Goal: Information Seeking & Learning: Learn about a topic

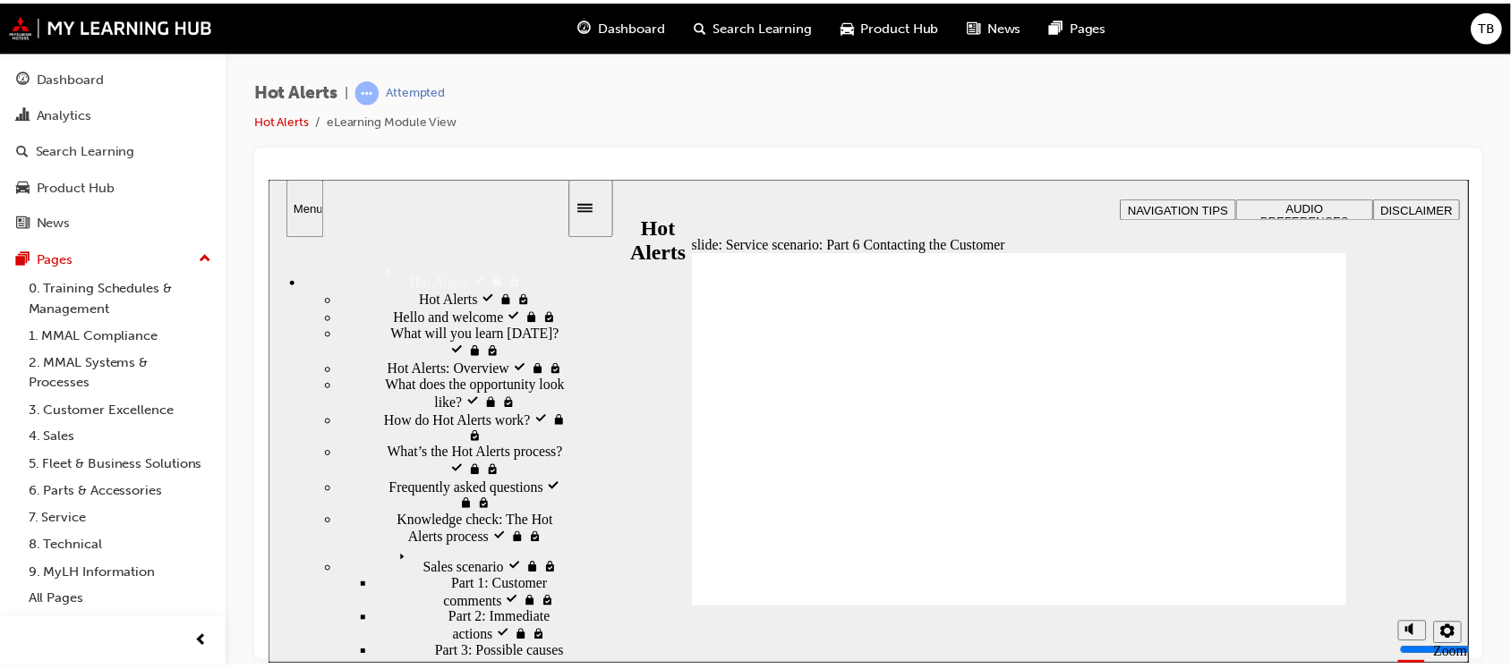
scroll to position [994, 0]
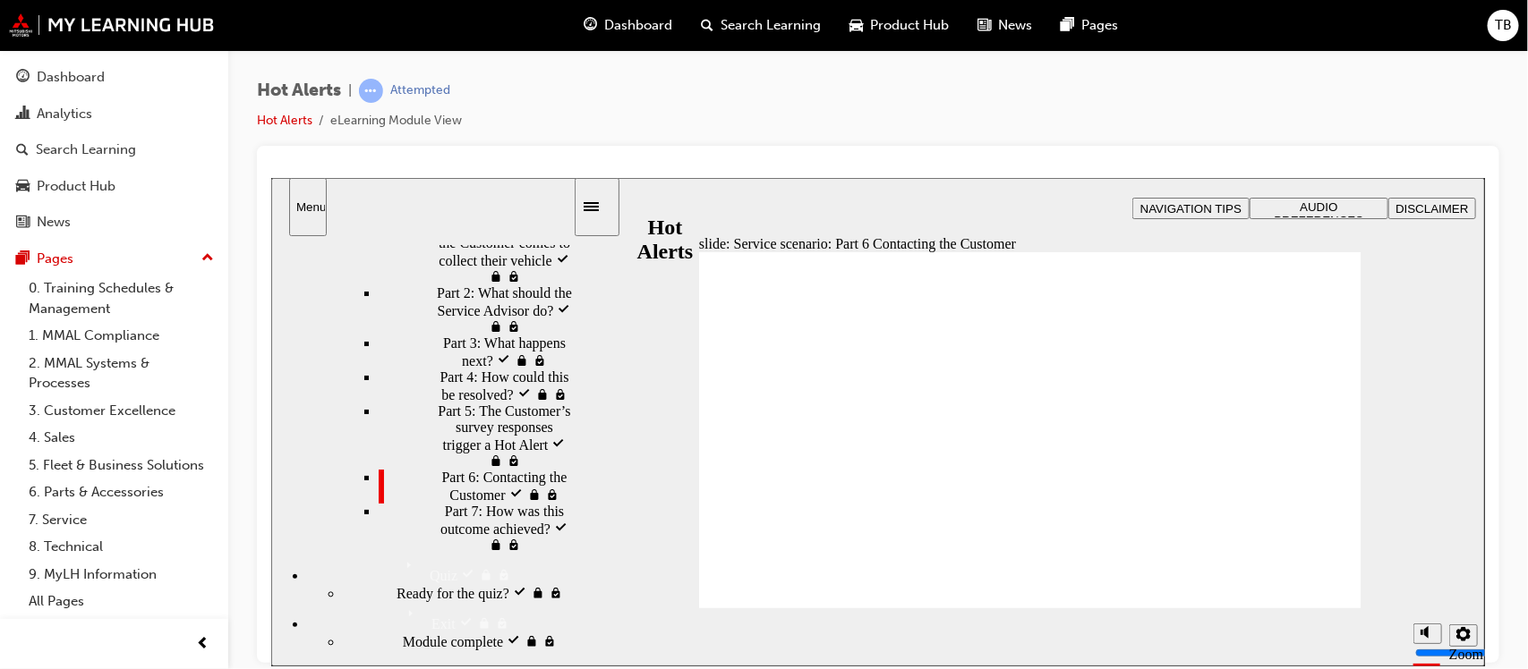
checkbox input "true"
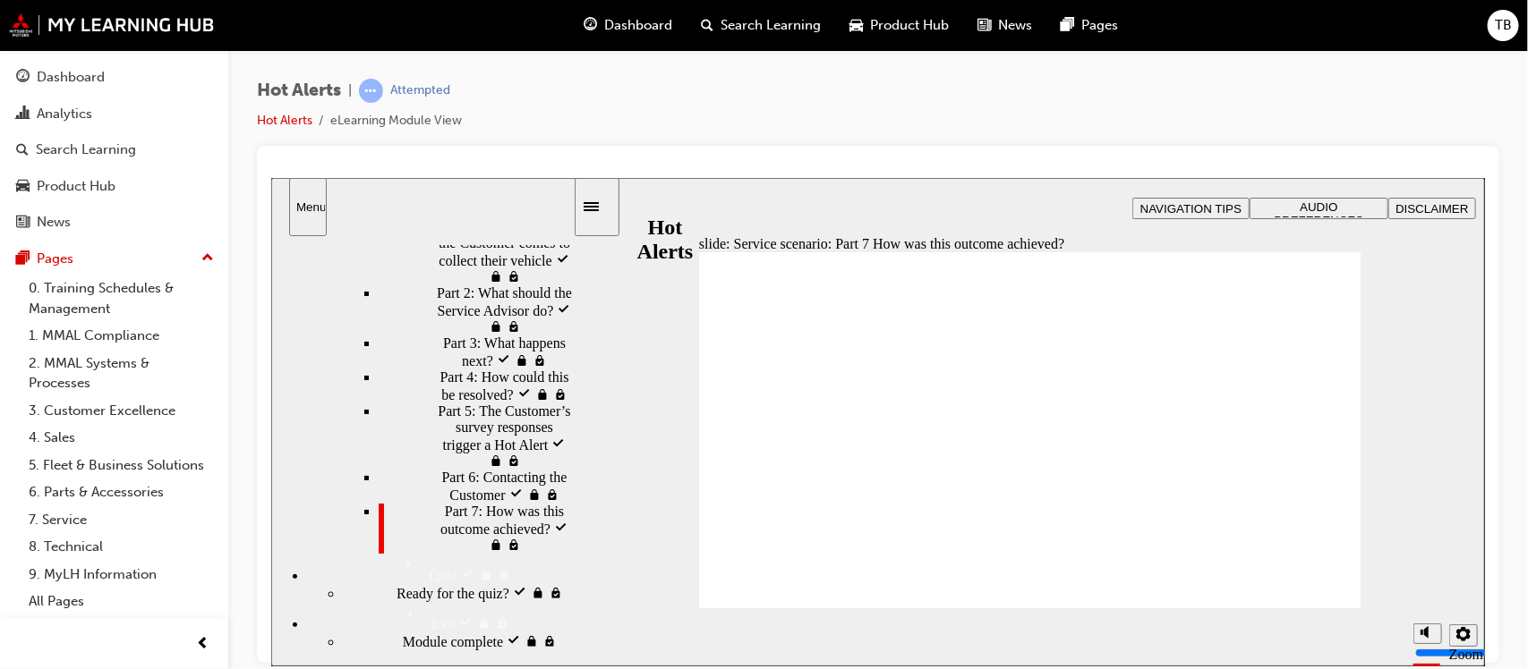
checkbox input "true"
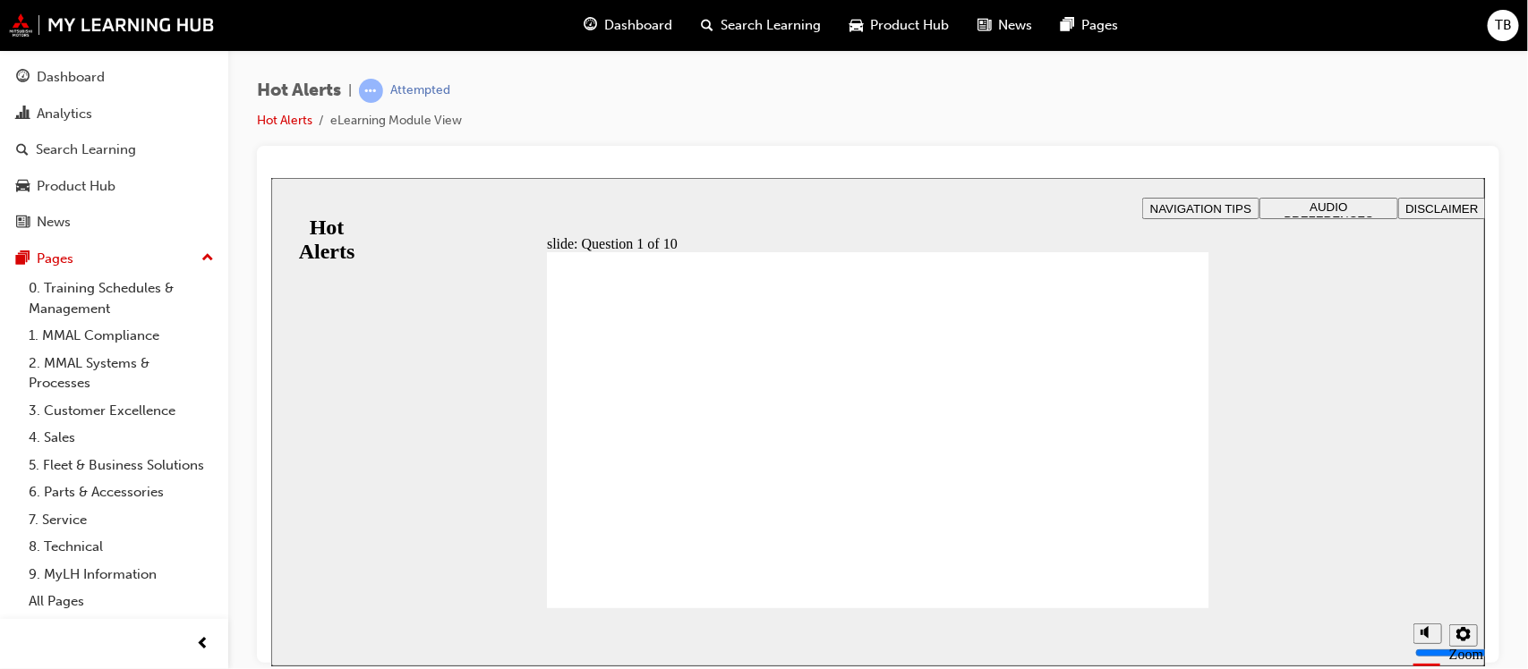
checkbox input "true"
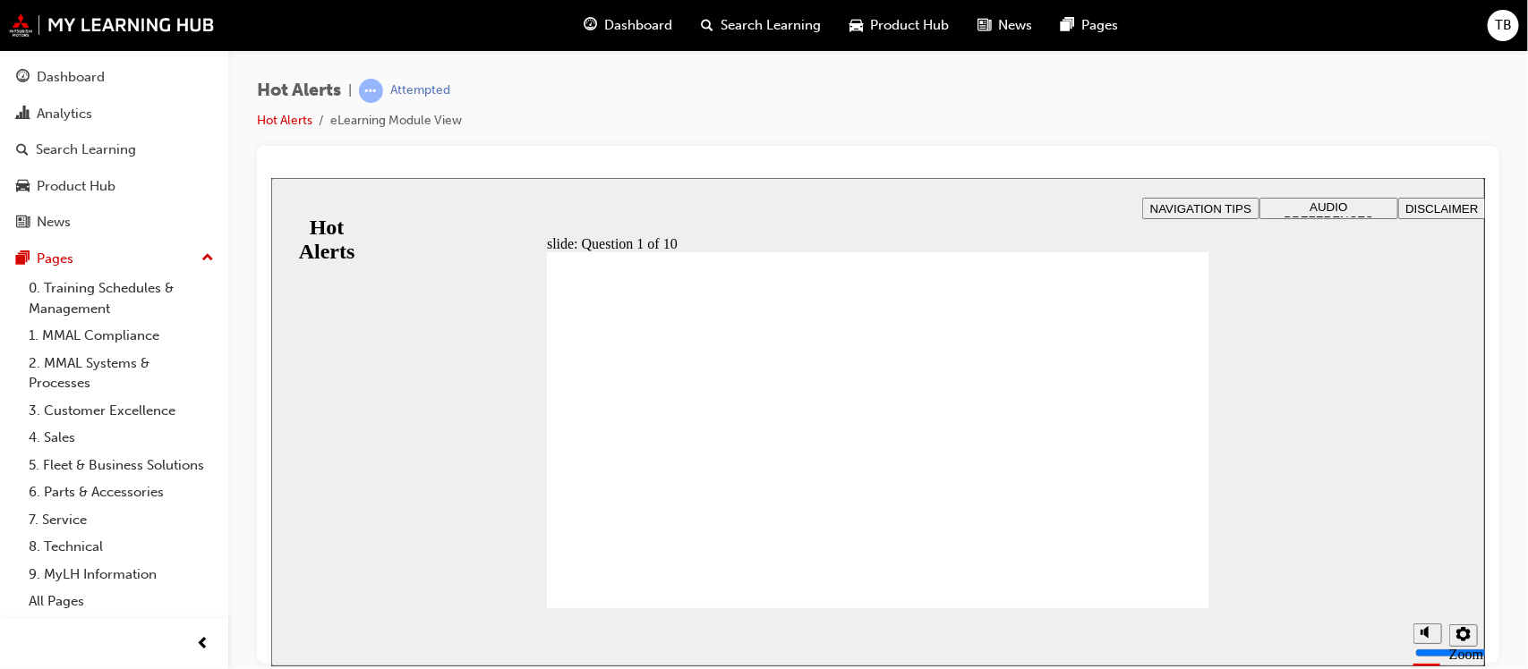
drag, startPoint x: 936, startPoint y: 502, endPoint x: 700, endPoint y: 381, distance: 265.4
drag, startPoint x: 941, startPoint y: 540, endPoint x: 672, endPoint y: 421, distance: 293.3
drag, startPoint x: 943, startPoint y: 380, endPoint x: 712, endPoint y: 457, distance: 243.4
drag, startPoint x: 946, startPoint y: 433, endPoint x: 737, endPoint y: 509, distance: 222.0
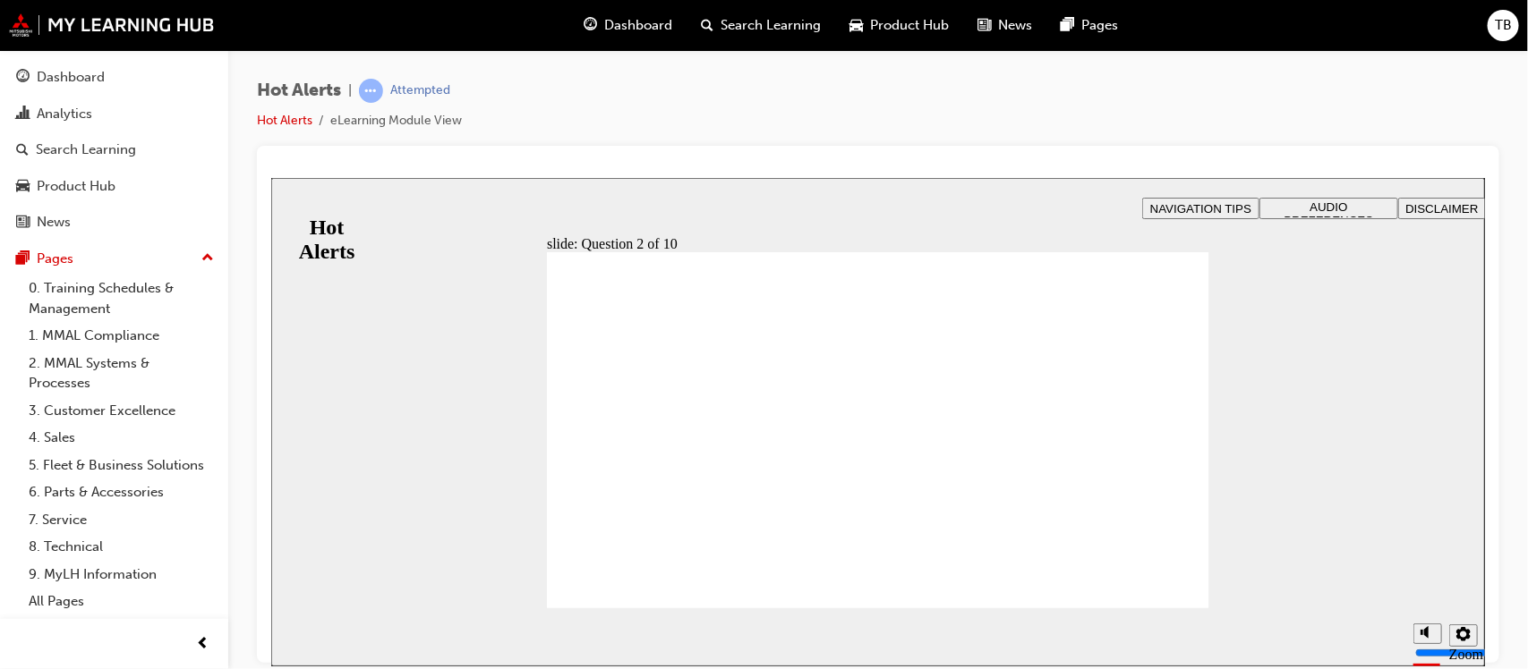
drag, startPoint x: 879, startPoint y: 455, endPoint x: 641, endPoint y: 533, distance: 250.7
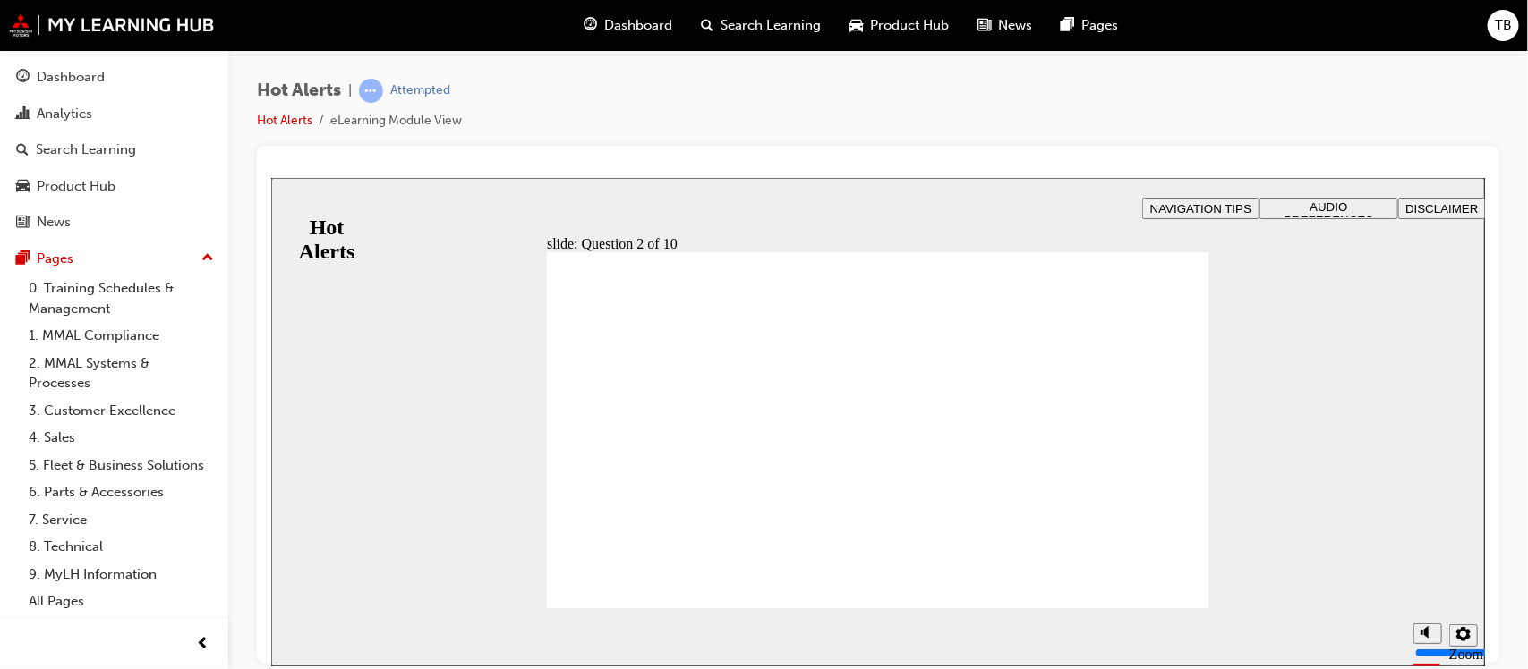
checkbox input "true"
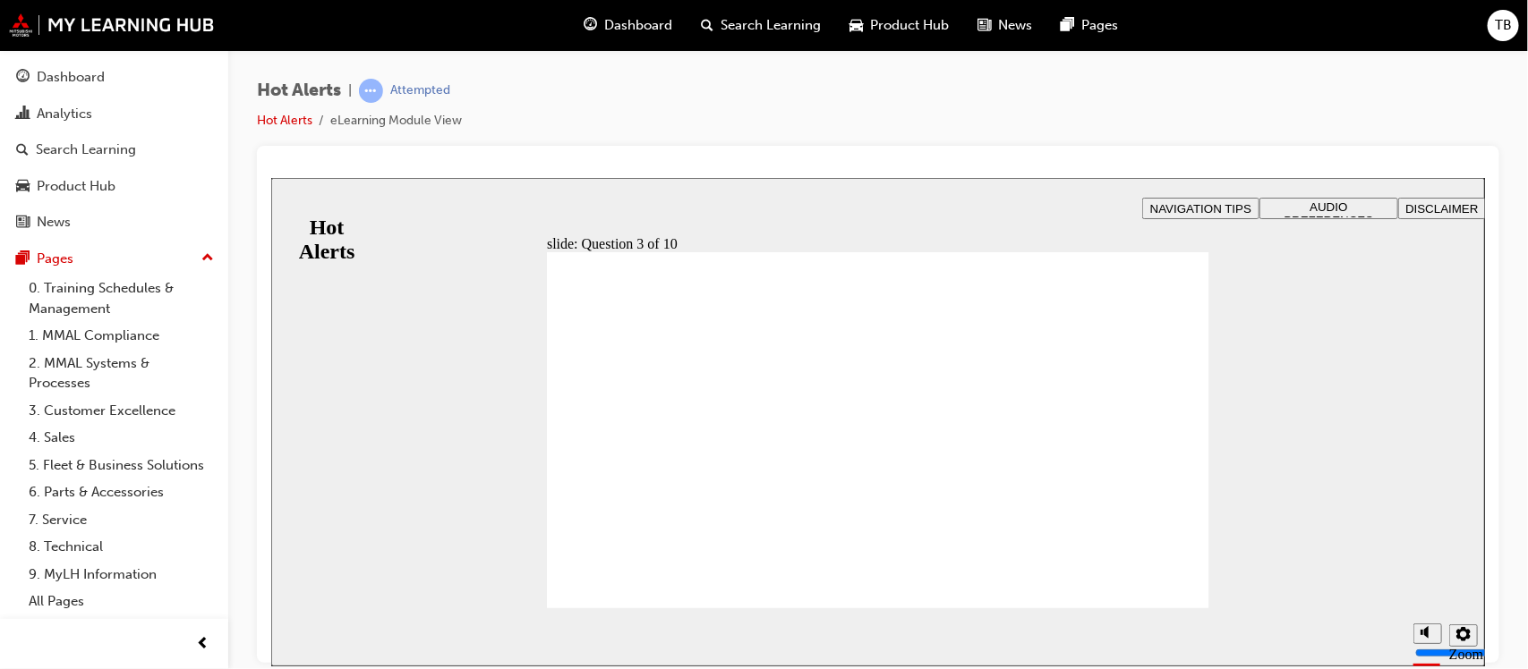
checkbox input "true"
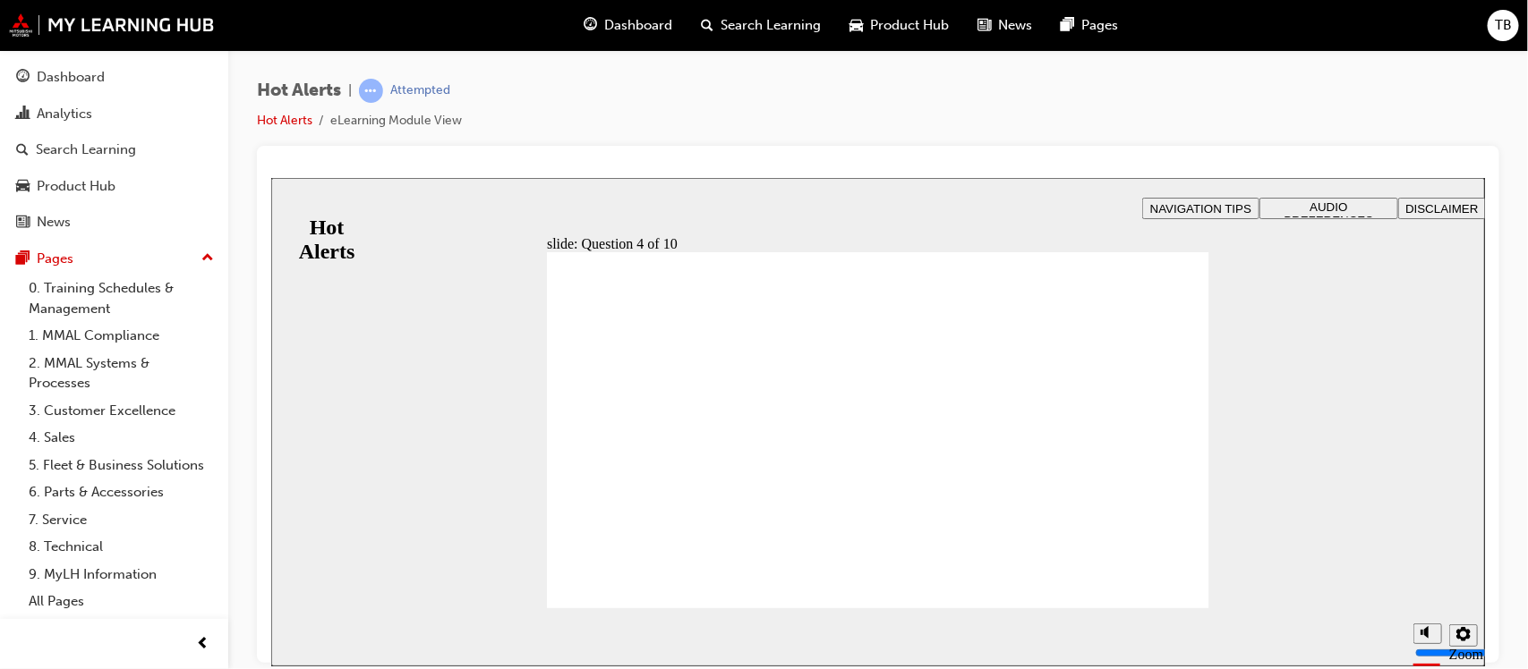
checkbox input "true"
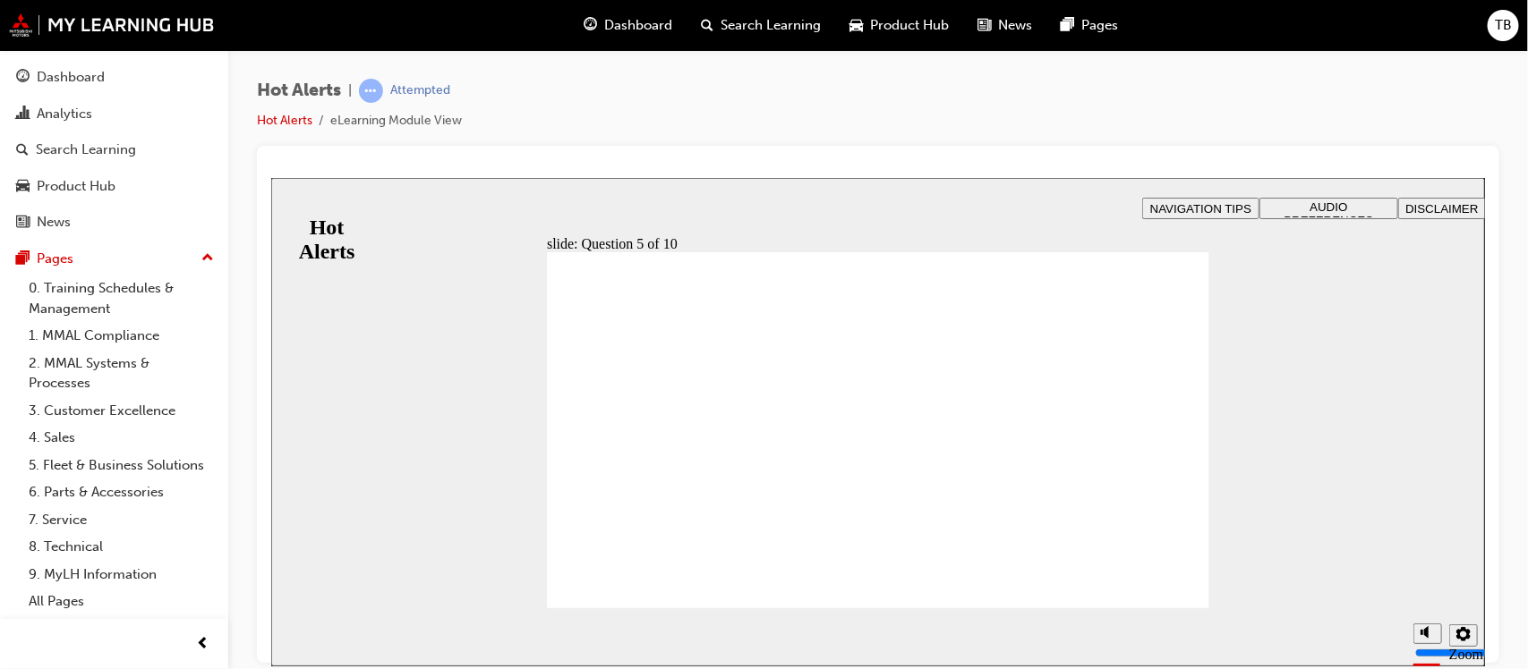
checkbox input "true"
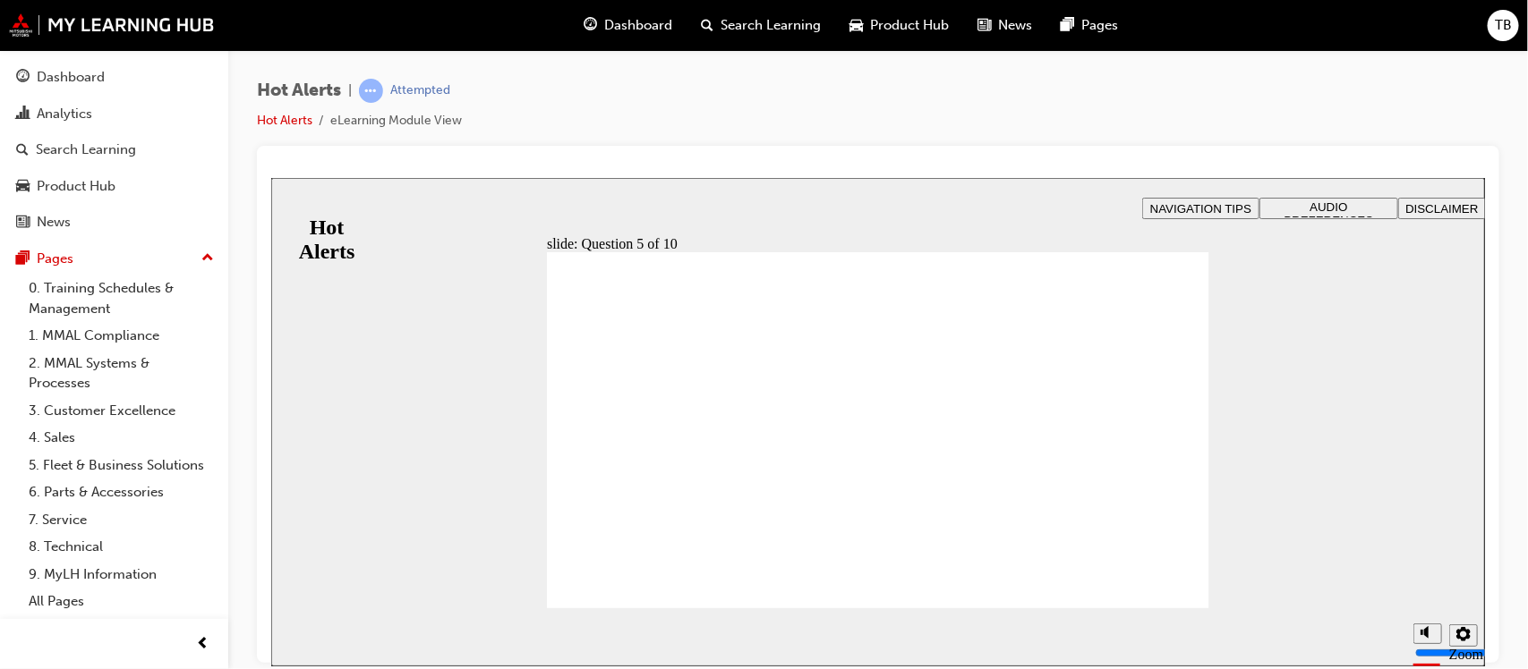
checkbox input "true"
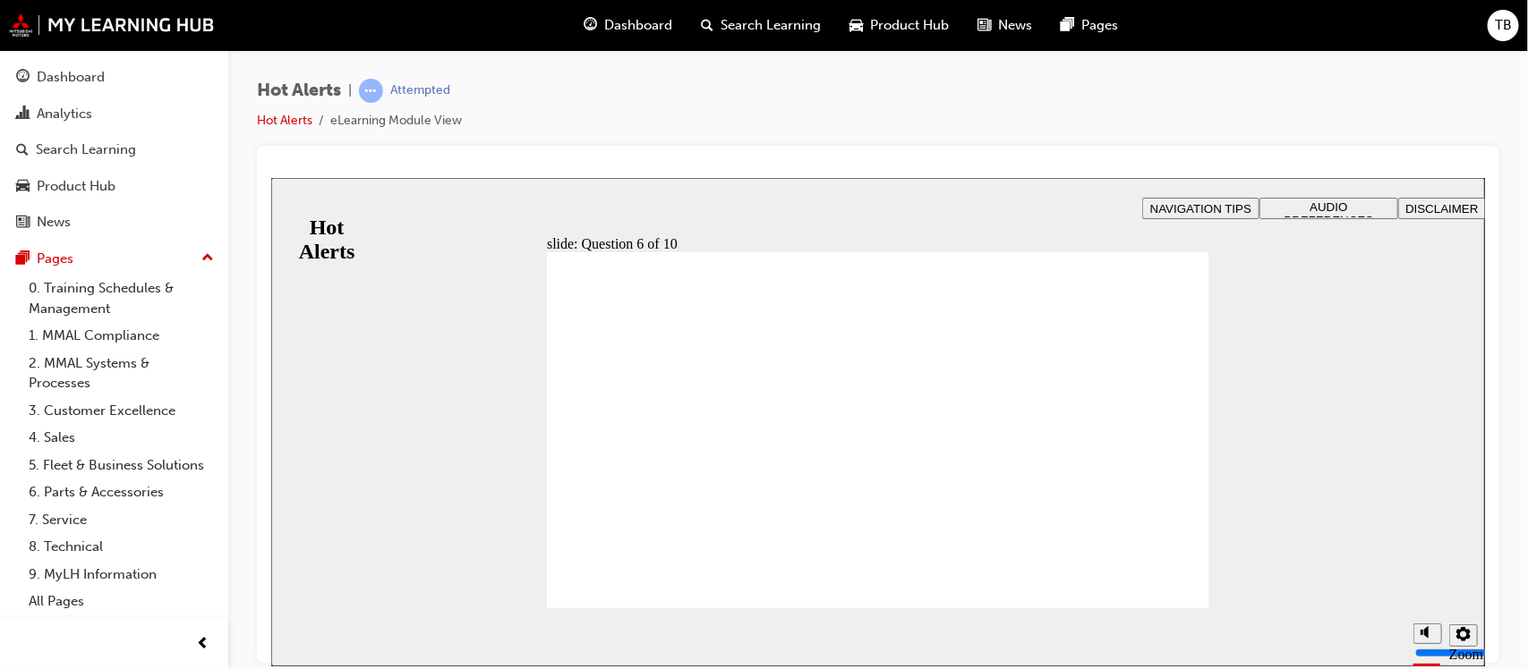
drag, startPoint x: 670, startPoint y: 471, endPoint x: 975, endPoint y: 368, distance: 322.0
drag, startPoint x: 673, startPoint y: 510, endPoint x: 971, endPoint y: 446, distance: 304.9
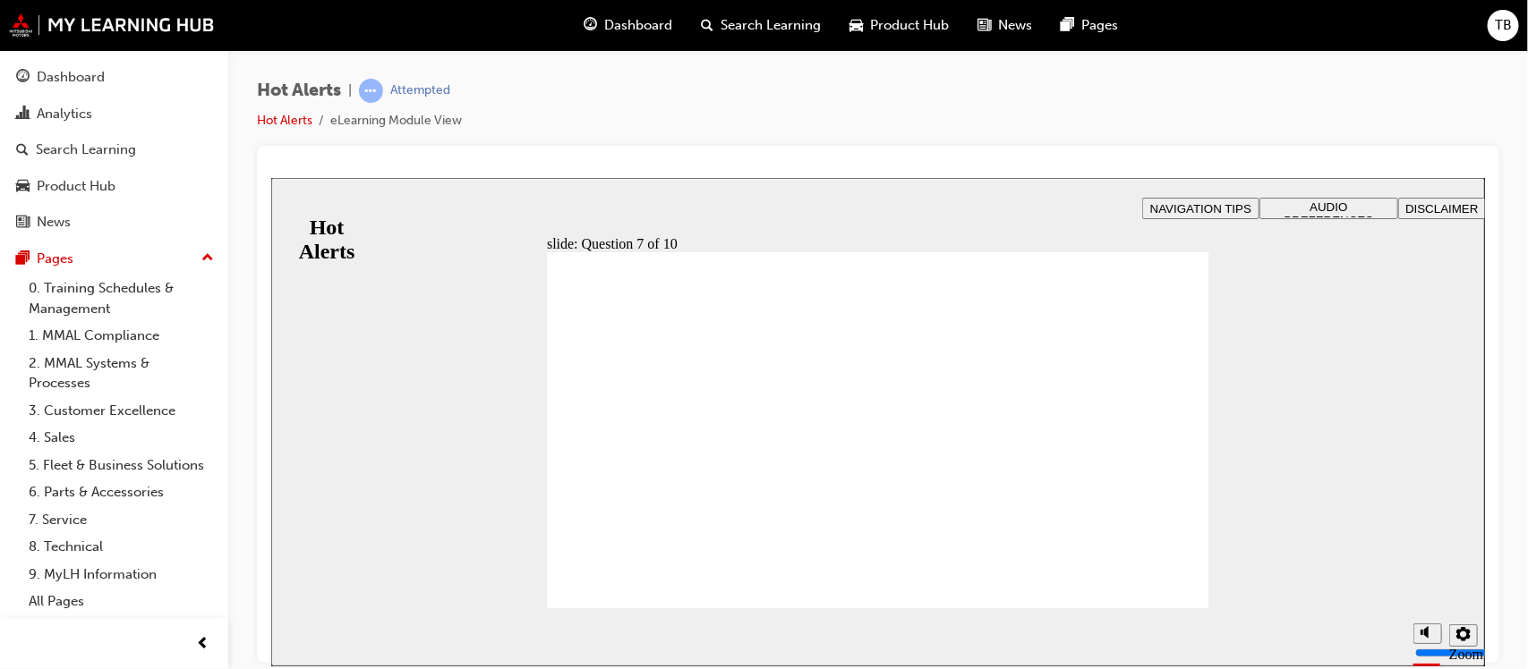
drag, startPoint x: 651, startPoint y: 437, endPoint x: 968, endPoint y: 474, distance: 319.9
drag, startPoint x: 699, startPoint y: 541, endPoint x: 989, endPoint y: 537, distance: 290.0
drag, startPoint x: 896, startPoint y: 532, endPoint x: 883, endPoint y: 546, distance: 19.0
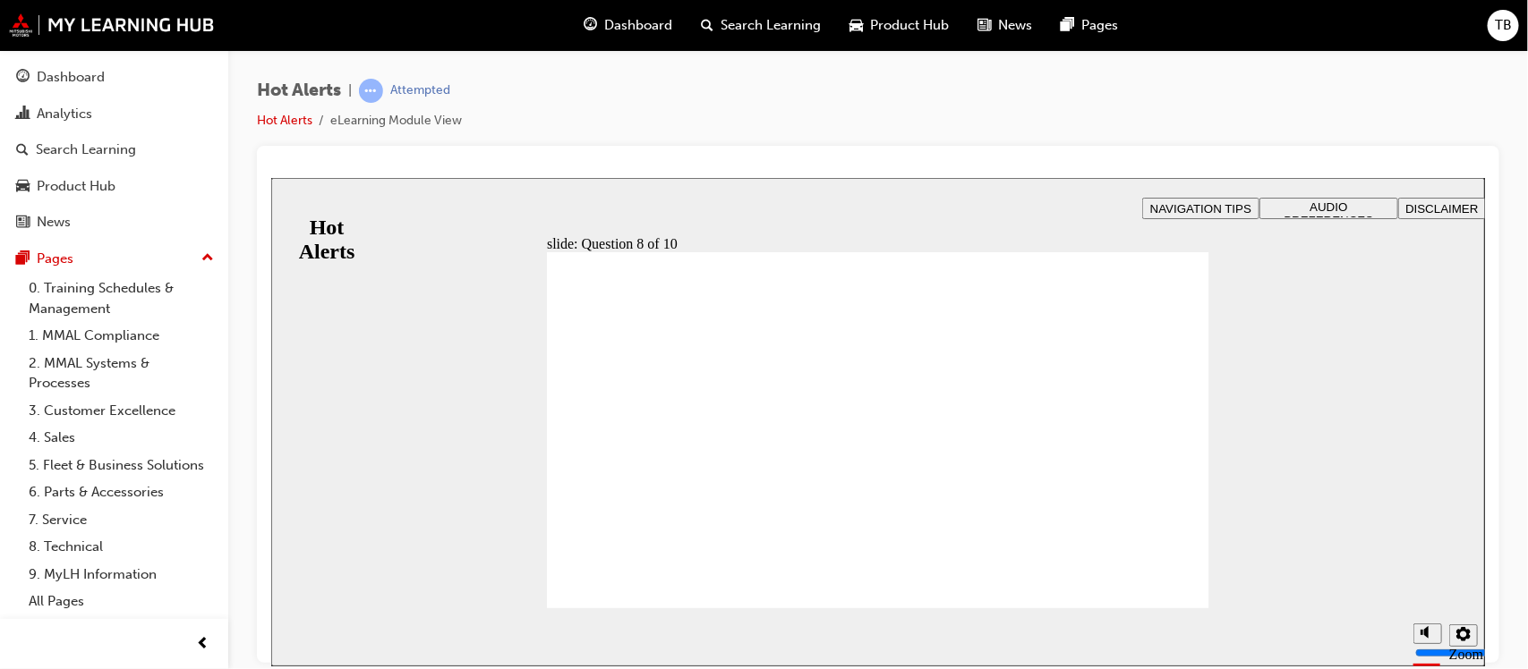
checkbox input "true"
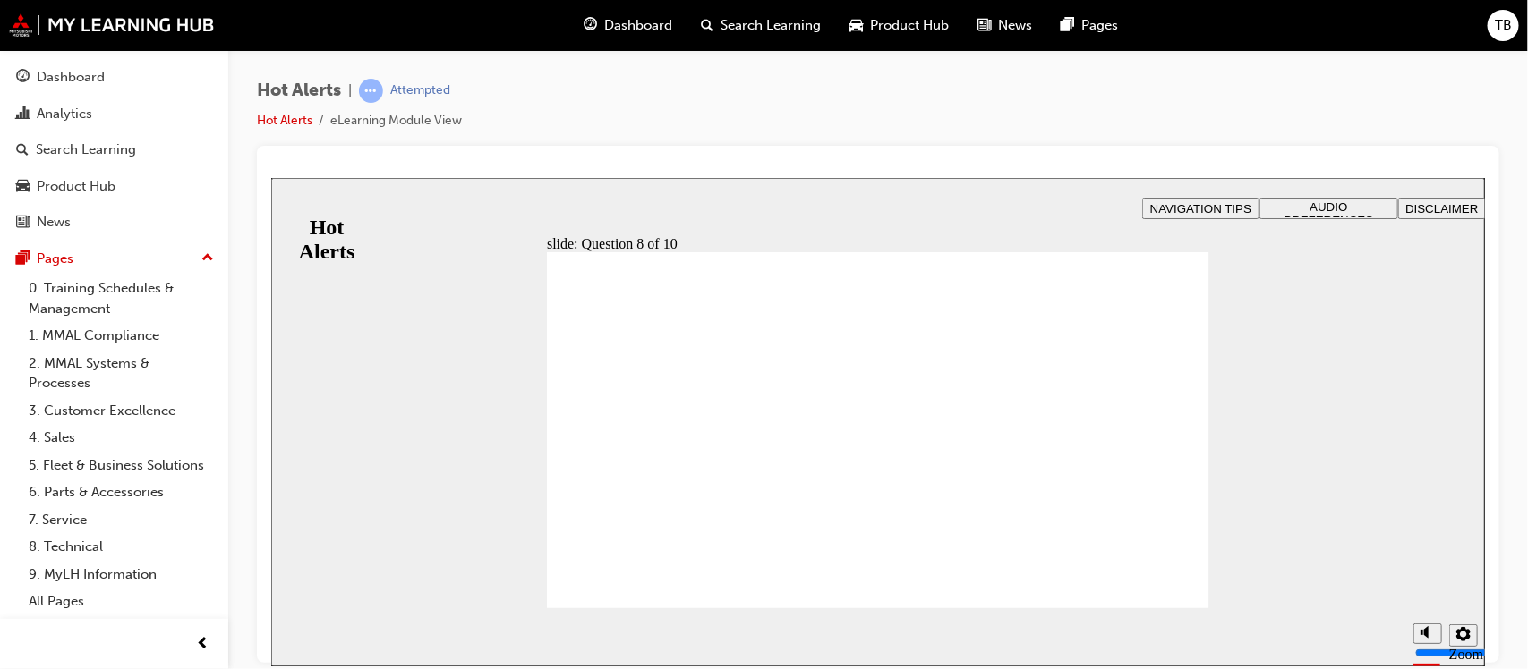
checkbox input "true"
checkbox input "false"
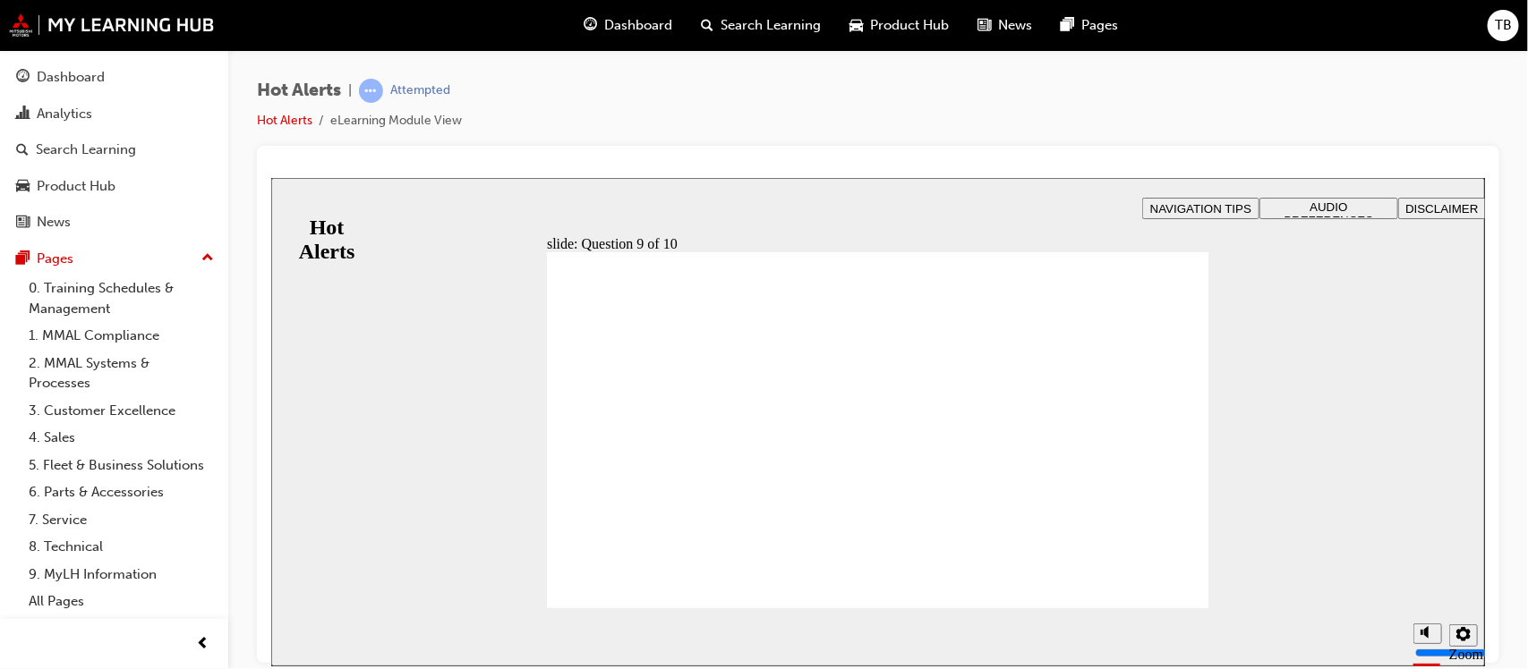
checkbox input "true"
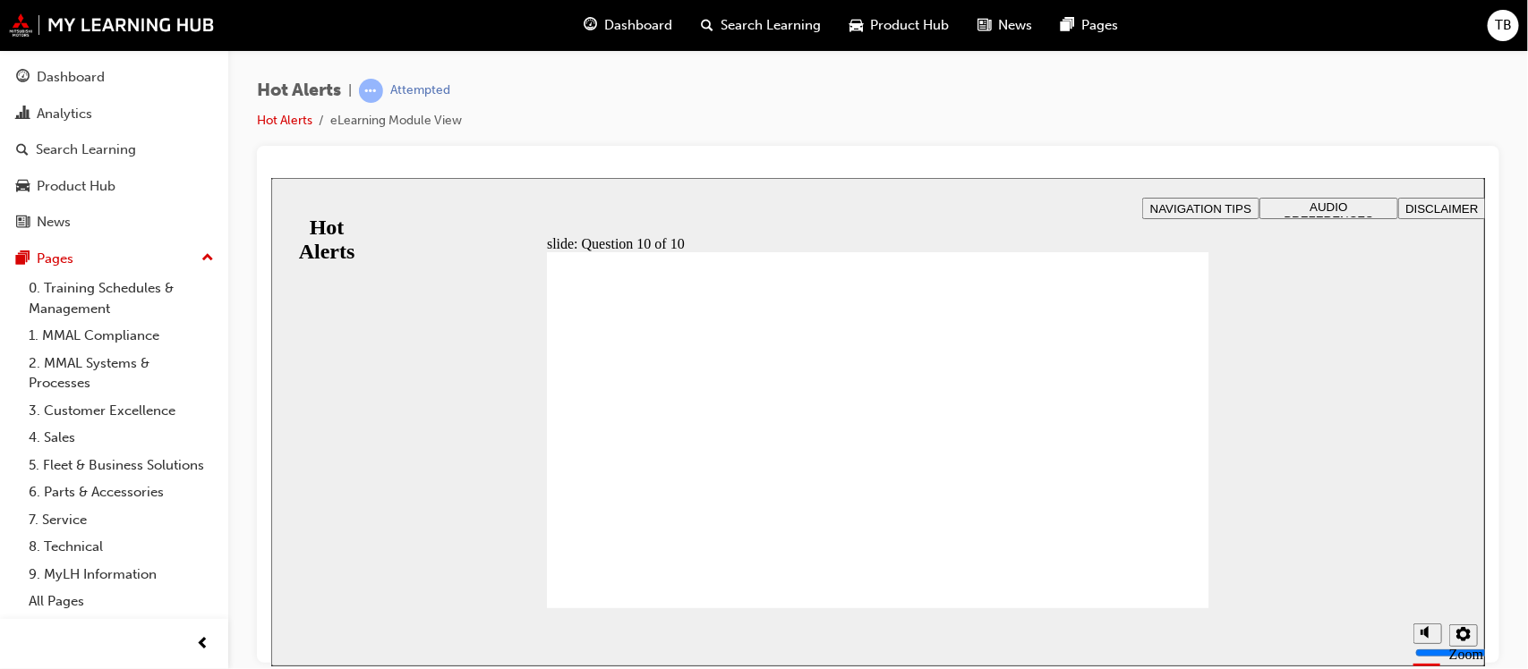
checkbox input "true"
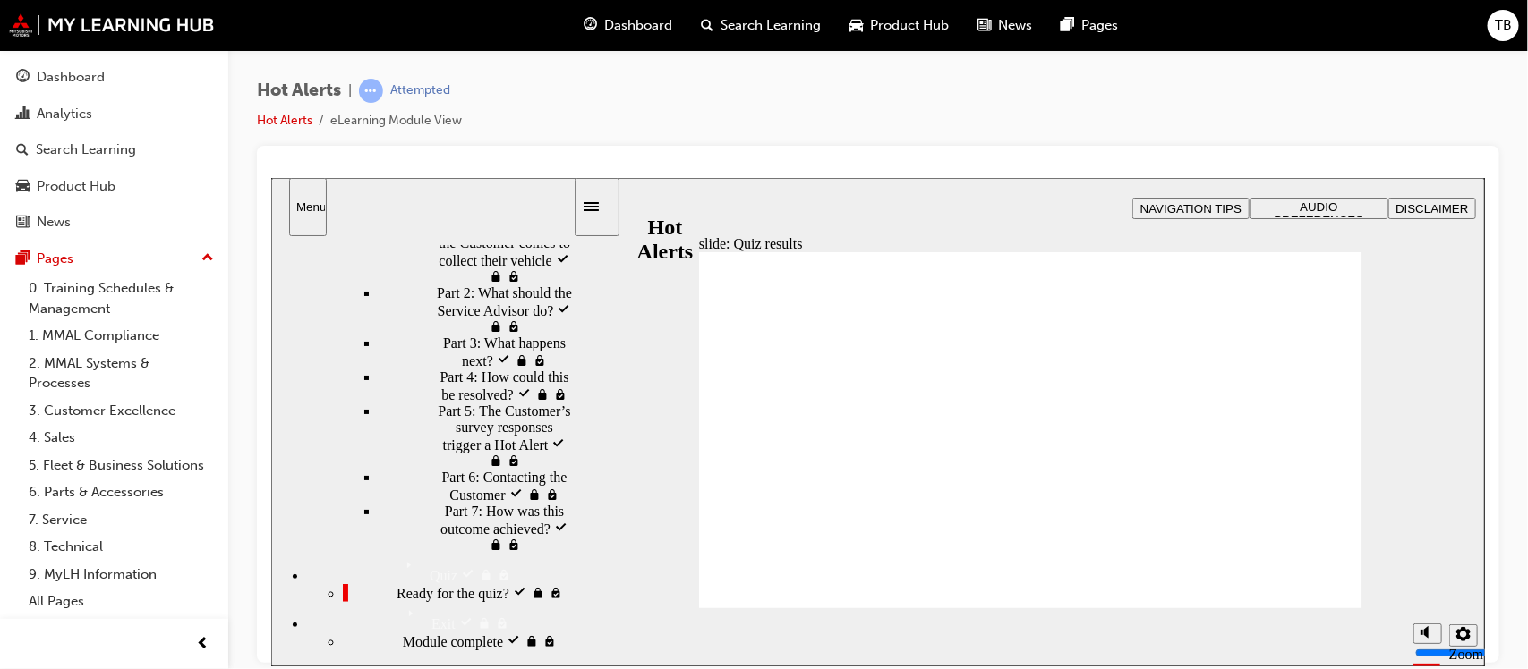
click at [735, 23] on span "Search Learning" at bounding box center [771, 25] width 100 height 21
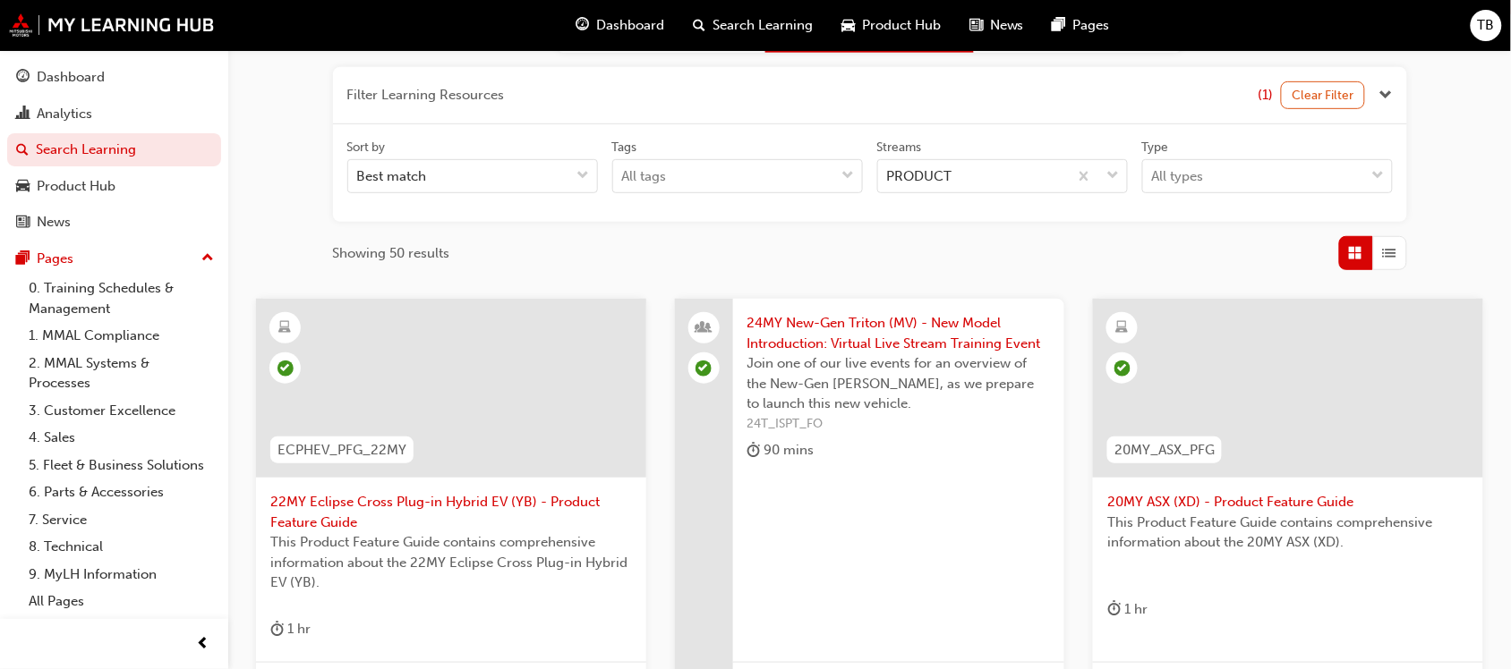
scroll to position [112, 0]
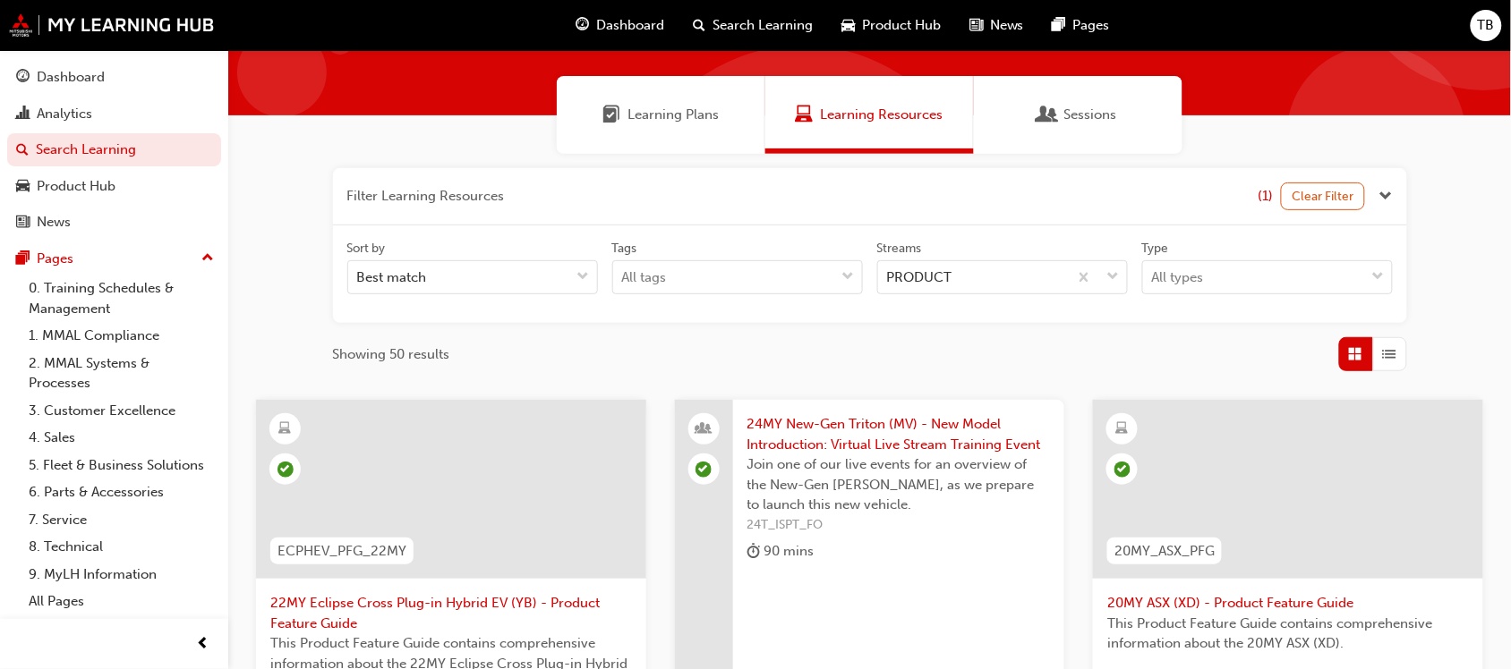
click at [647, 119] on span "Learning Plans" at bounding box center [672, 115] width 91 height 21
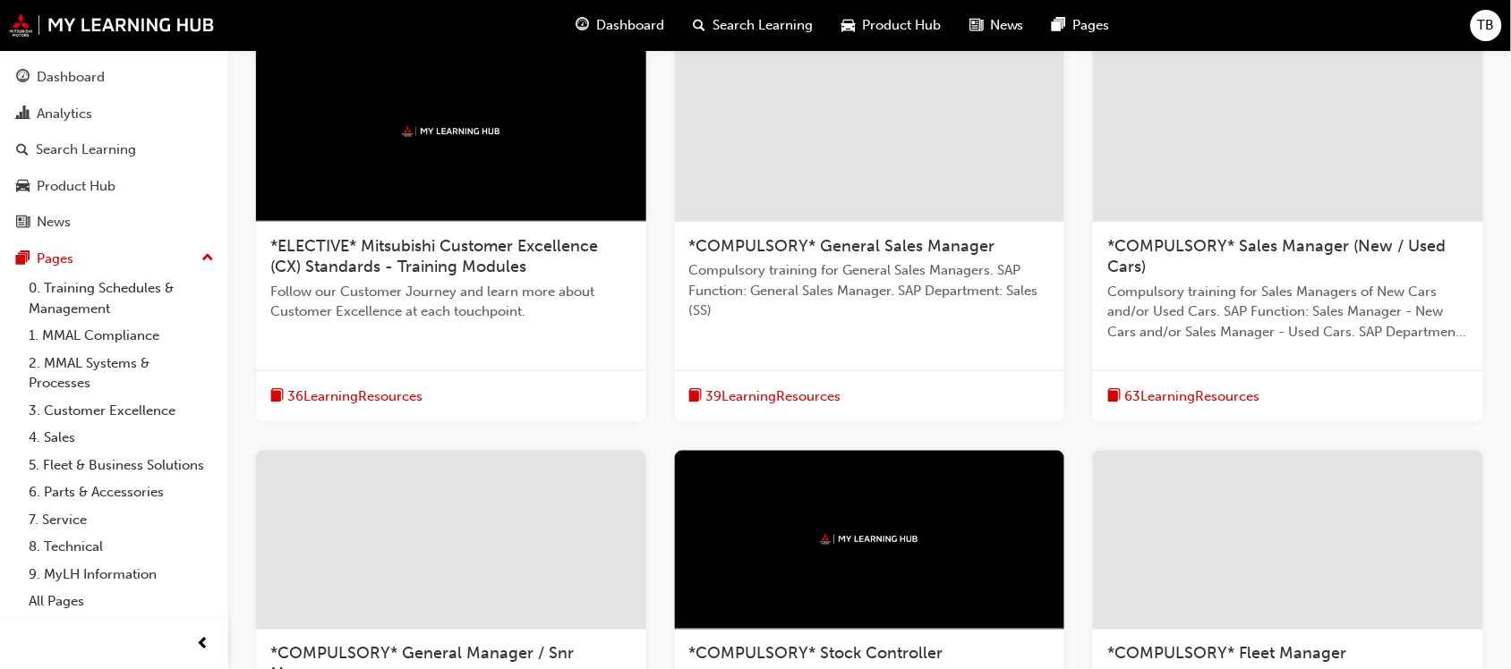
scroll to position [396, 0]
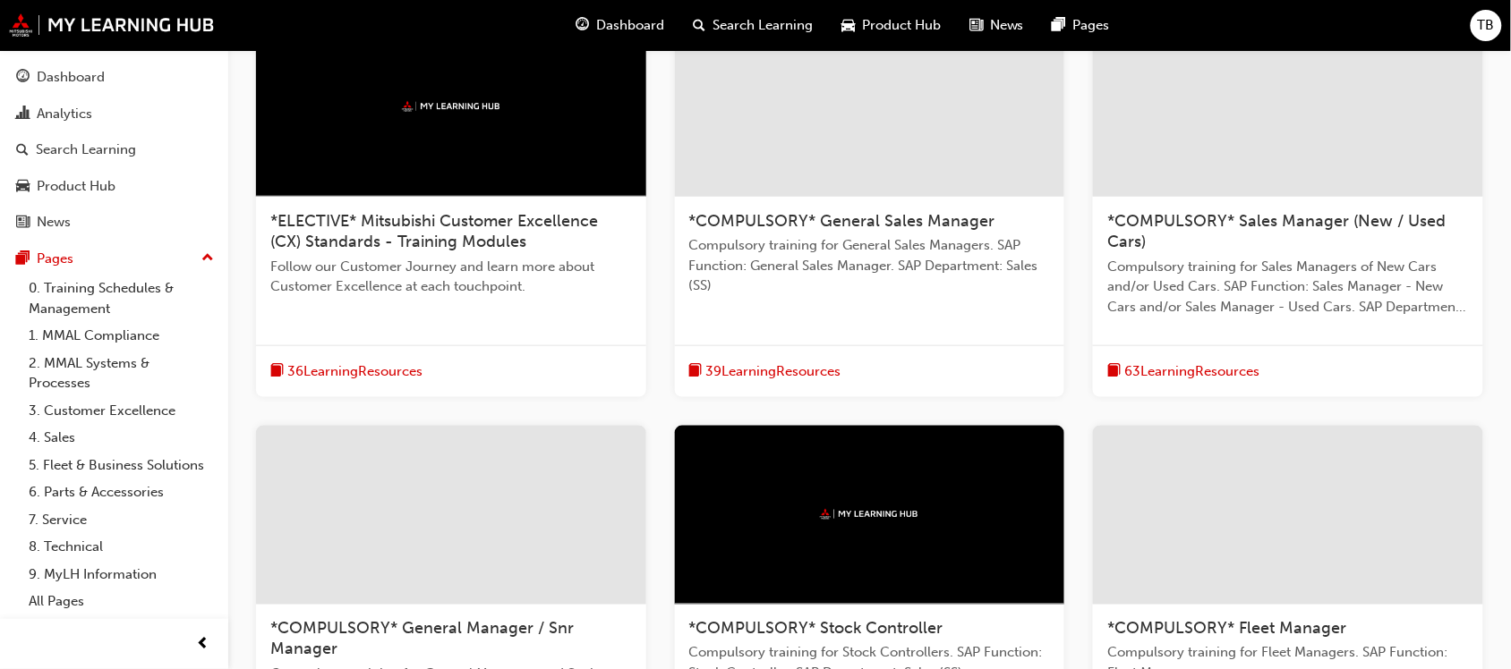
click at [480, 233] on span "*ELECTIVE* Mitsubishi Customer Excellence (CX) Standards - Training Modules" at bounding box center [434, 231] width 328 height 41
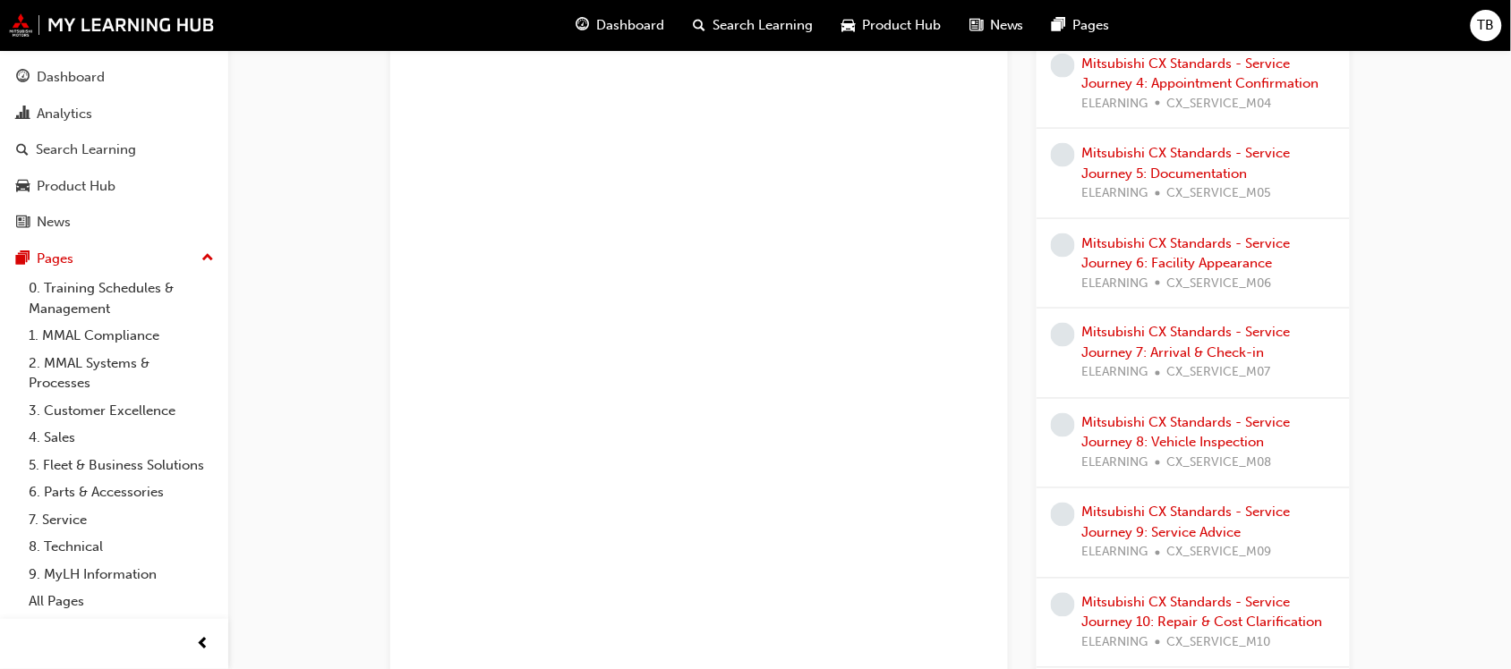
scroll to position [19, 0]
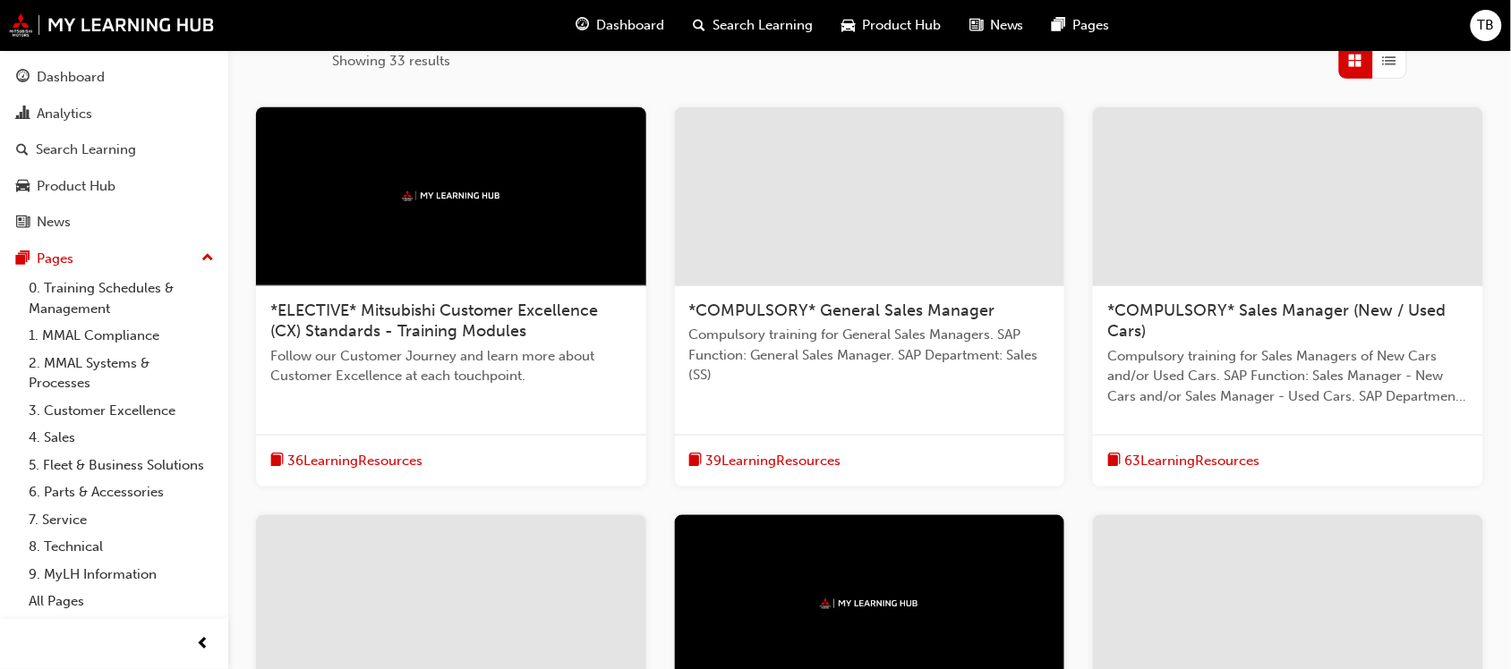
scroll to position [336, 0]
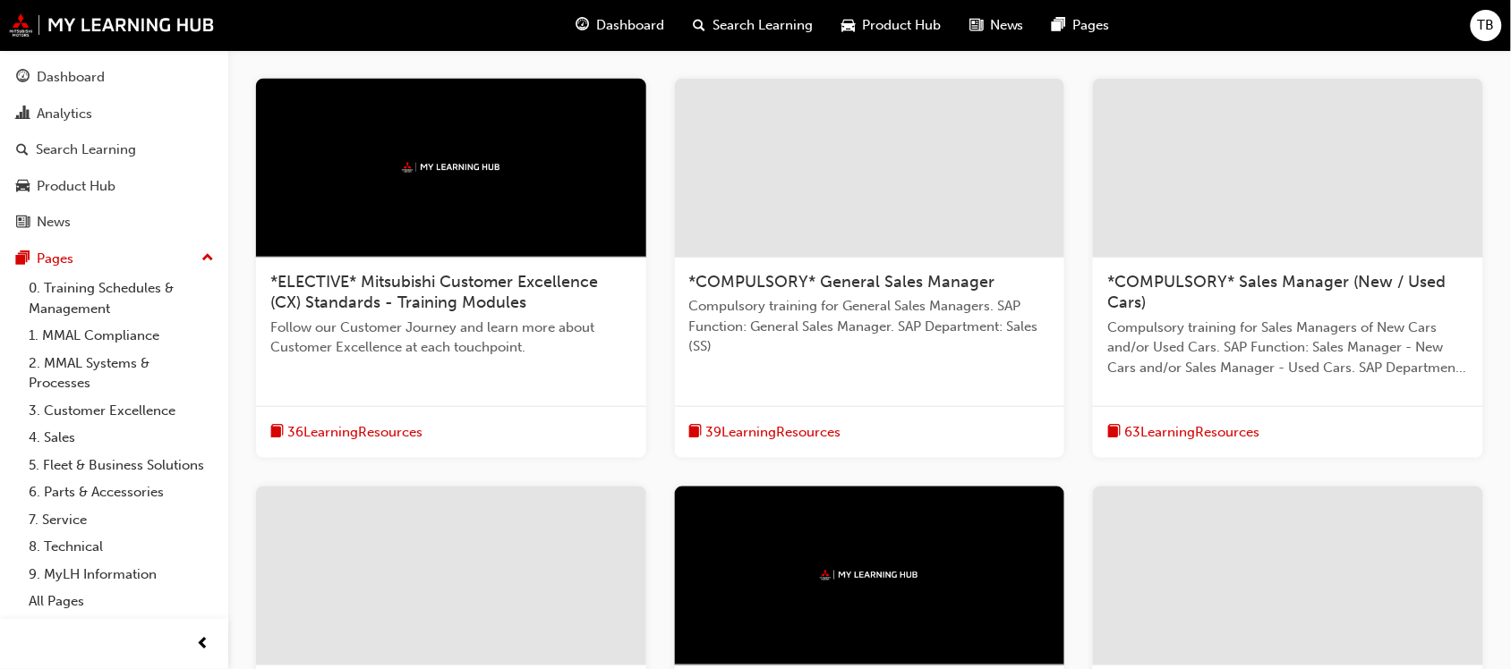
click at [864, 318] on span "Compulsory training for General Sales Managers. SAP Function: General Sales Man…" at bounding box center [870, 326] width 362 height 61
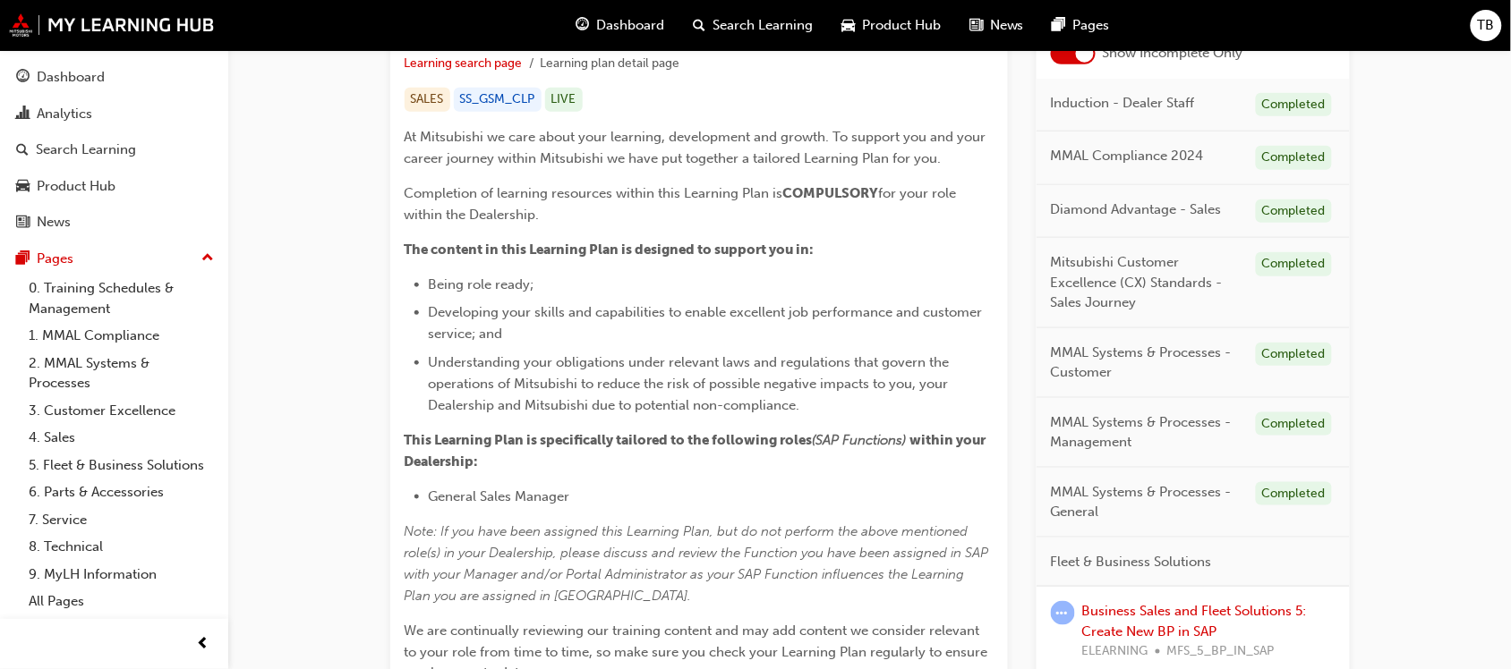
scroll to position [328, 0]
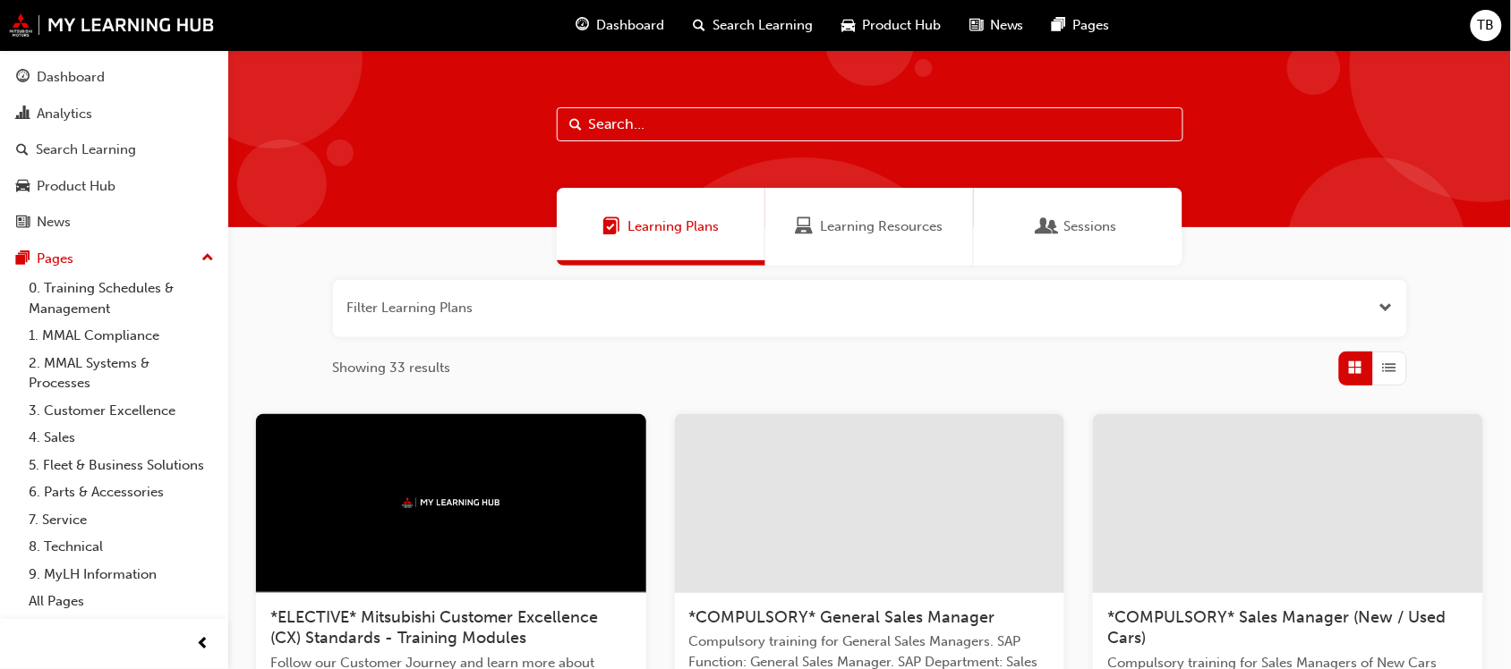
click at [1239, 541] on div at bounding box center [1288, 503] width 390 height 179
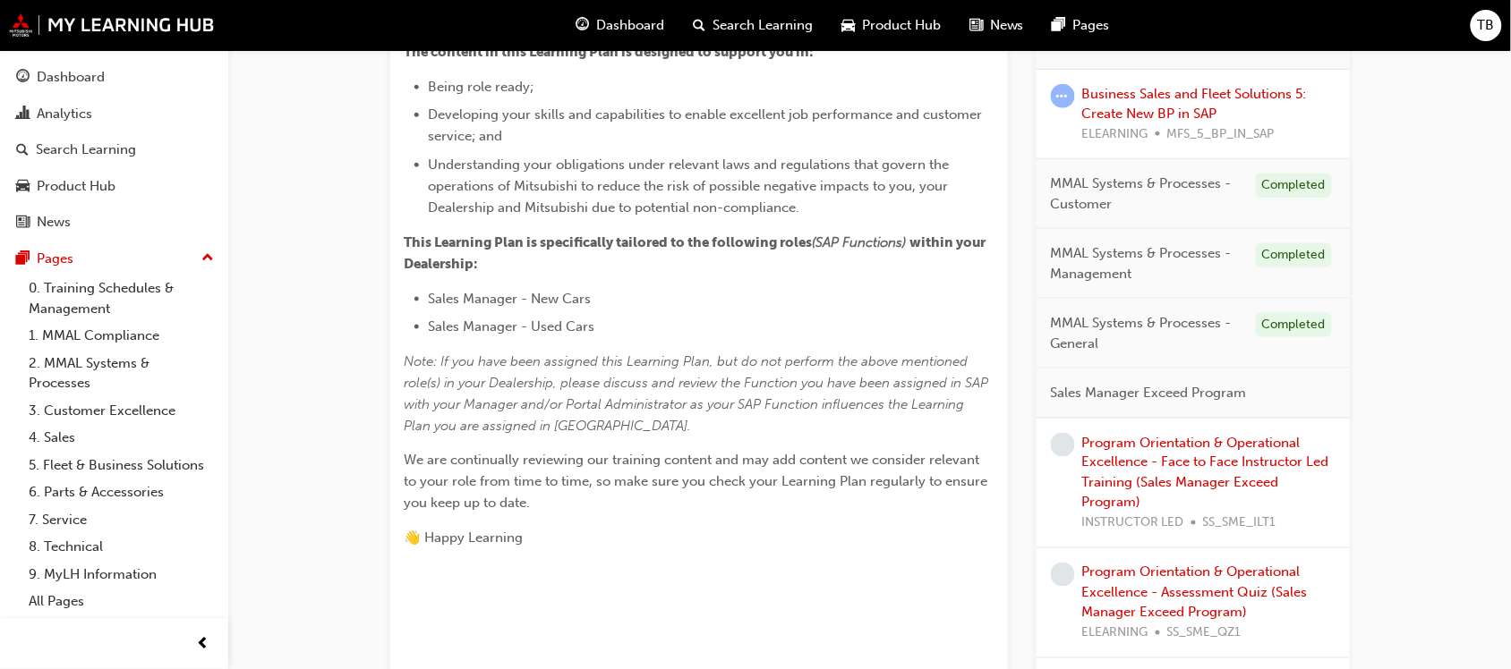
scroll to position [481, 0]
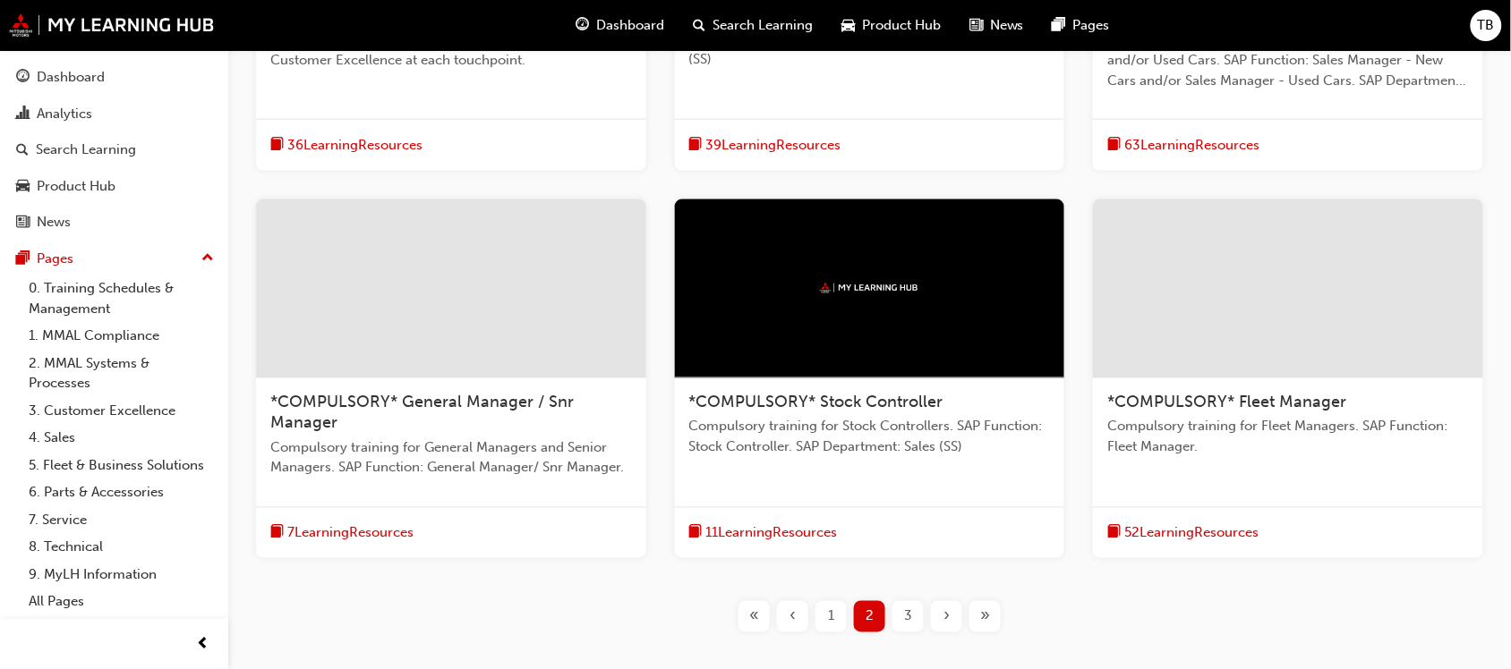
scroll to position [671, 0]
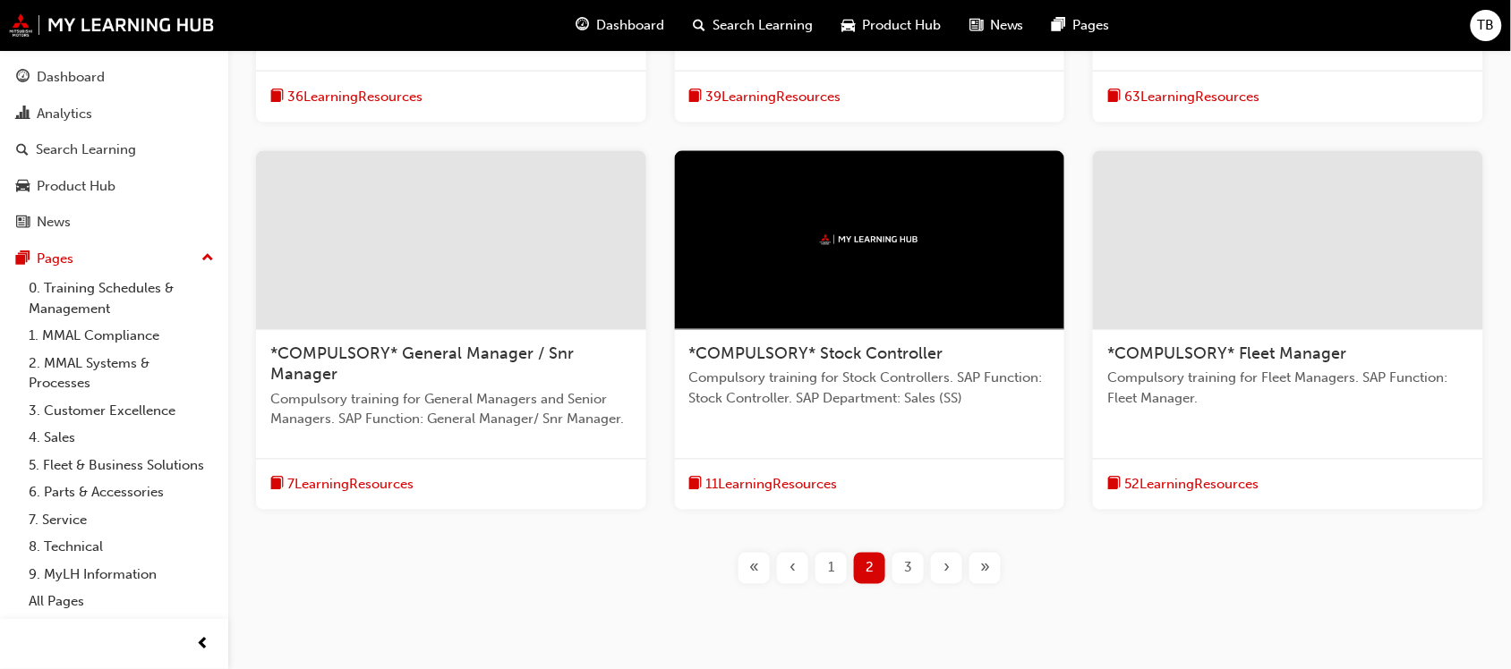
click at [522, 269] on div at bounding box center [451, 240] width 390 height 179
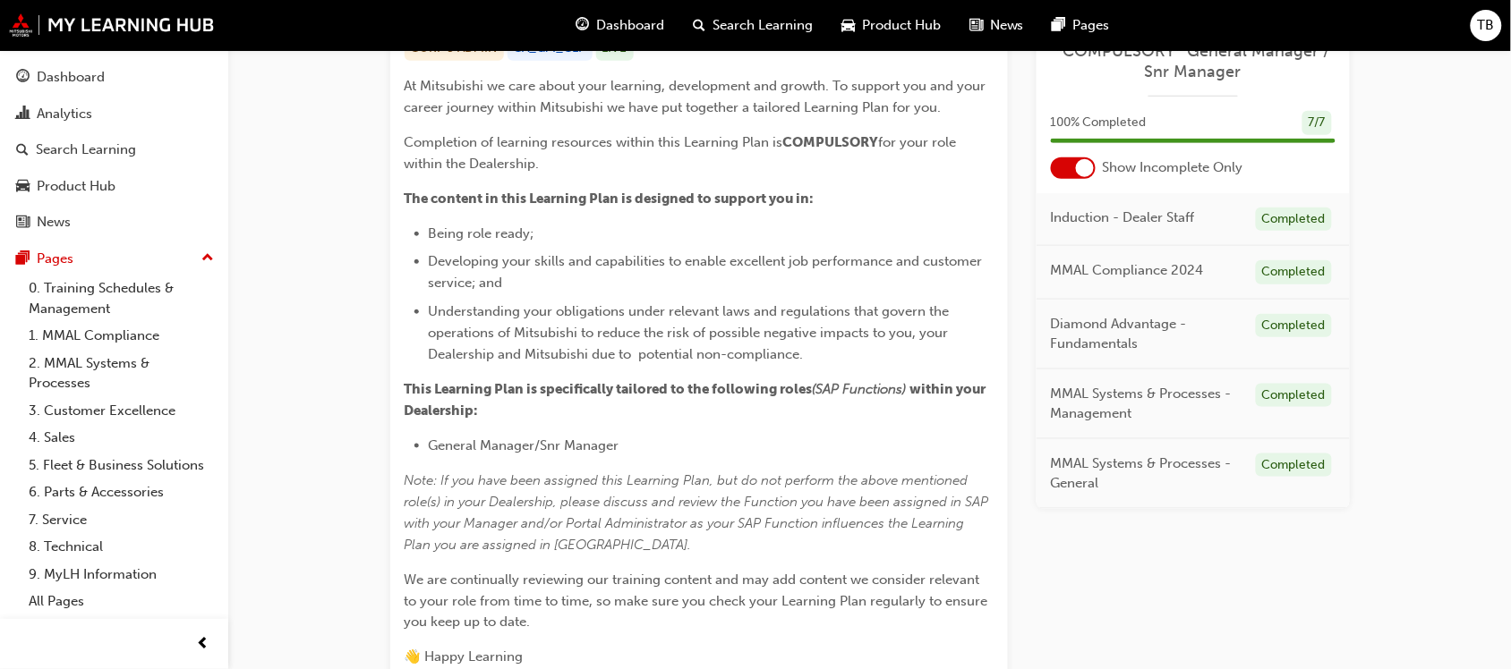
scroll to position [447, 0]
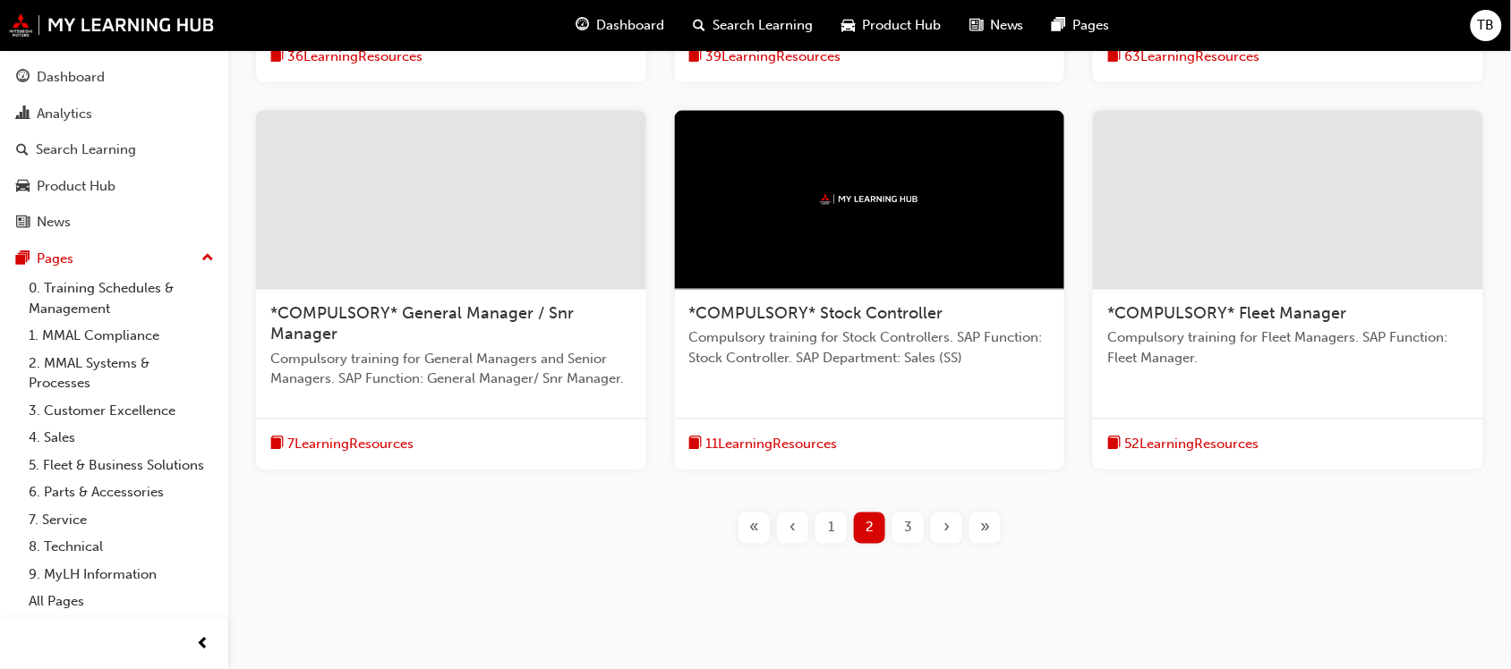
scroll to position [732, 0]
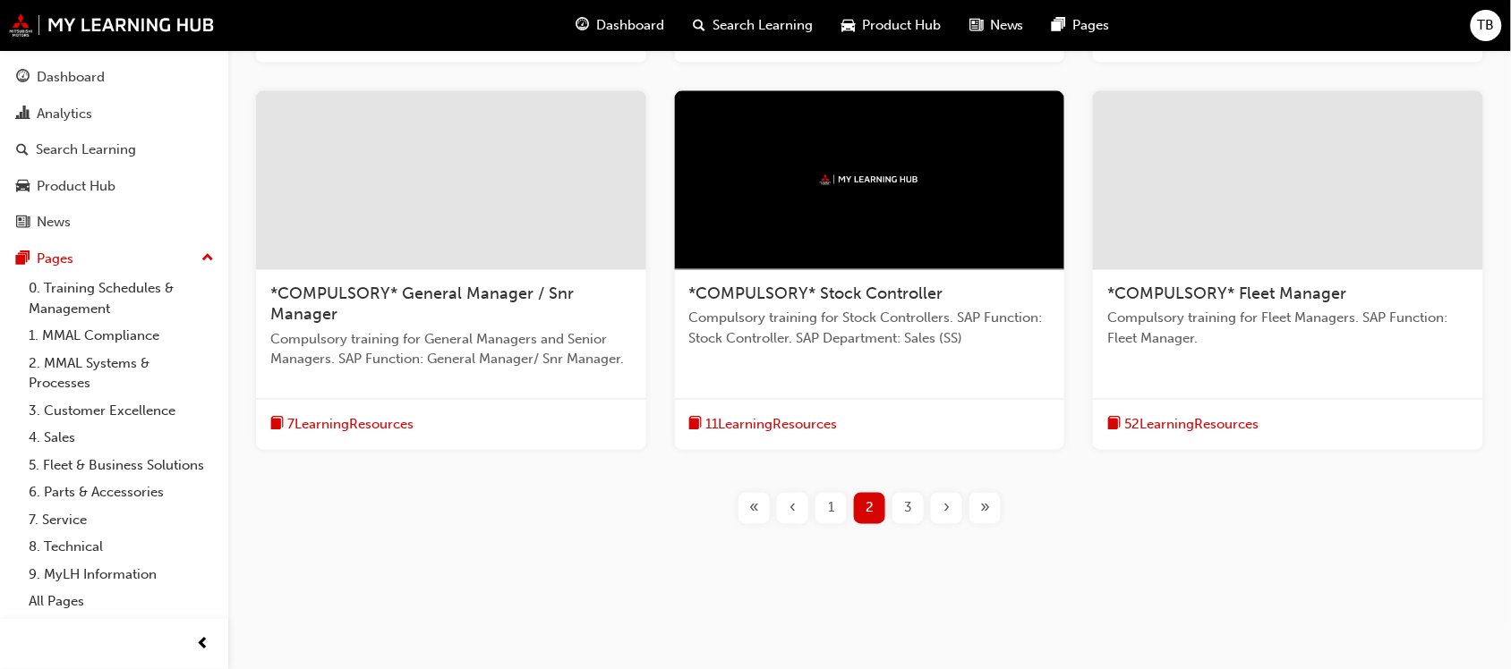
click at [864, 300] on span "*COMPULSORY* Stock Controller" at bounding box center [816, 295] width 254 height 20
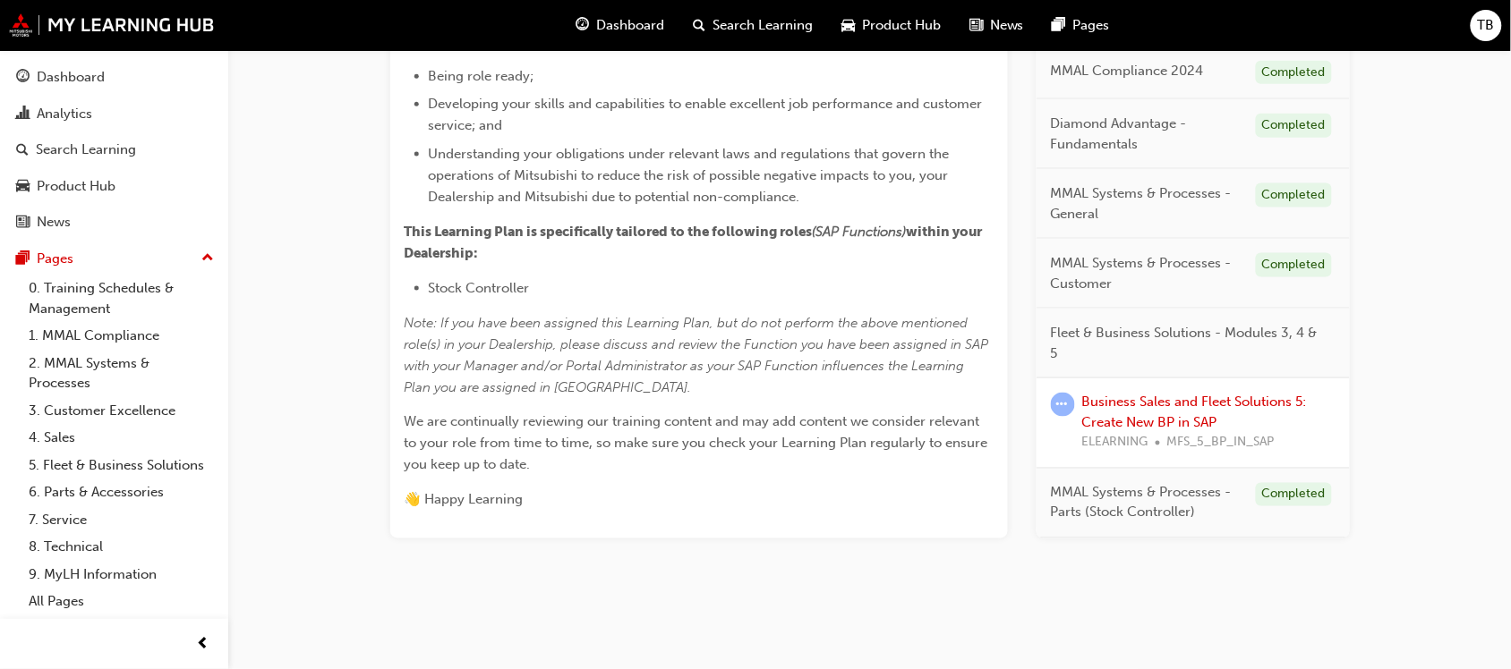
scroll to position [924, 0]
drag, startPoint x: 980, startPoint y: 412, endPoint x: 994, endPoint y: 381, distance: 33.6
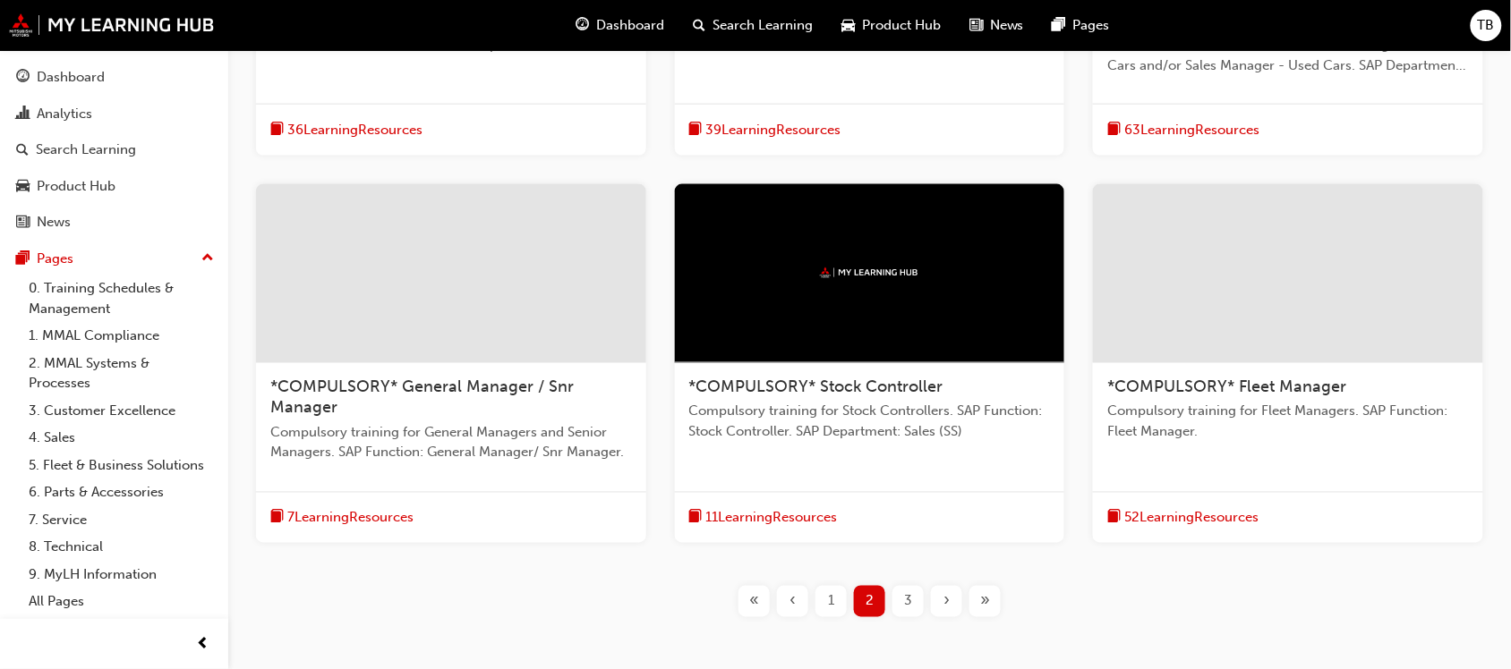
scroll to position [732, 0]
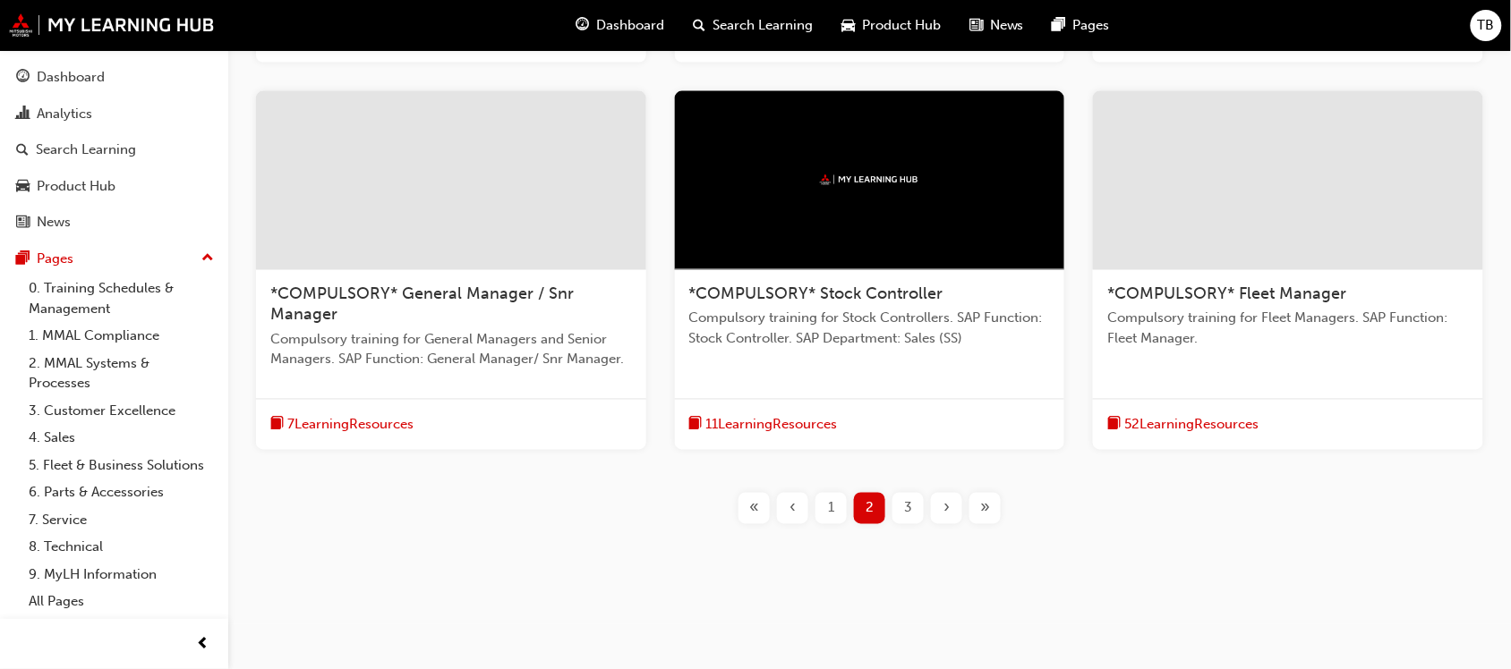
click at [1250, 309] on span "Compulsory training for Fleet Managers. SAP Function: Fleet Manager." at bounding box center [1288, 329] width 362 height 40
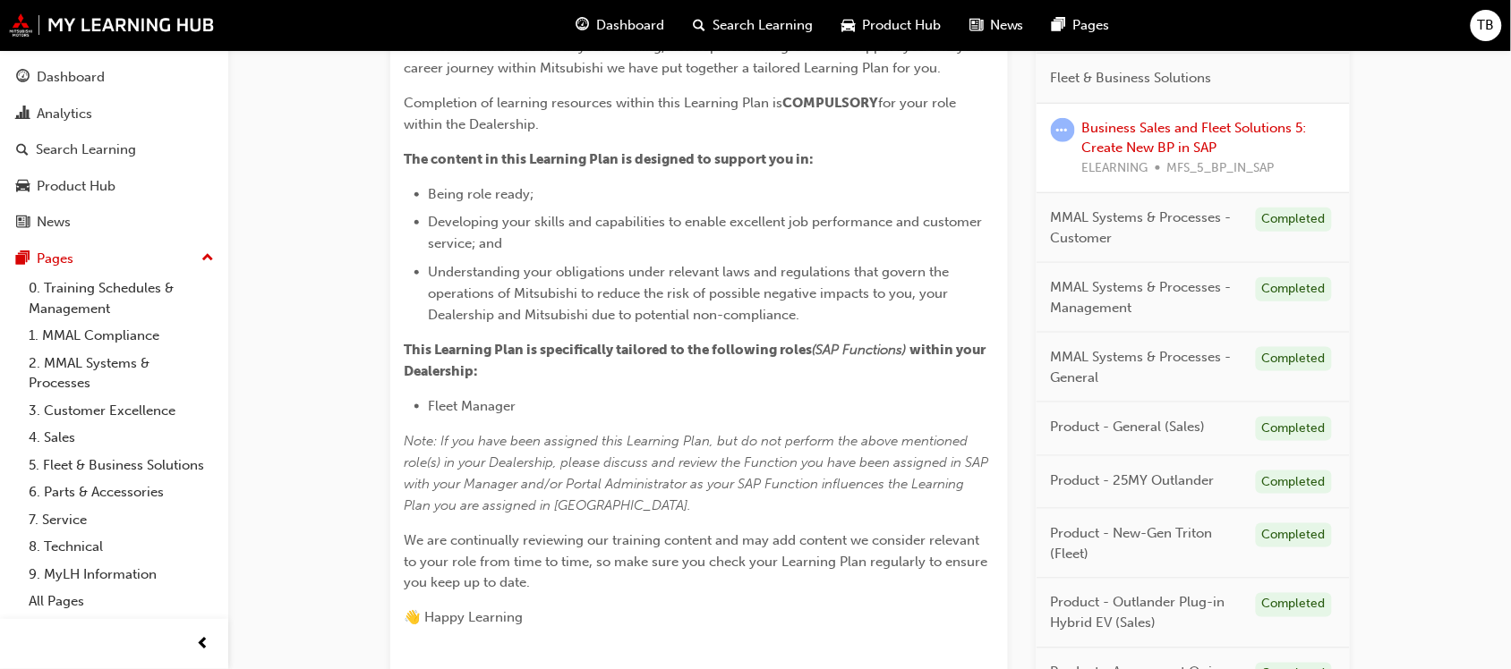
scroll to position [617, 0]
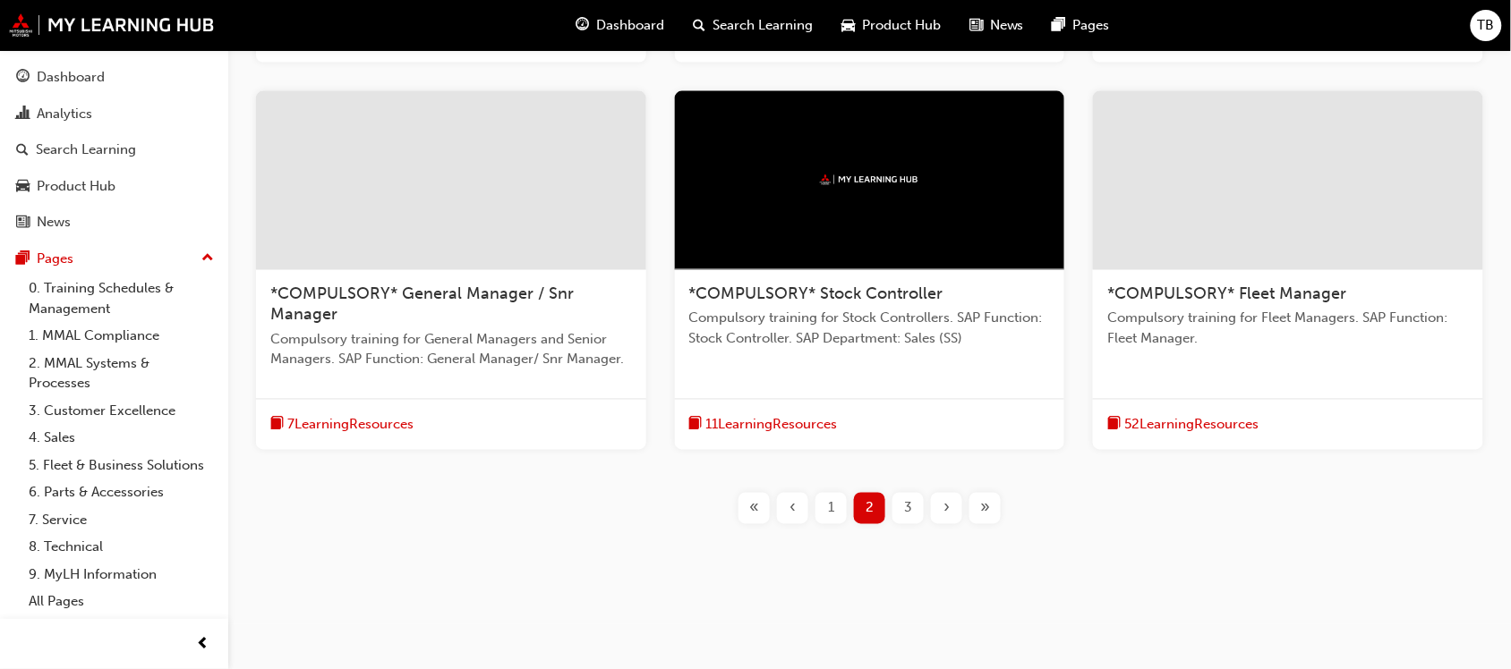
click at [949, 512] on span "›" at bounding box center [946, 508] width 6 height 21
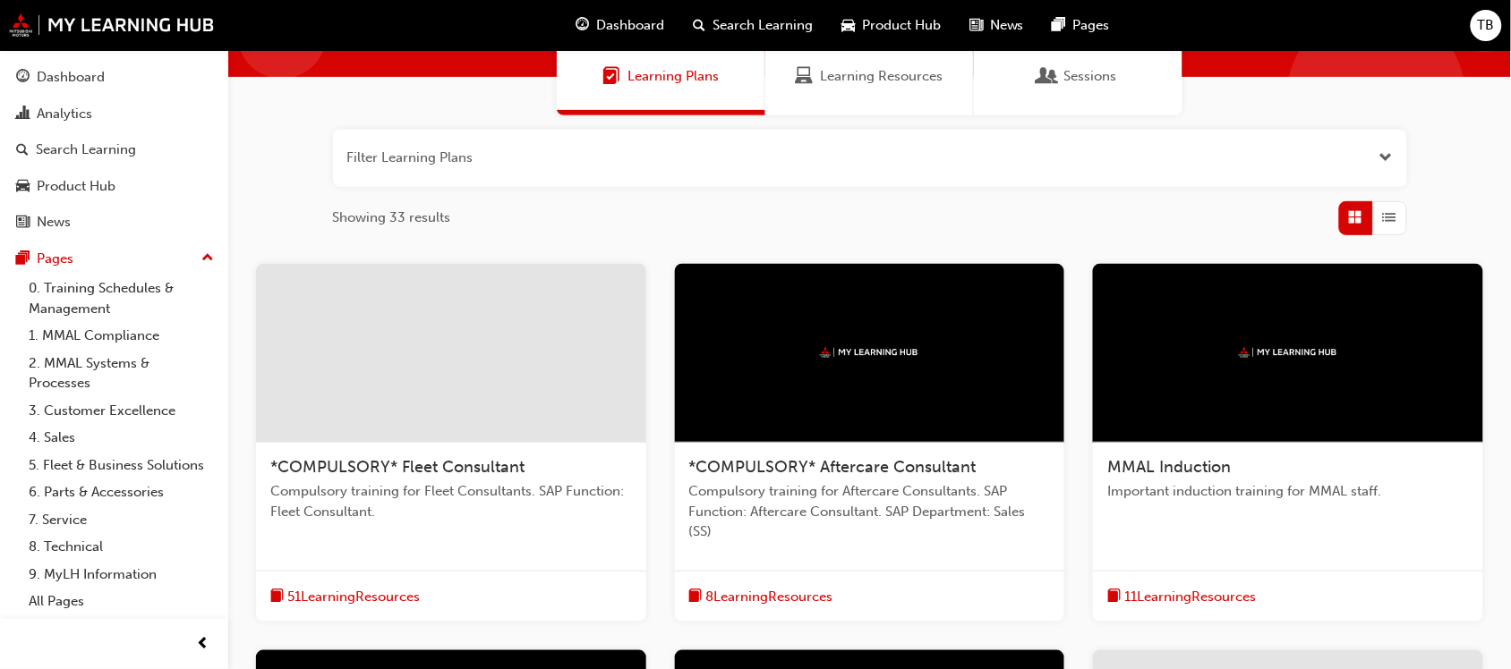
click at [475, 351] on div at bounding box center [451, 353] width 390 height 179
click at [817, 463] on span "*COMPULSORY* Aftercare Consultant" at bounding box center [832, 467] width 287 height 20
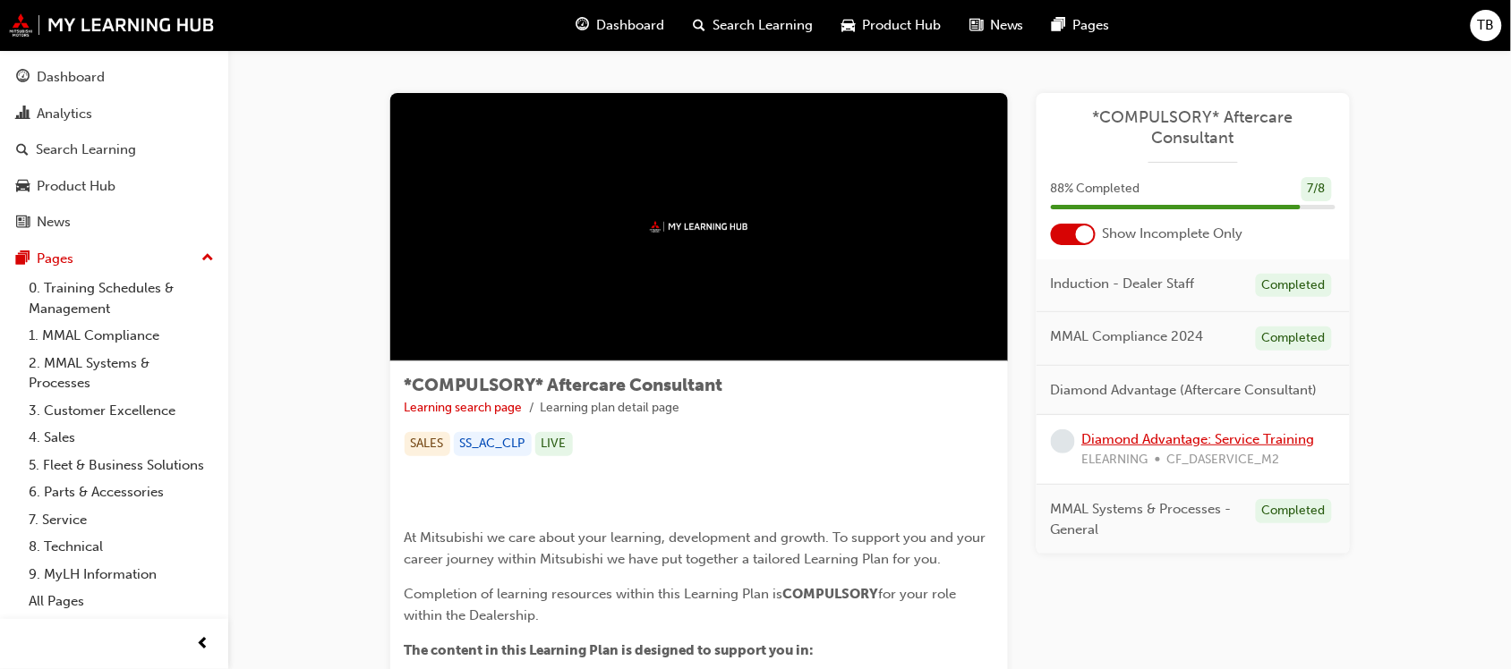
click at [1162, 431] on link "Diamond Advantage: Service Training" at bounding box center [1198, 439] width 233 height 16
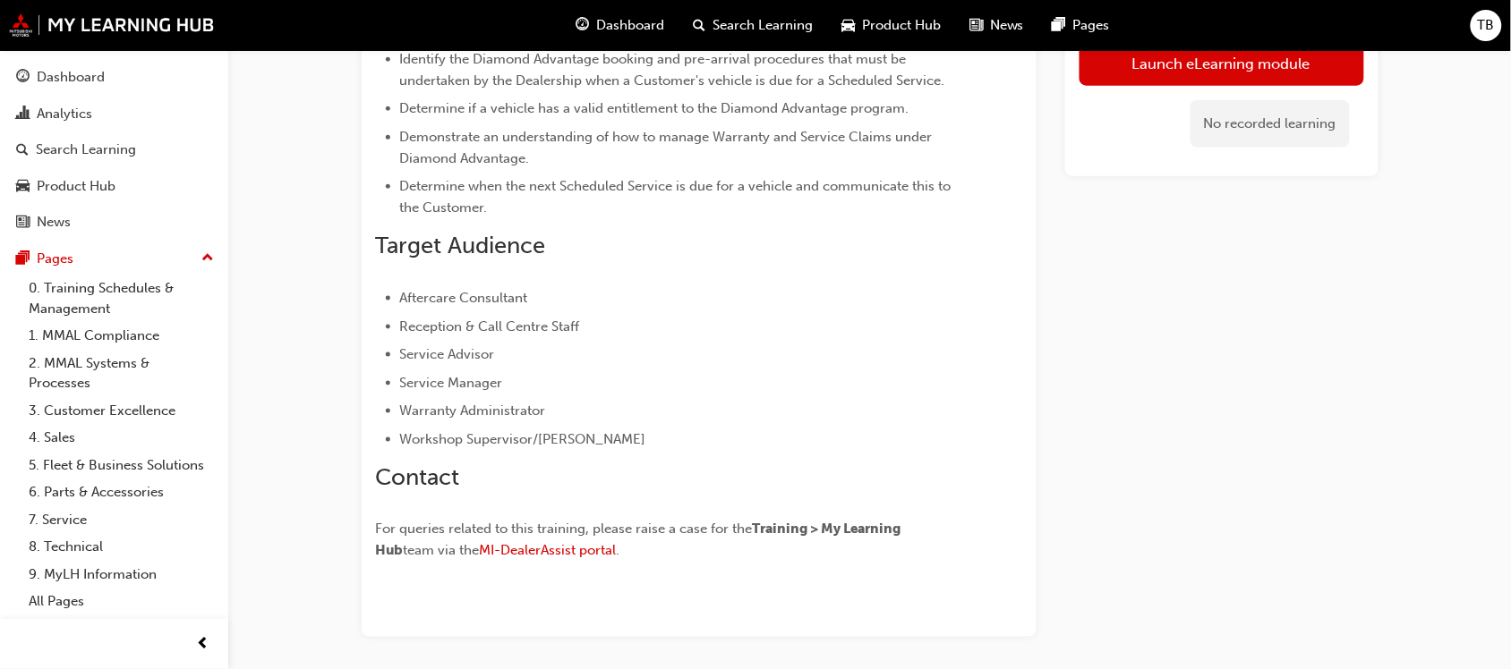
scroll to position [559, 0]
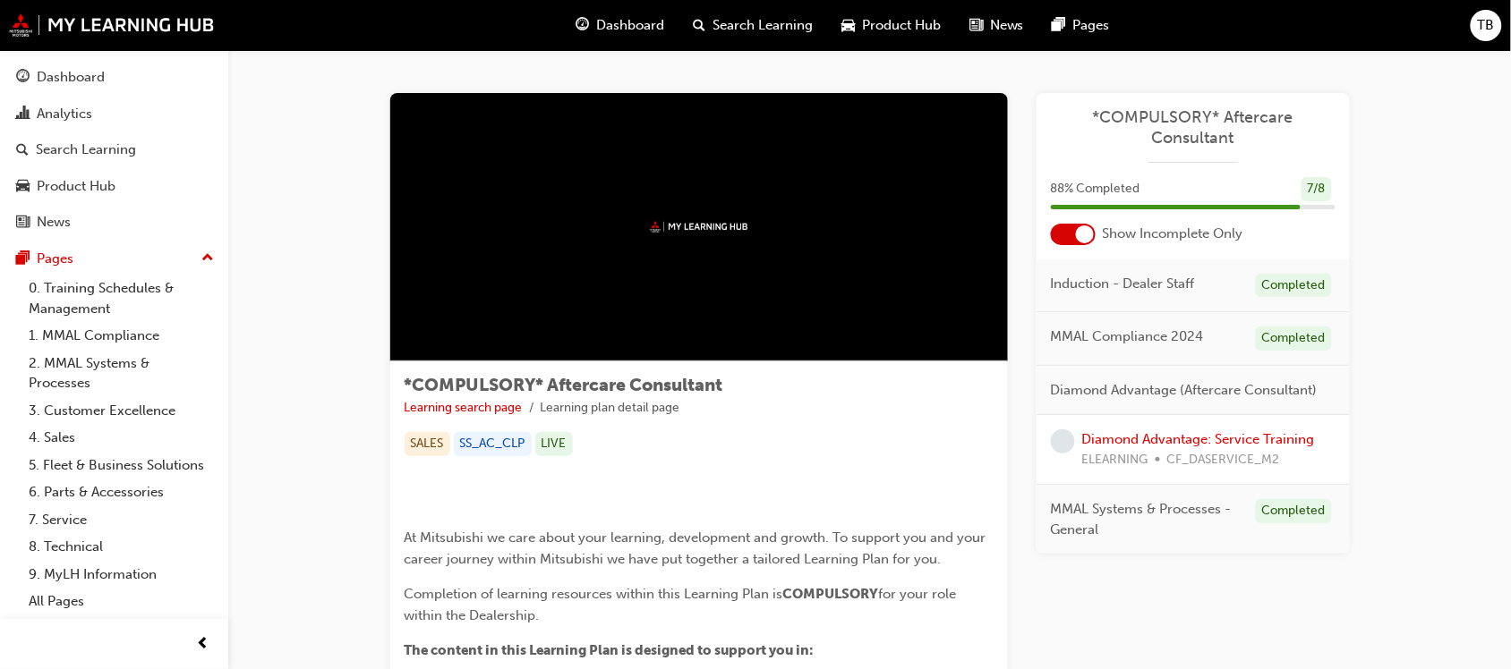
drag, startPoint x: 1120, startPoint y: 383, endPoint x: 1128, endPoint y: 378, distance: 9.7
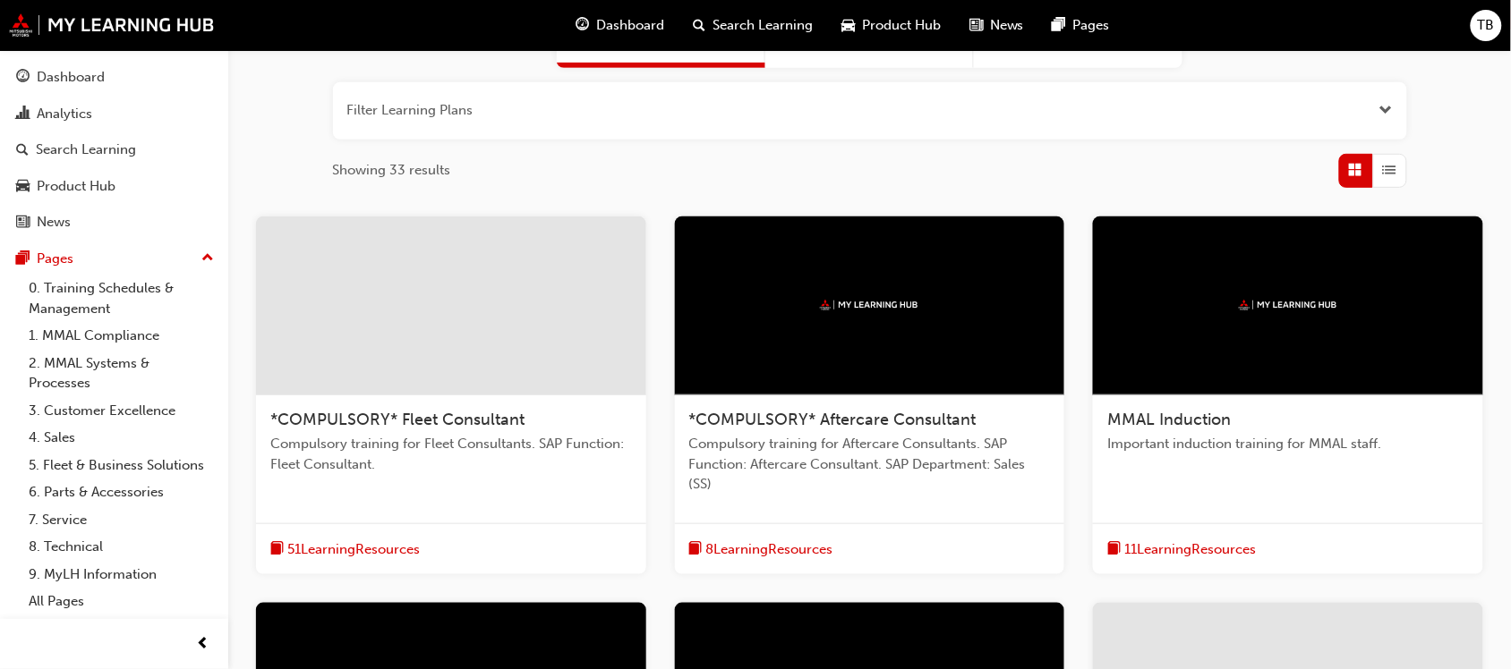
scroll to position [224, 0]
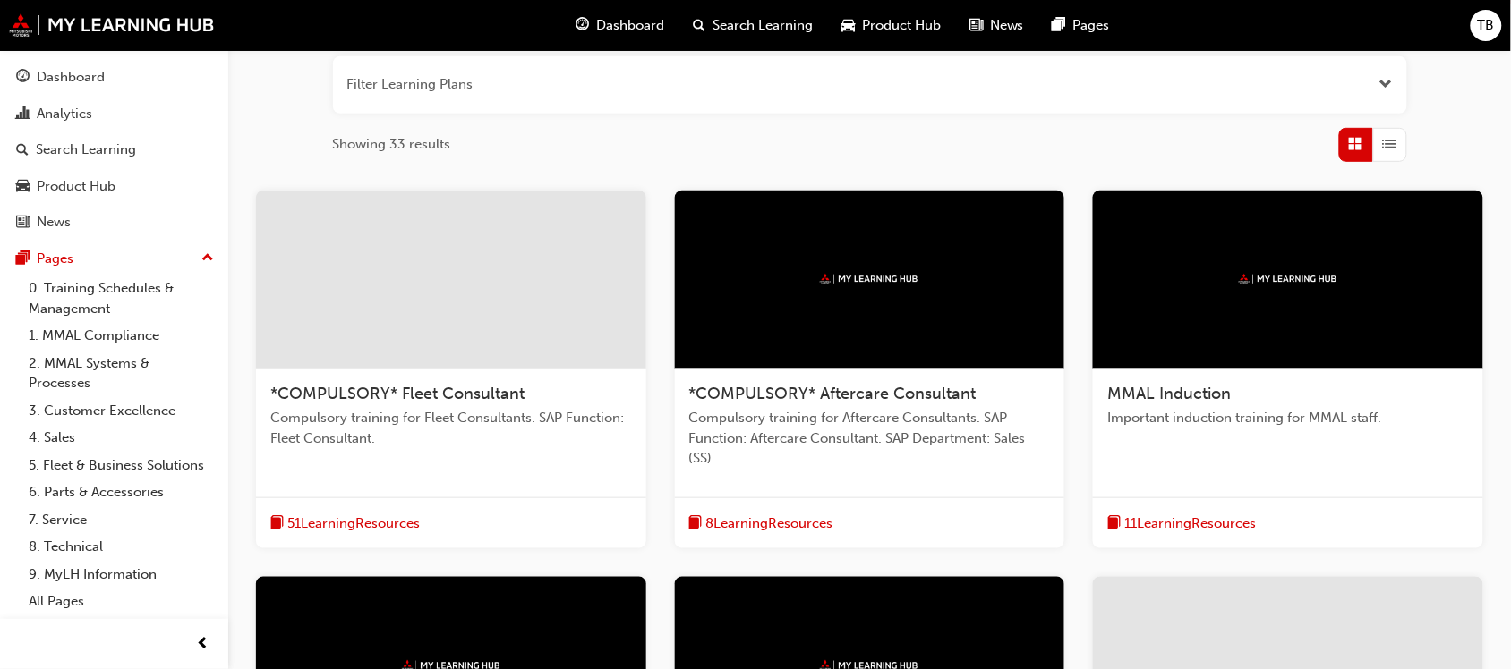
click at [1229, 392] on span "MMAL Induction" at bounding box center [1168, 394] width 123 height 20
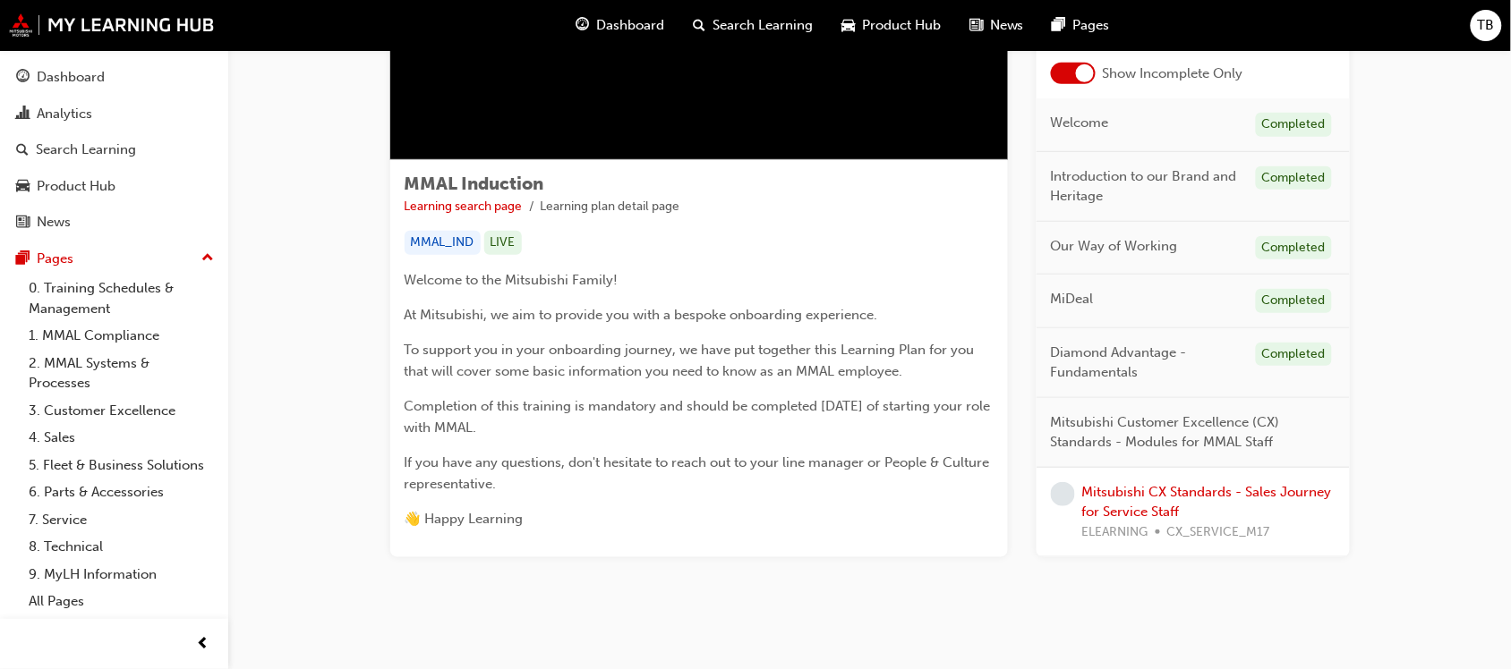
scroll to position [219, 0]
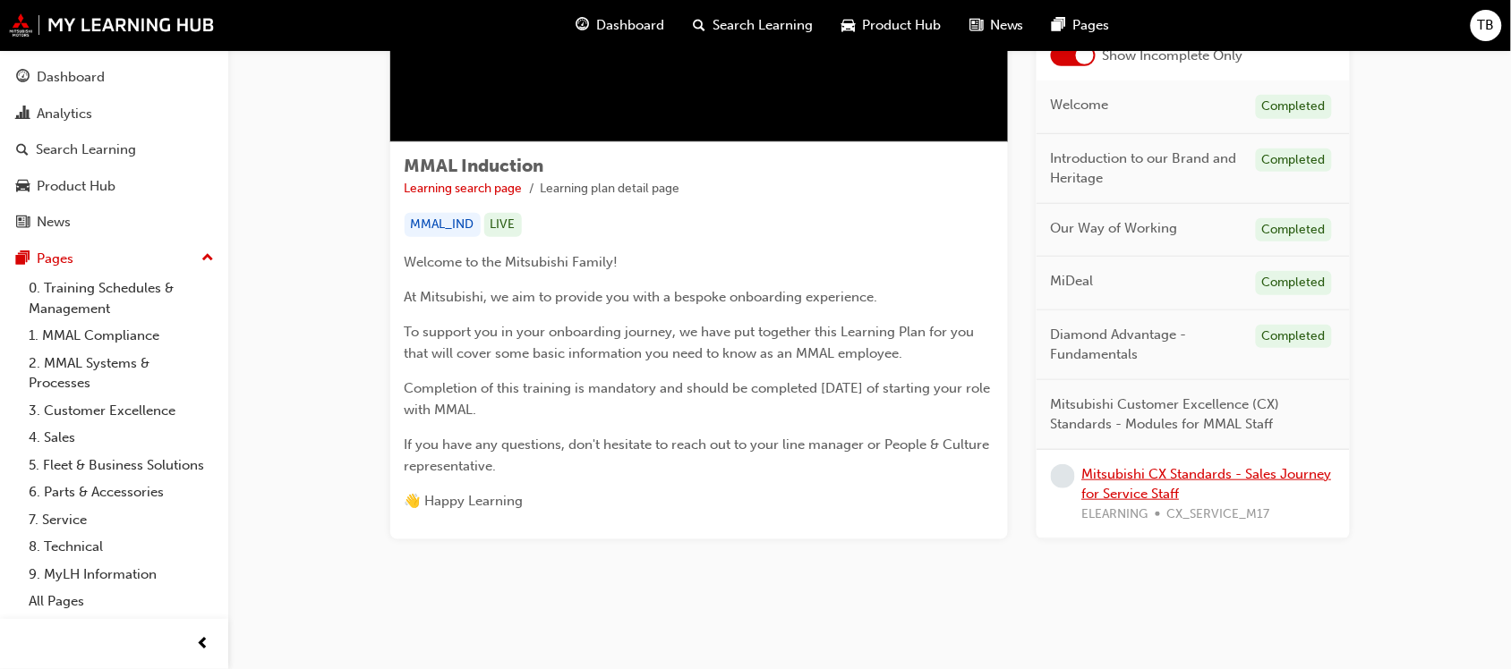
click at [1141, 477] on link "Mitsubishi CX Standards - Sales Journey for Service Staff" at bounding box center [1207, 483] width 250 height 37
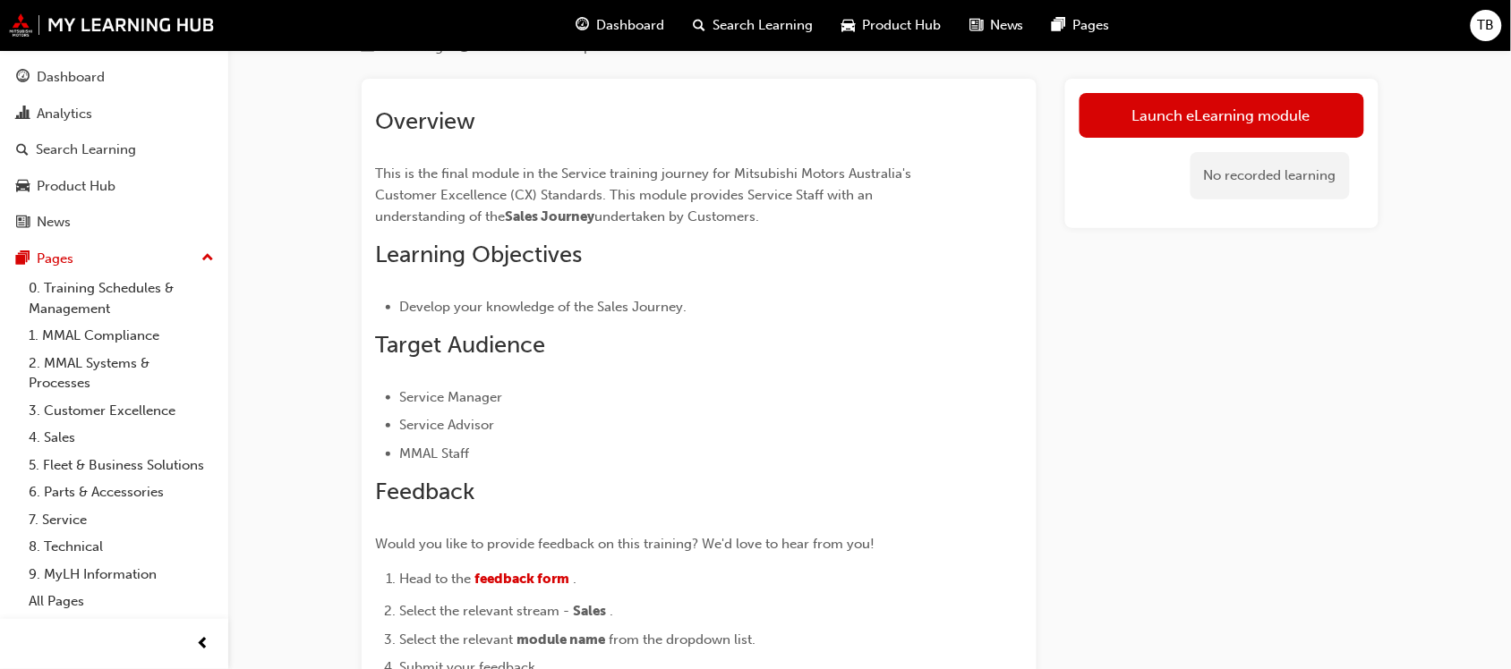
scroll to position [45, 0]
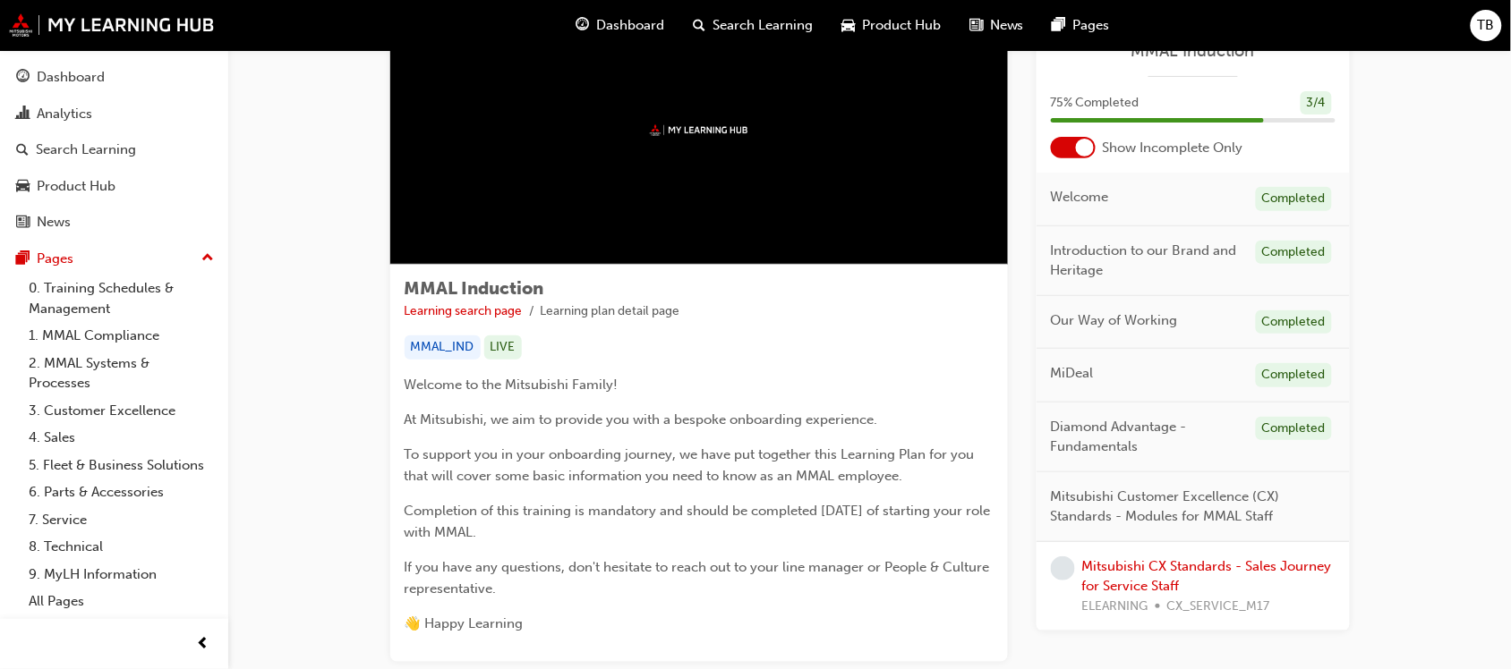
scroll to position [219, 0]
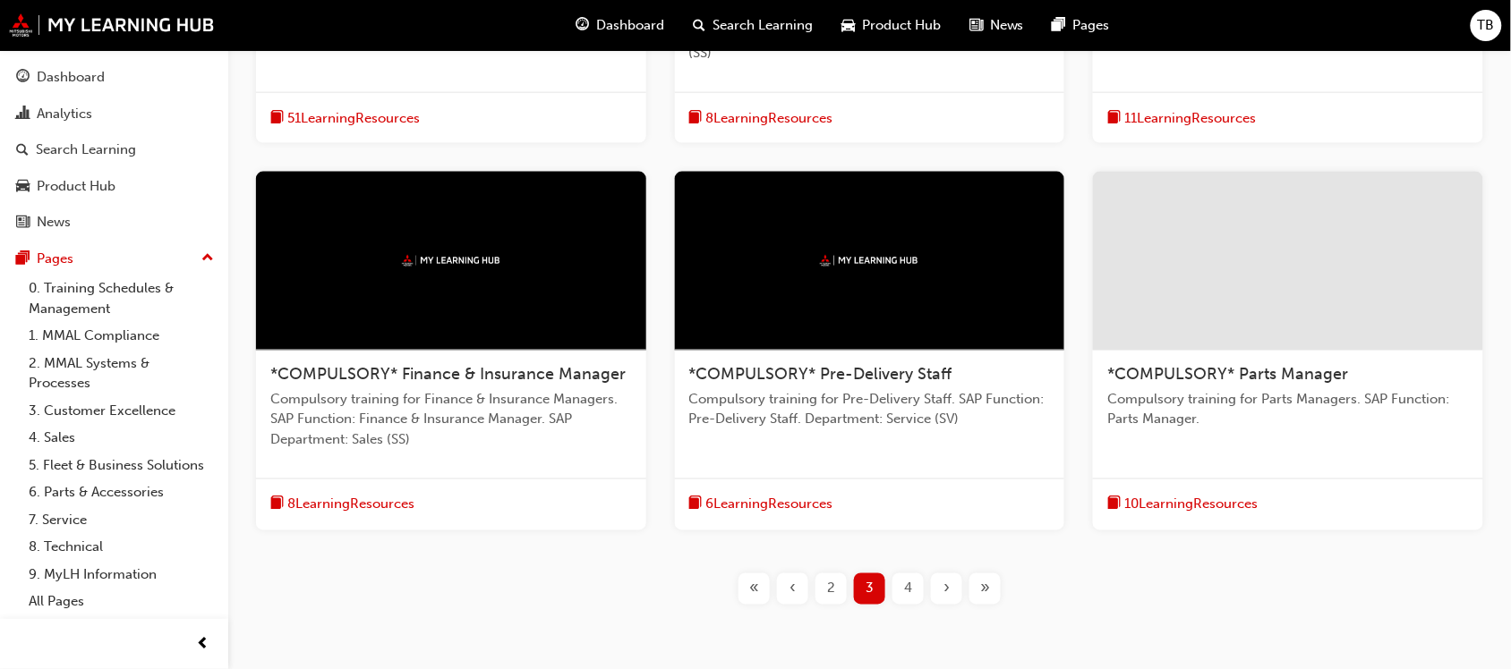
scroll to position [710, 0]
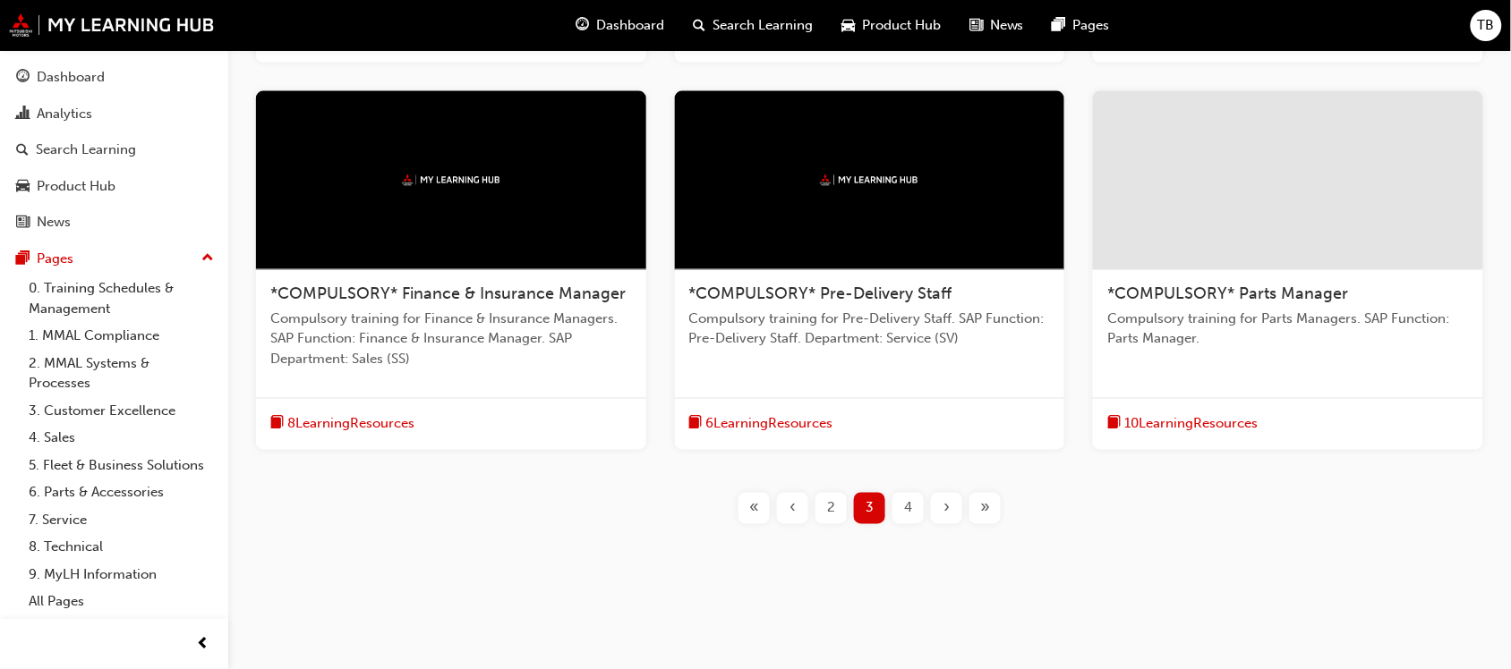
click at [532, 291] on span "*COMPULSORY* Finance & Insurance Manager" at bounding box center [447, 295] width 355 height 20
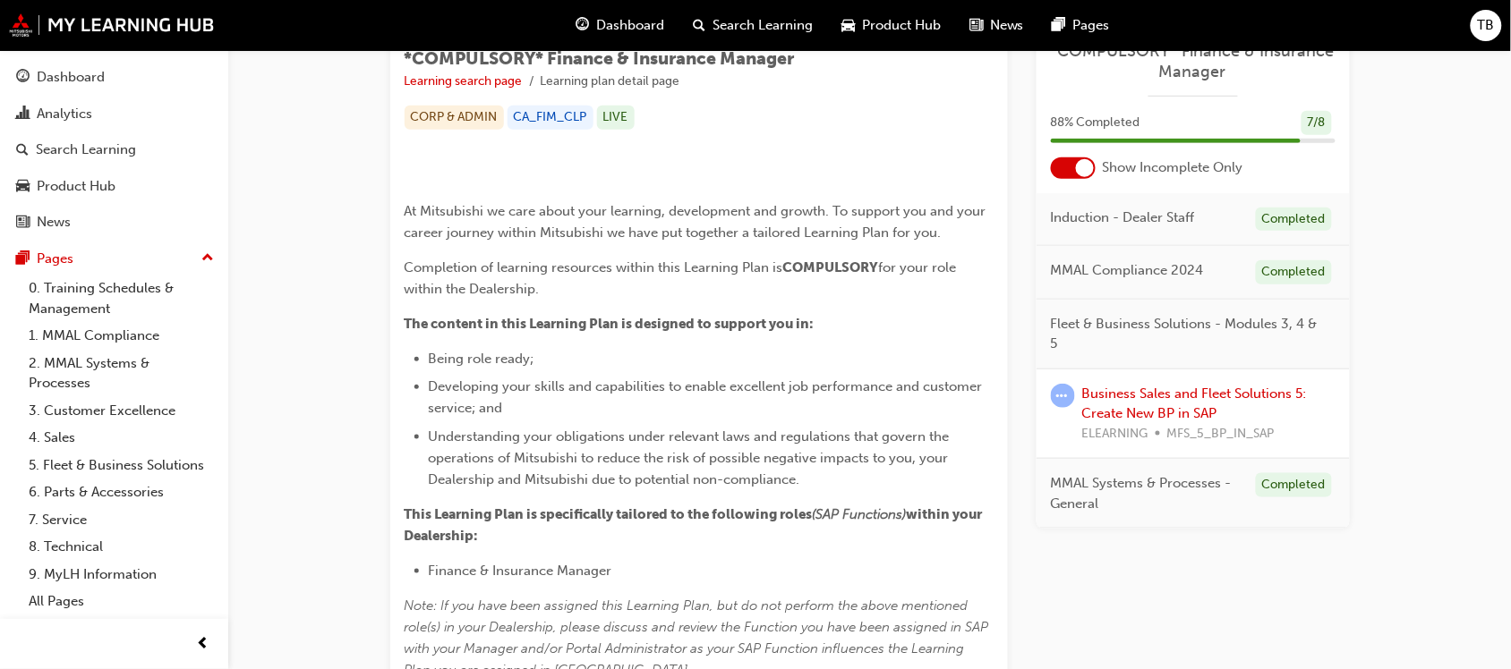
scroll to position [336, 0]
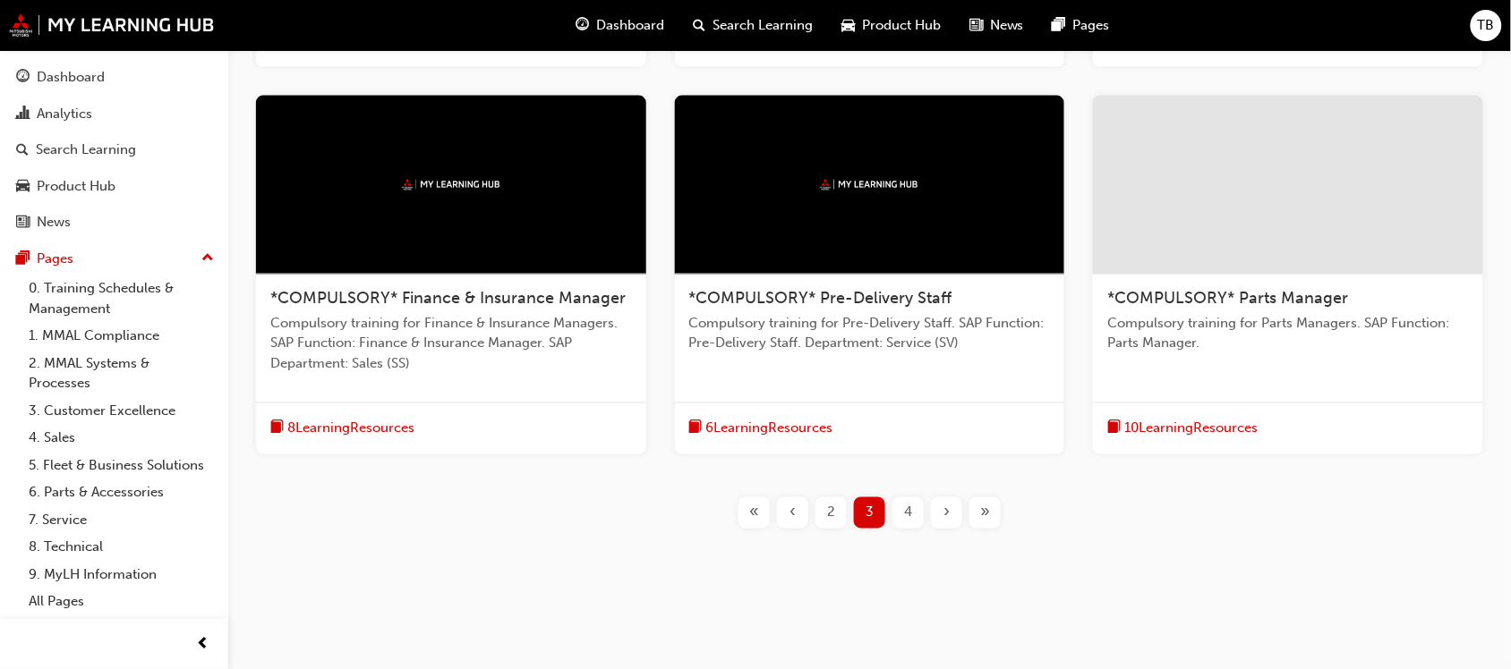
scroll to position [710, 0]
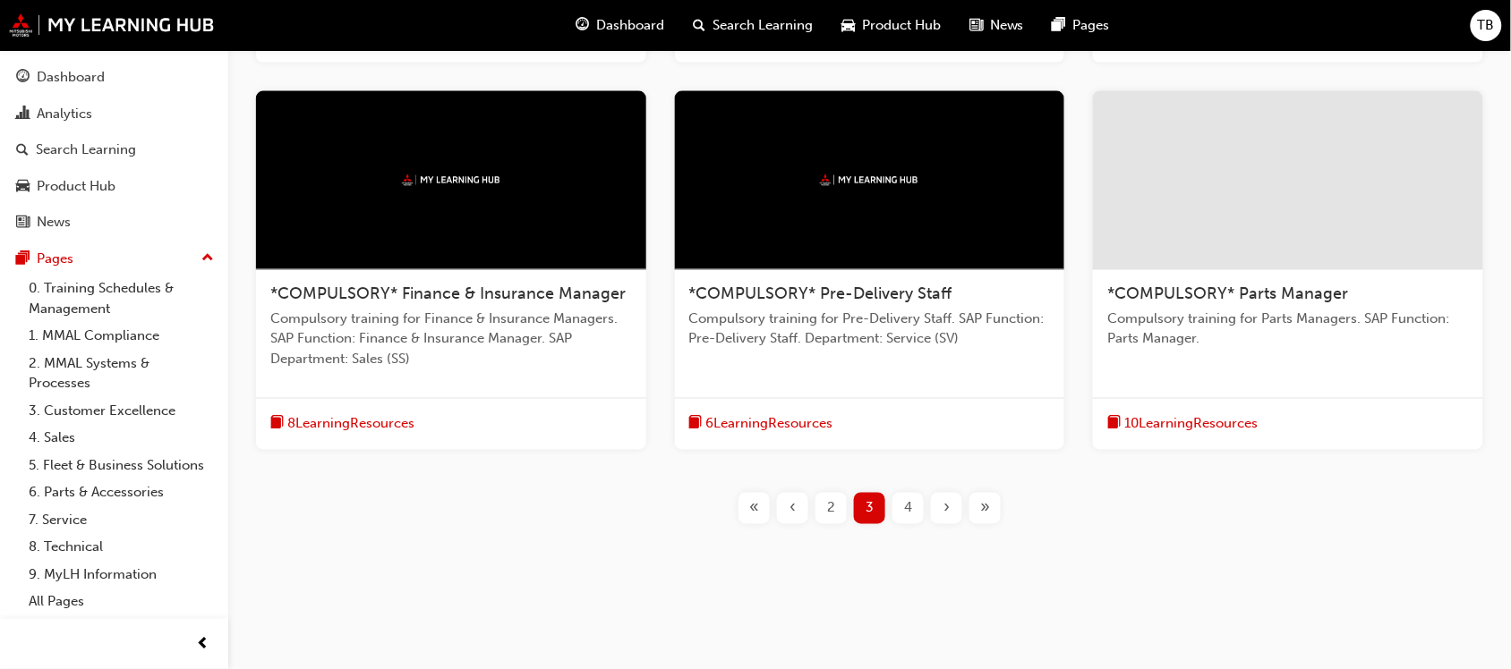
click at [870, 231] on div at bounding box center [870, 180] width 390 height 179
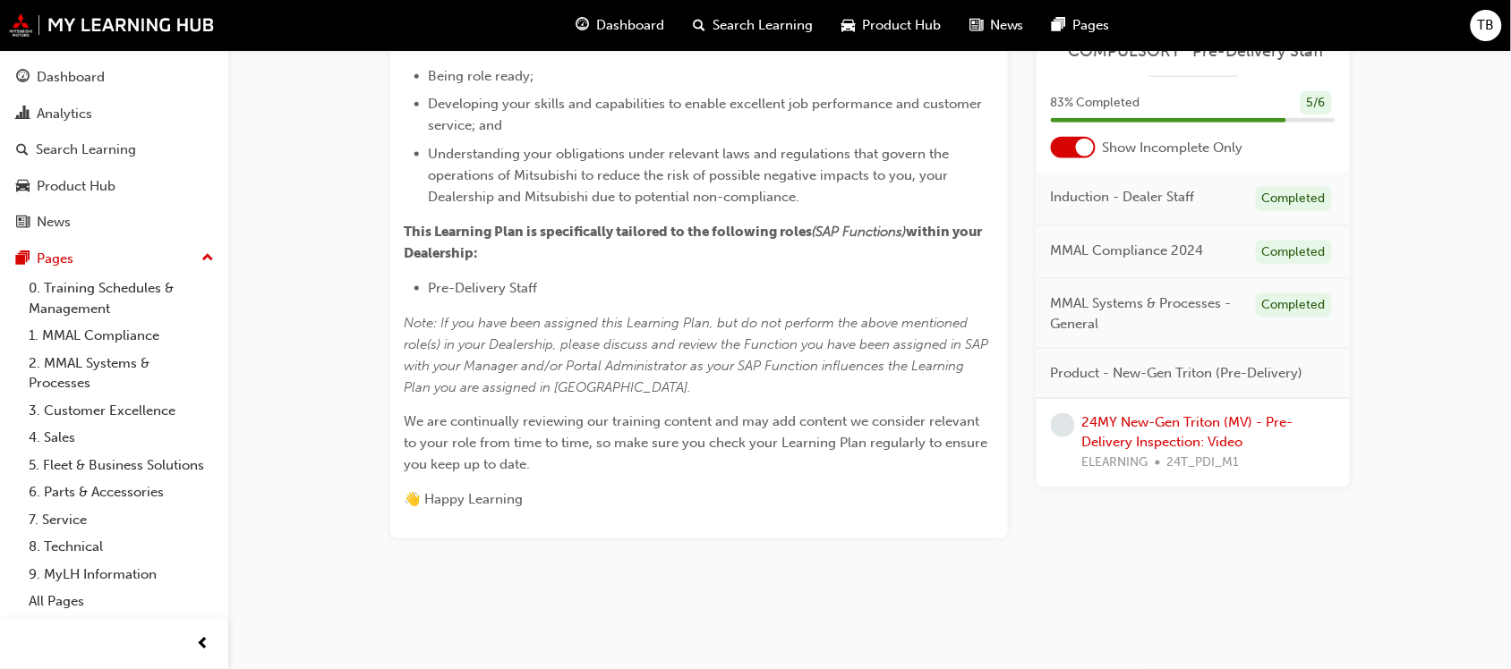
scroll to position [895, 0]
click at [1101, 425] on link "24MY New-Gen Triton (MV) - Pre-Delivery Inspection: Video" at bounding box center [1187, 433] width 211 height 37
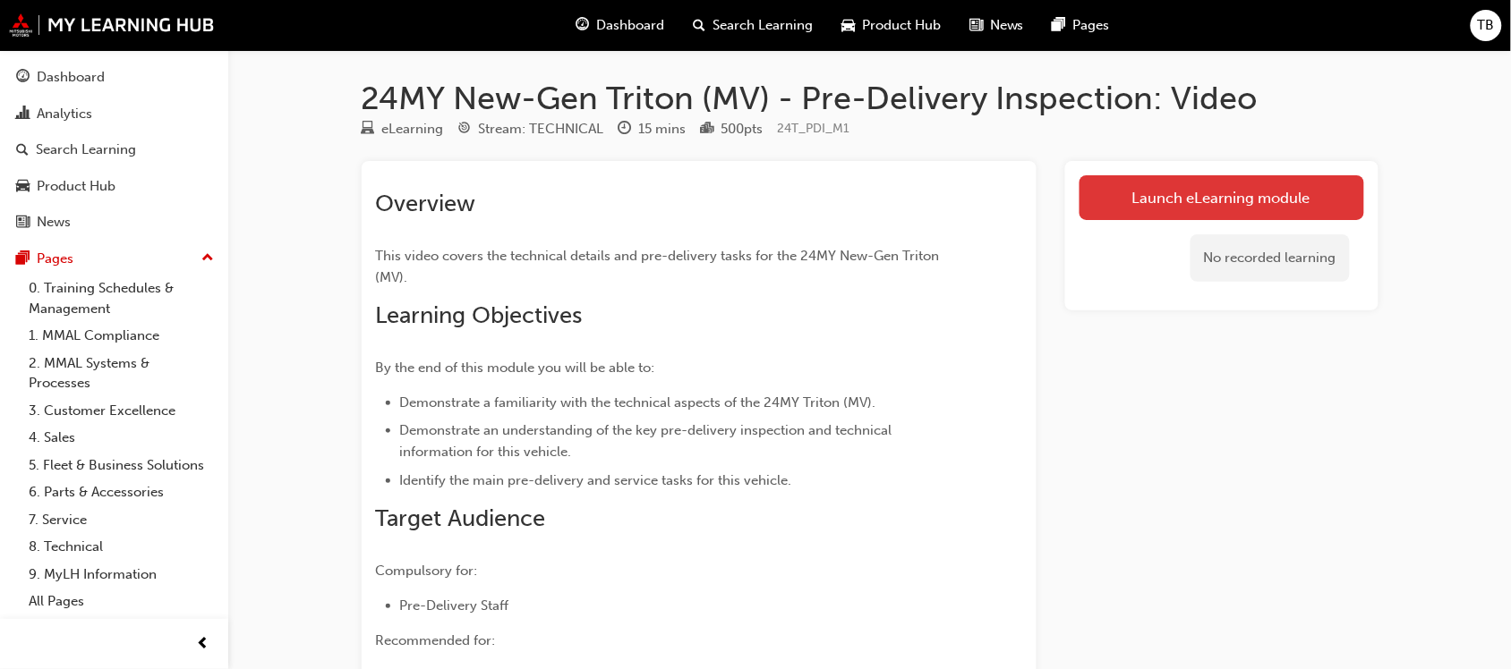
click at [1191, 198] on link "Launch eLearning module" at bounding box center [1221, 197] width 285 height 45
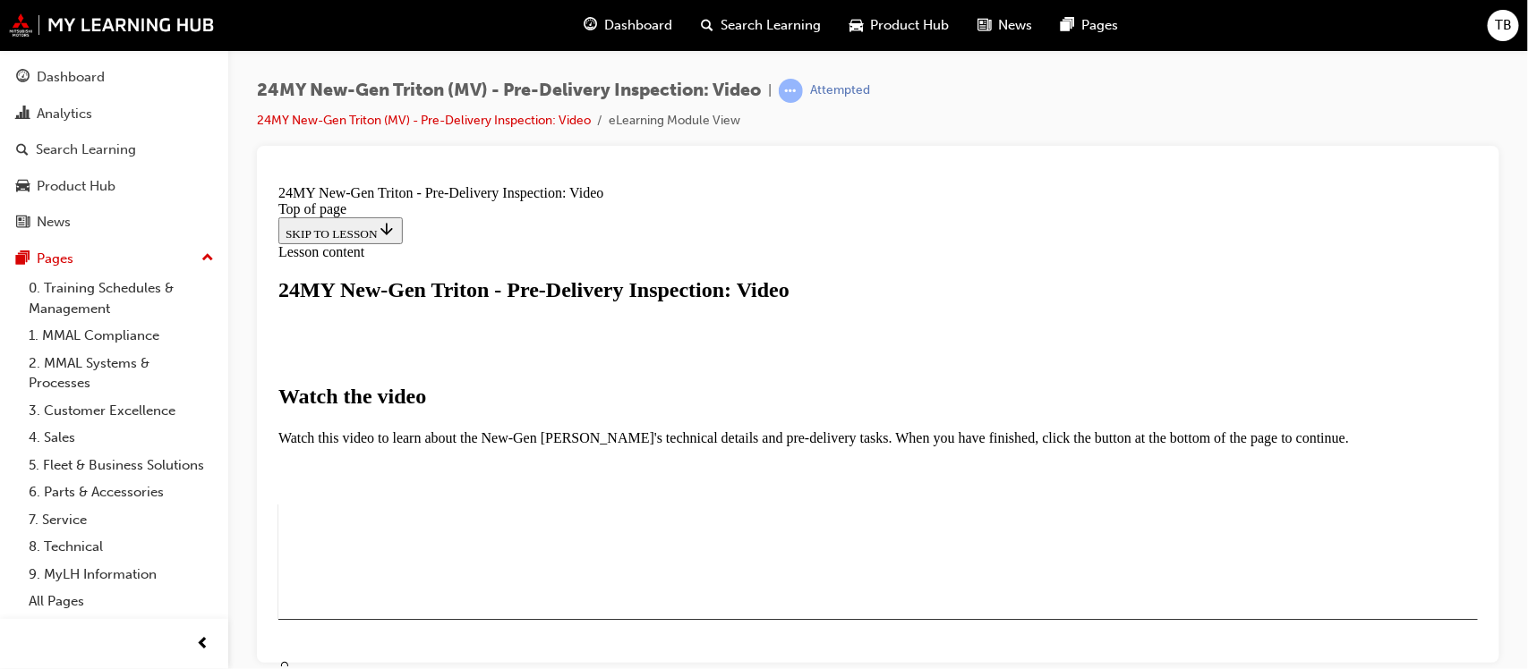
click at [452, 664] on div "I HAVE WATCHED THIS VIDEO" at bounding box center [368, 671] width 167 height 14
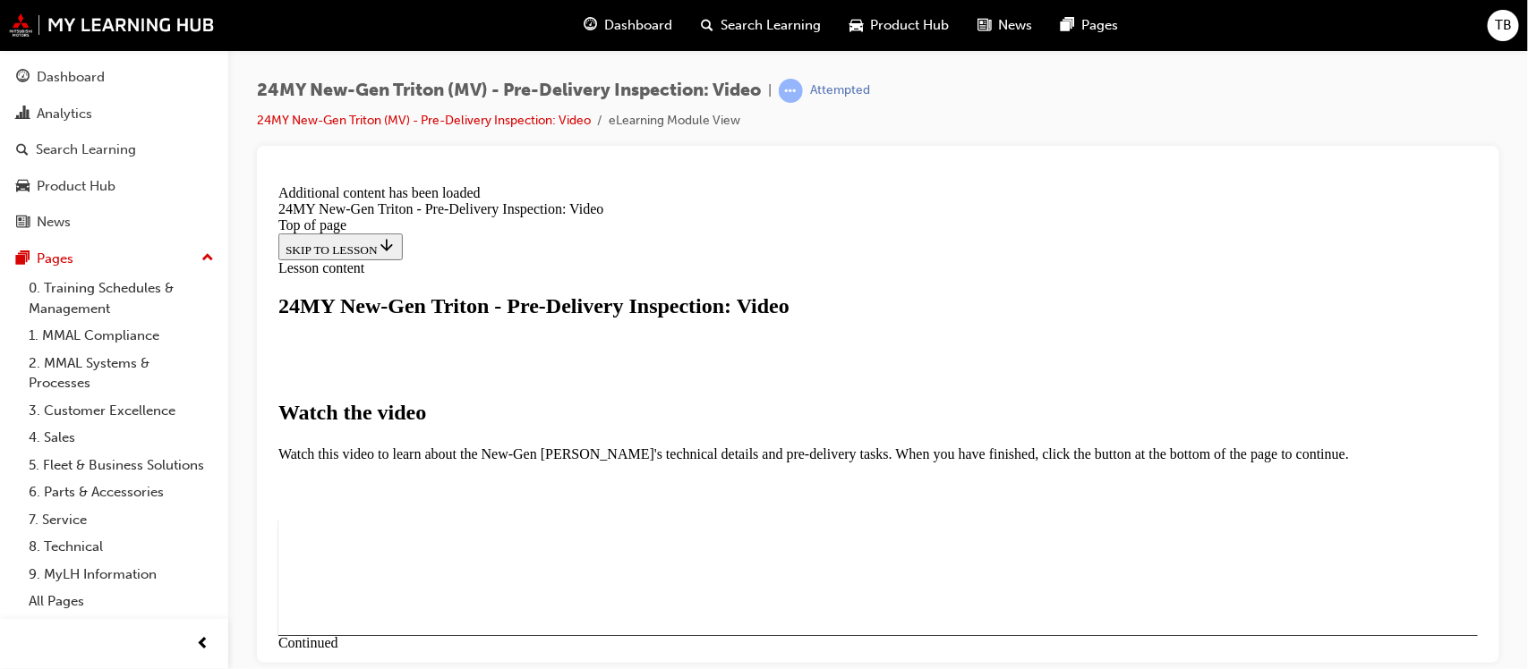
scroll to position [713, 0]
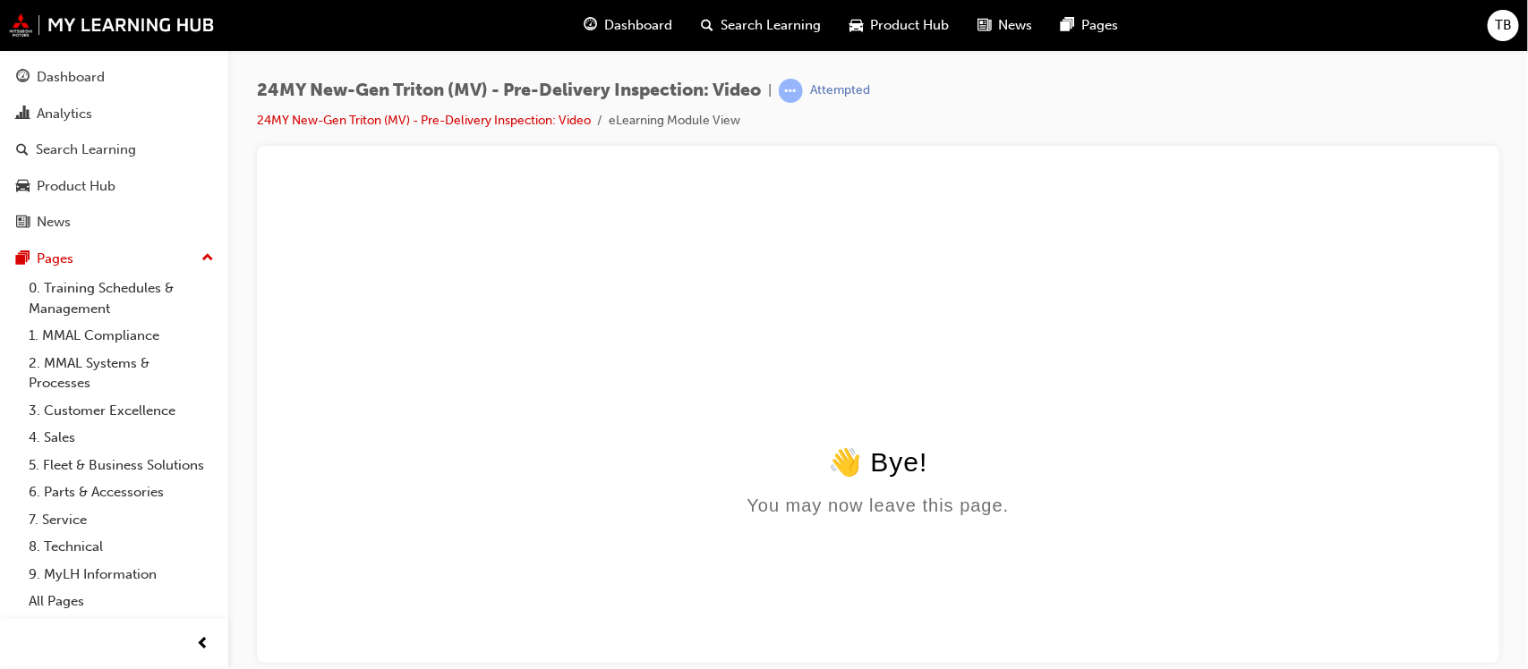
scroll to position [0, 0]
click at [1077, 523] on html "👋 Bye! You may now leave this page." at bounding box center [876, 349] width 1213 height 345
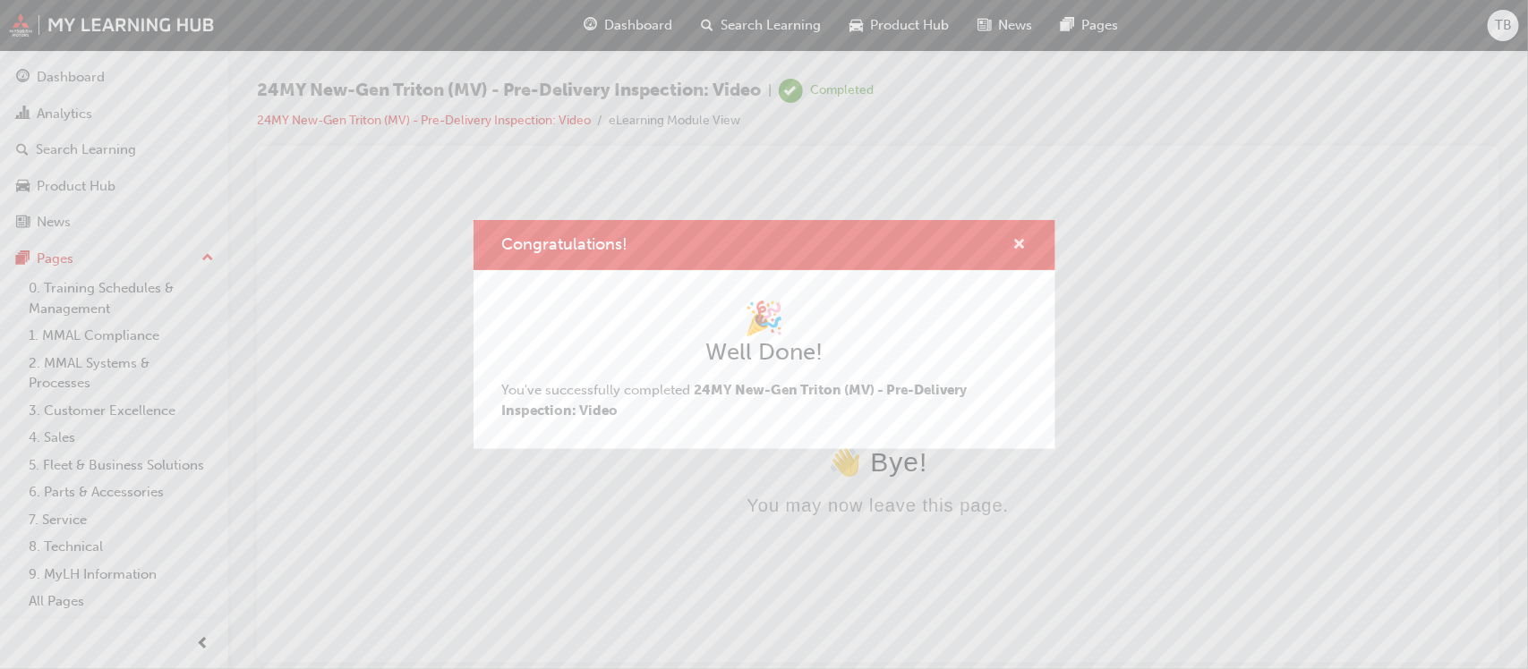
click at [1018, 243] on span "cross-icon" at bounding box center [1019, 246] width 13 height 16
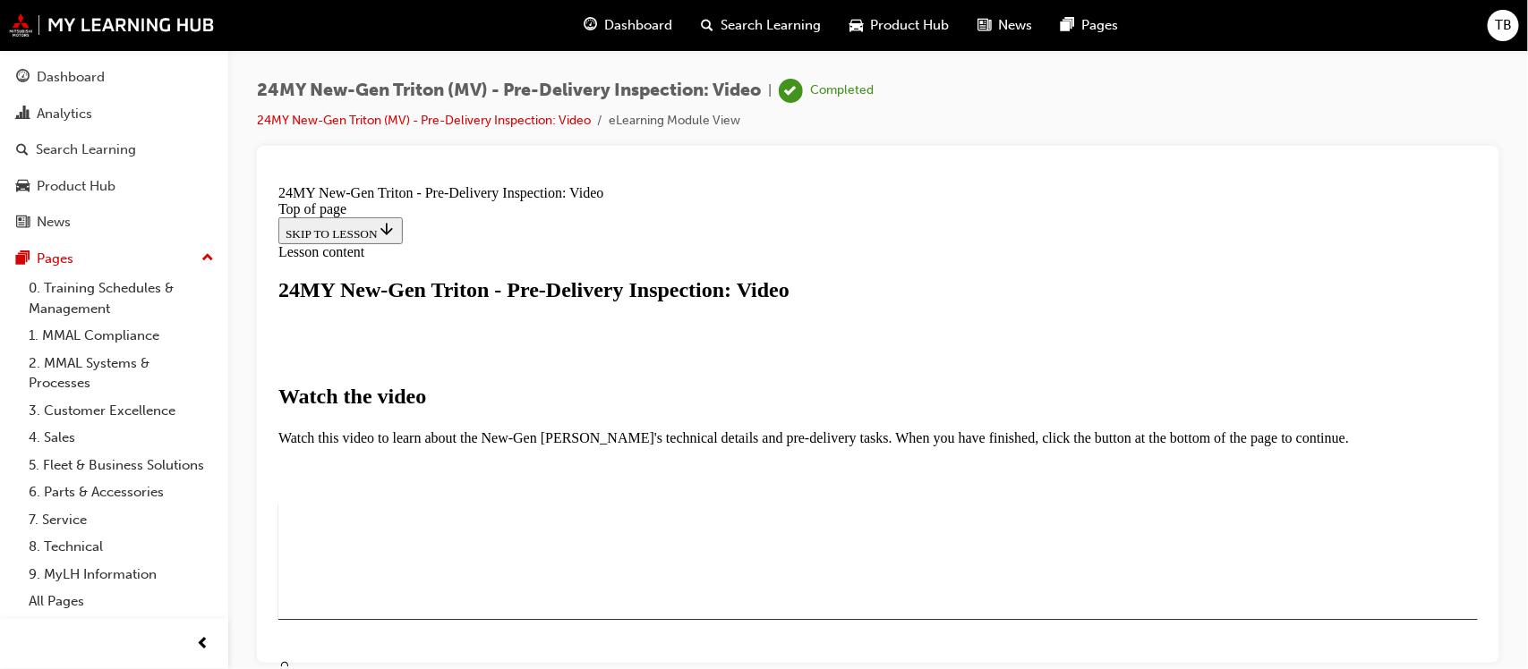
drag, startPoint x: 914, startPoint y: 323, endPoint x: 918, endPoint y: 308, distance: 15.9
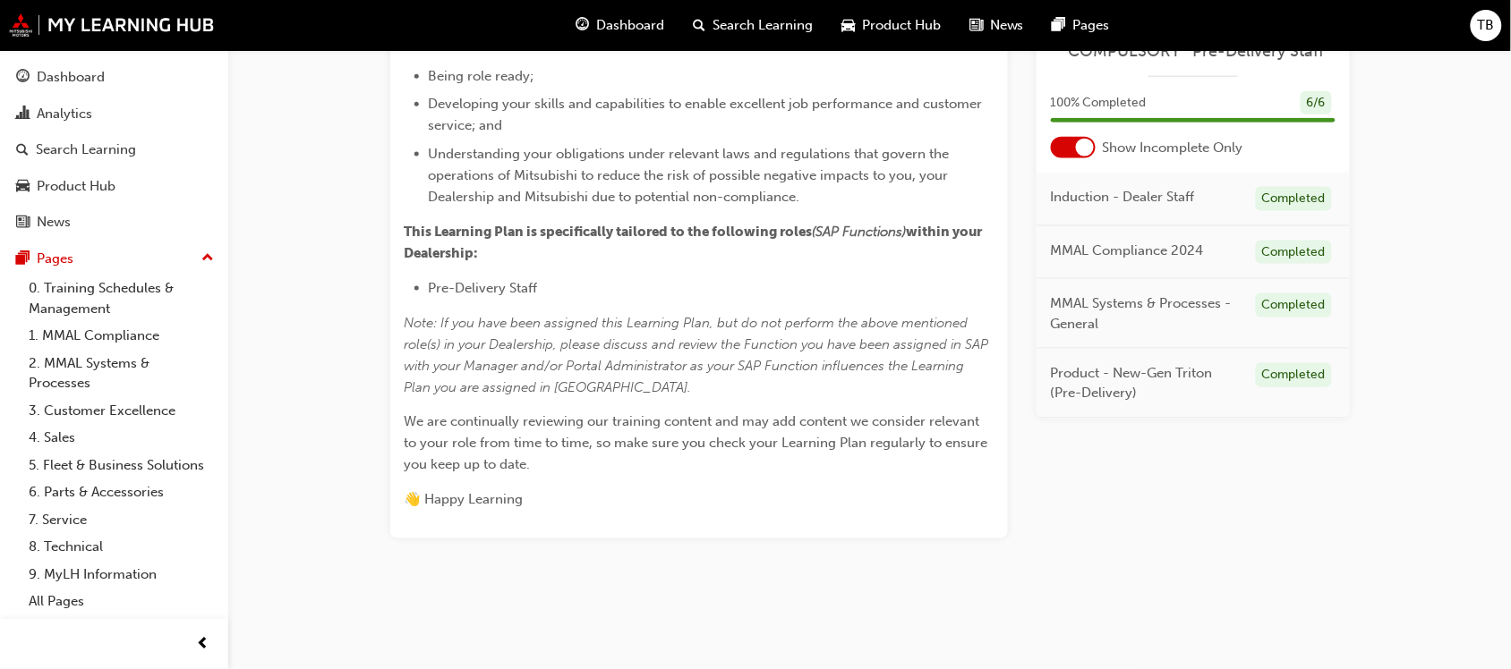
scroll to position [783, 0]
drag, startPoint x: 842, startPoint y: 389, endPoint x: 853, endPoint y: 386, distance: 11.3
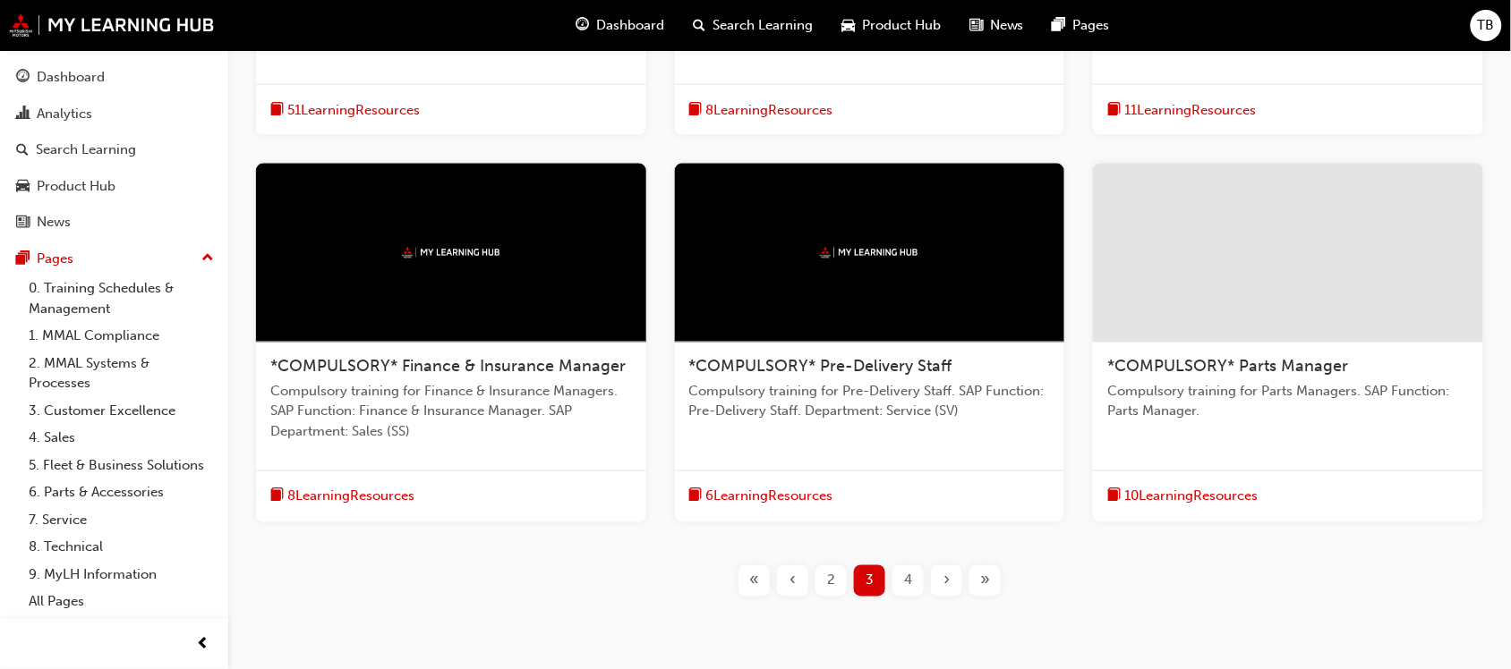
scroll to position [598, 0]
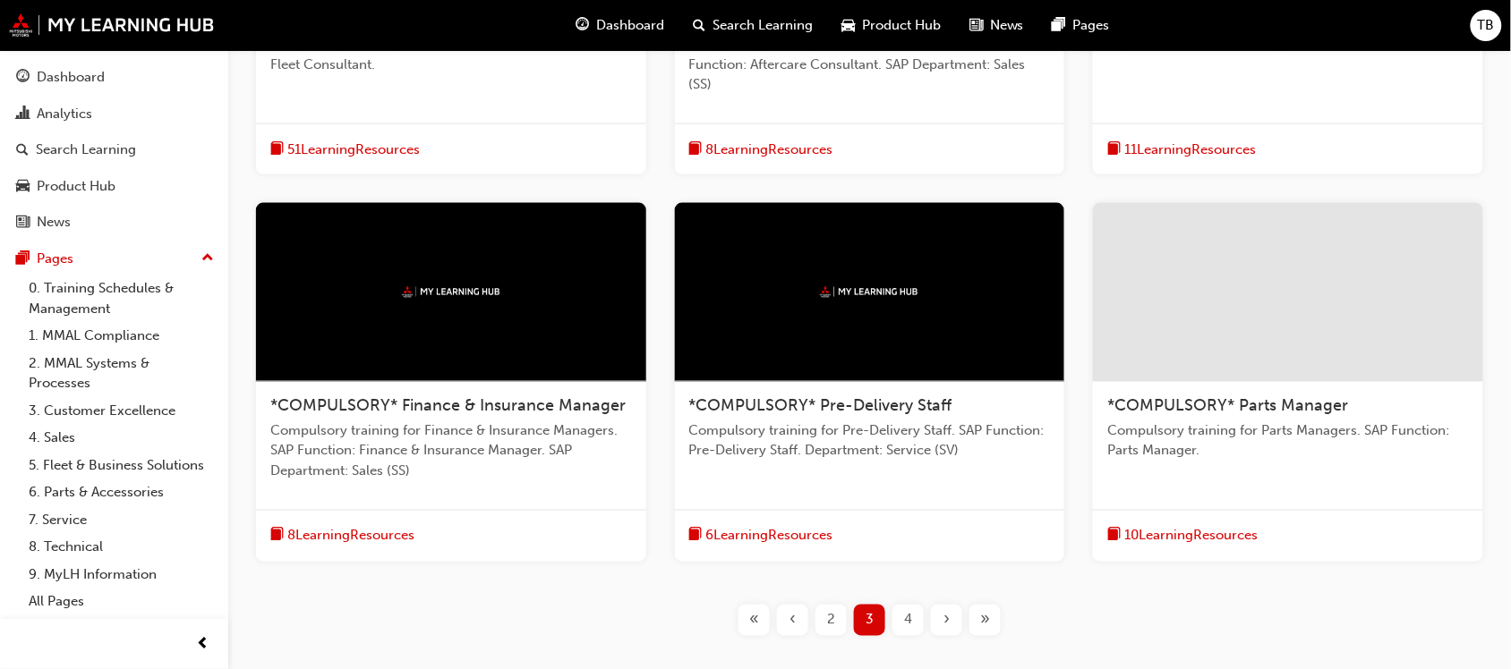
click at [1298, 340] on div at bounding box center [1288, 292] width 390 height 179
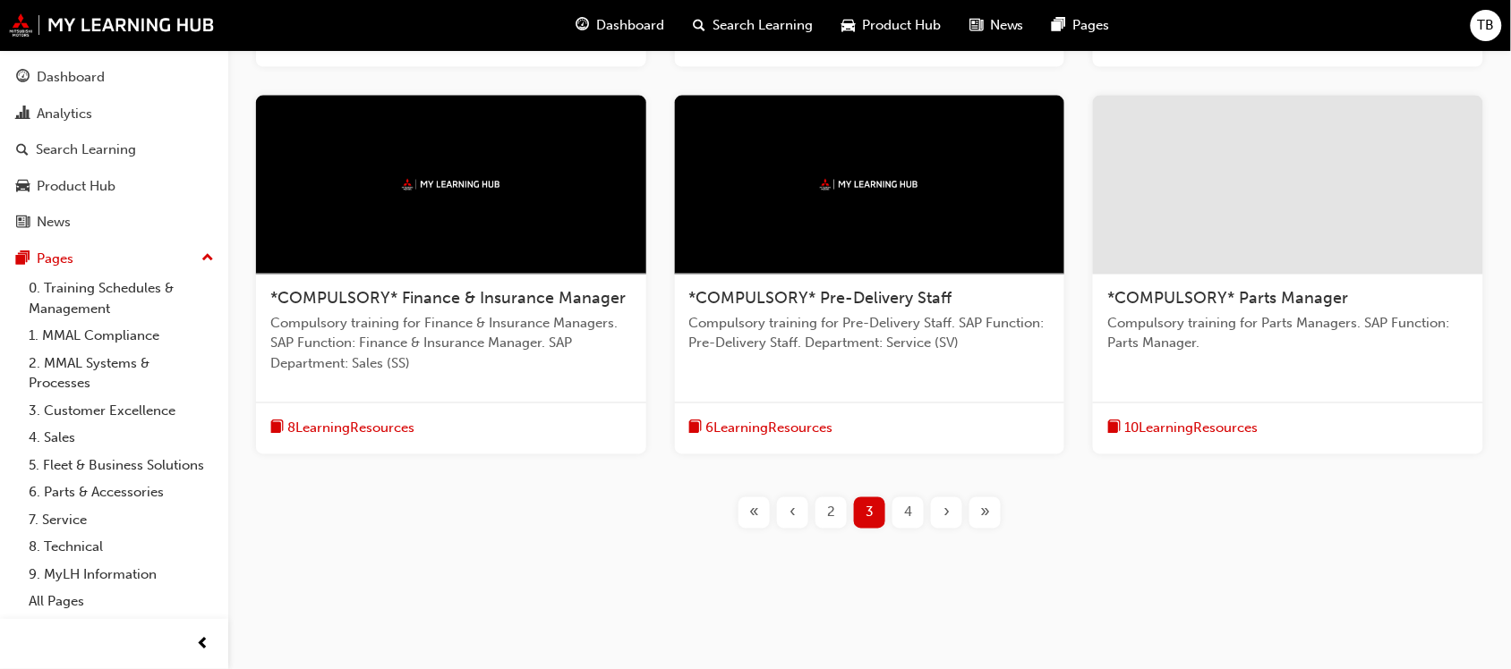
scroll to position [710, 0]
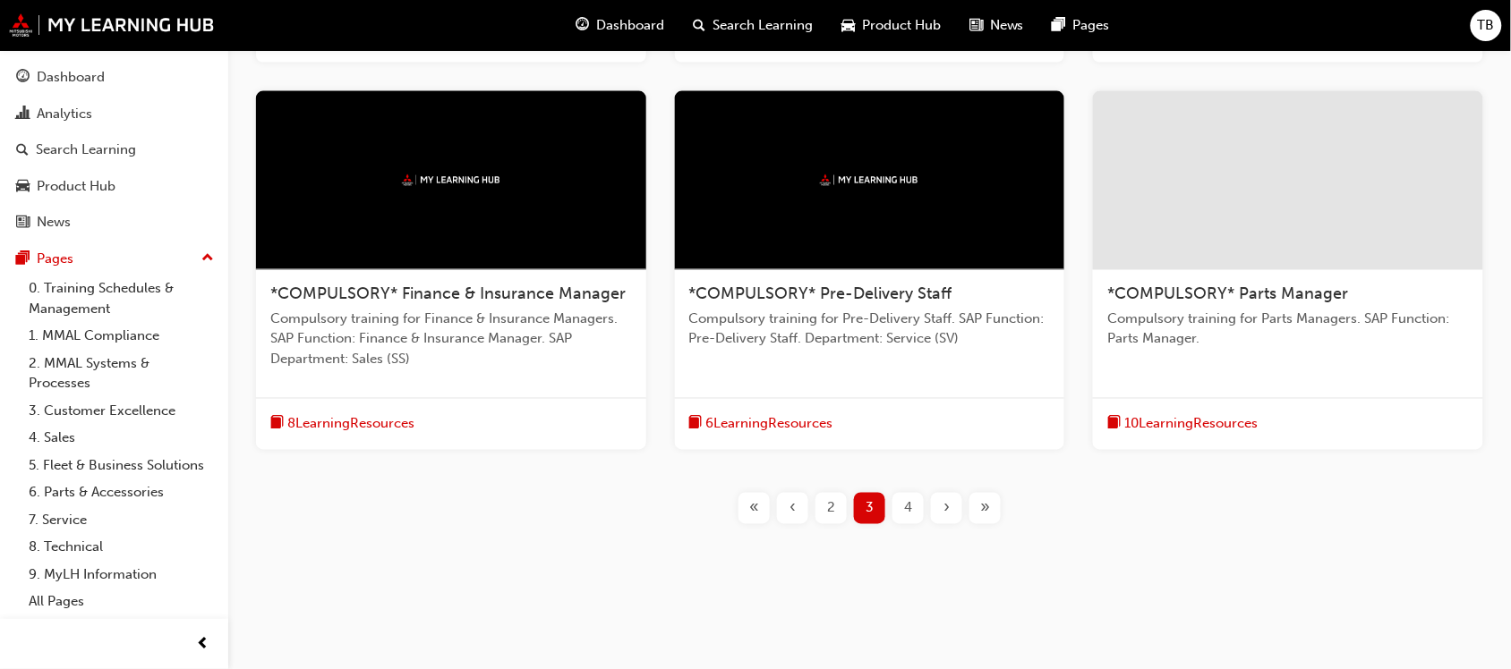
click at [909, 510] on span "4" at bounding box center [908, 508] width 8 height 21
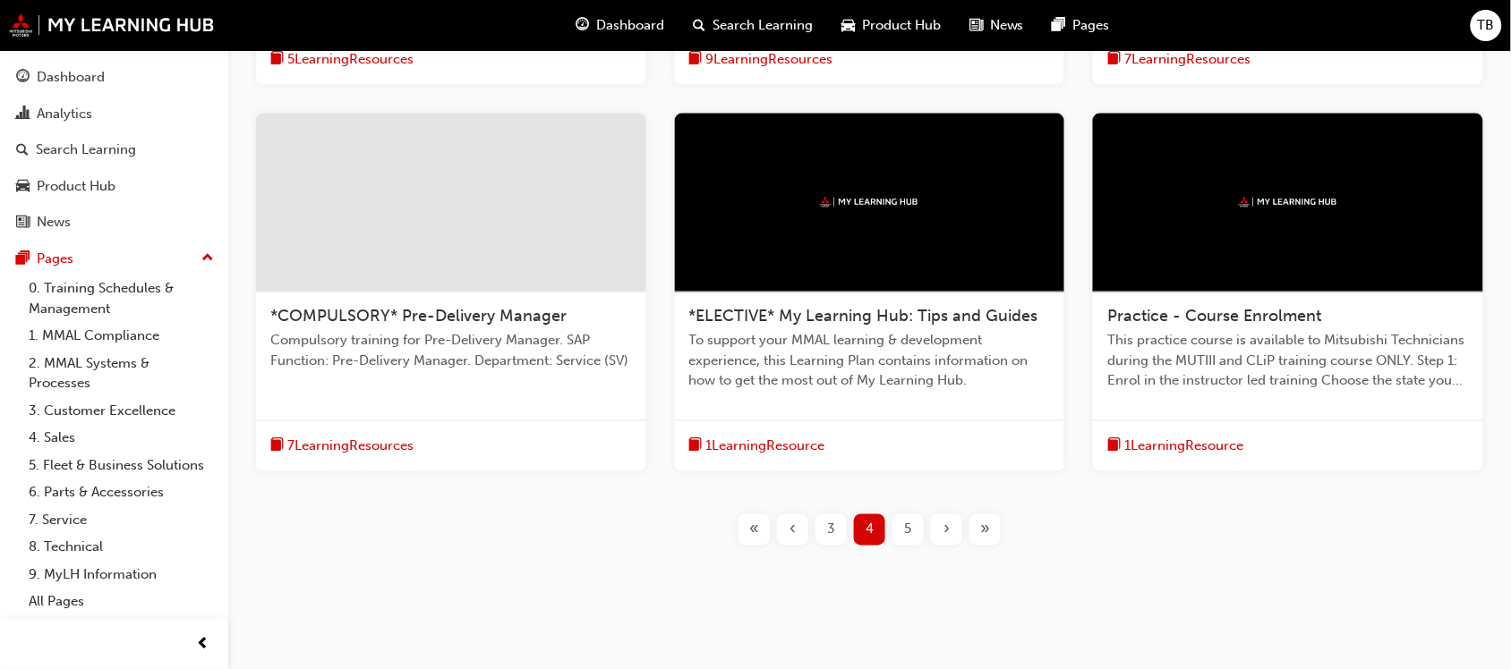
scroll to position [710, 0]
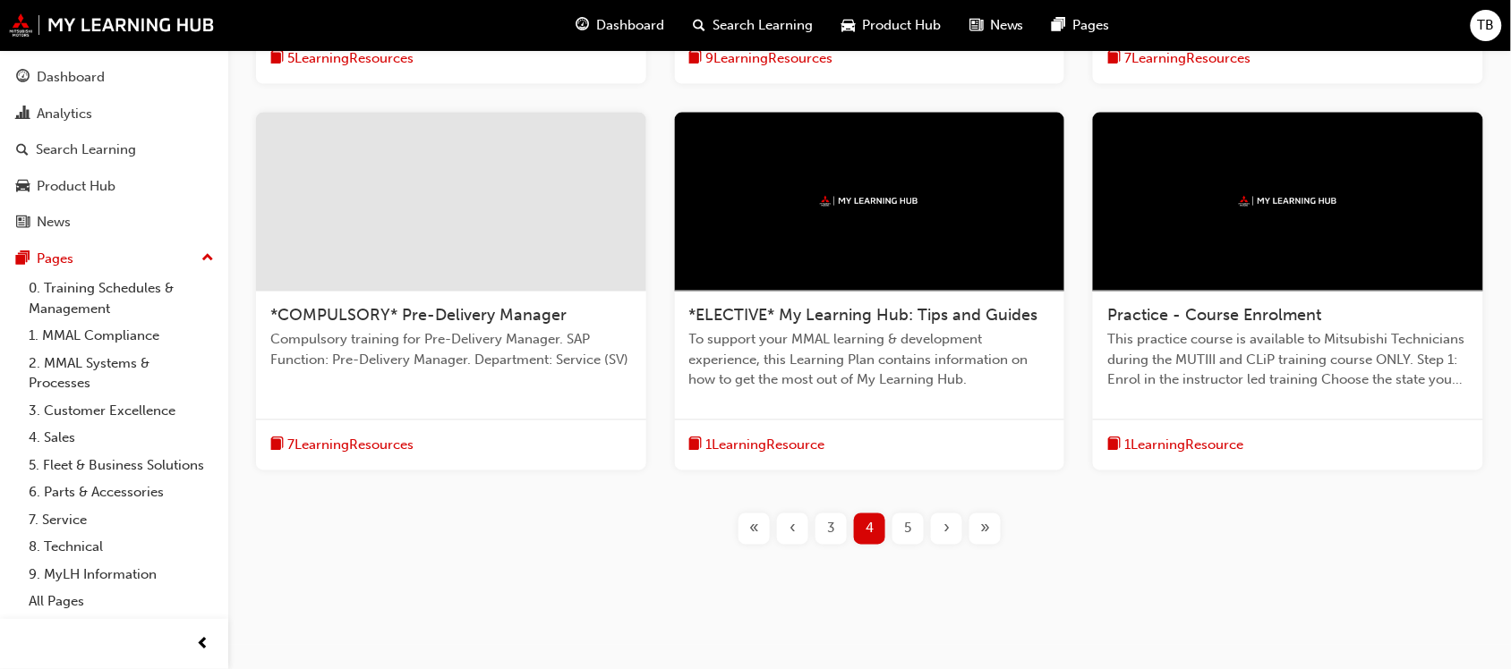
click at [521, 248] on div at bounding box center [451, 202] width 390 height 179
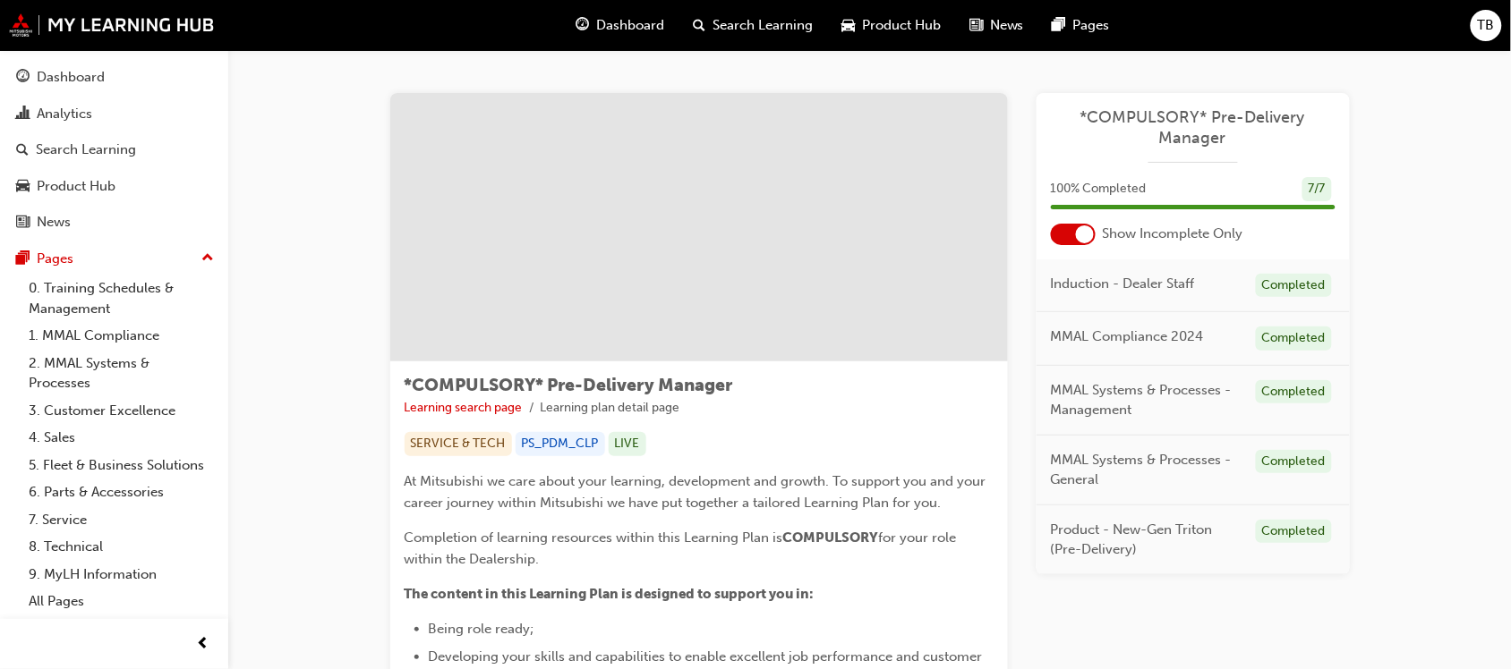
drag, startPoint x: 1021, startPoint y: 358, endPoint x: 1021, endPoint y: 345, distance: 12.5
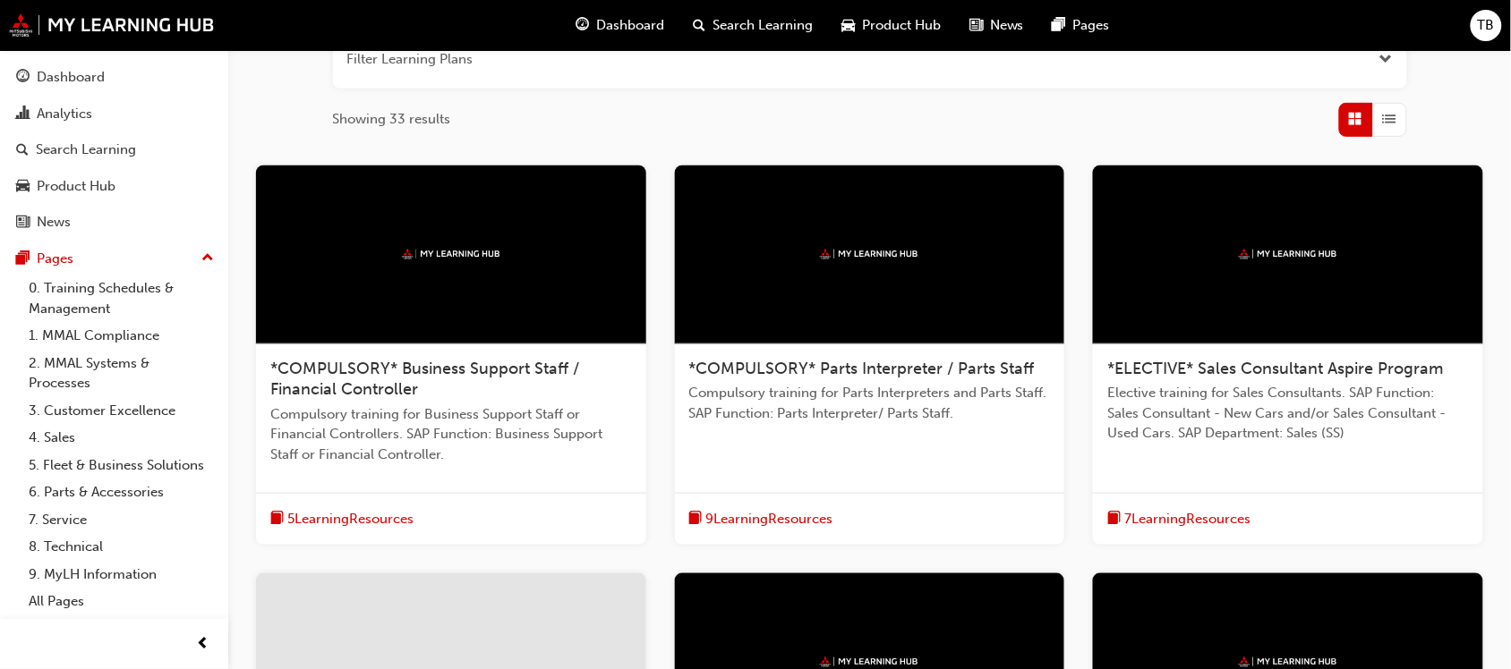
scroll to position [336, 0]
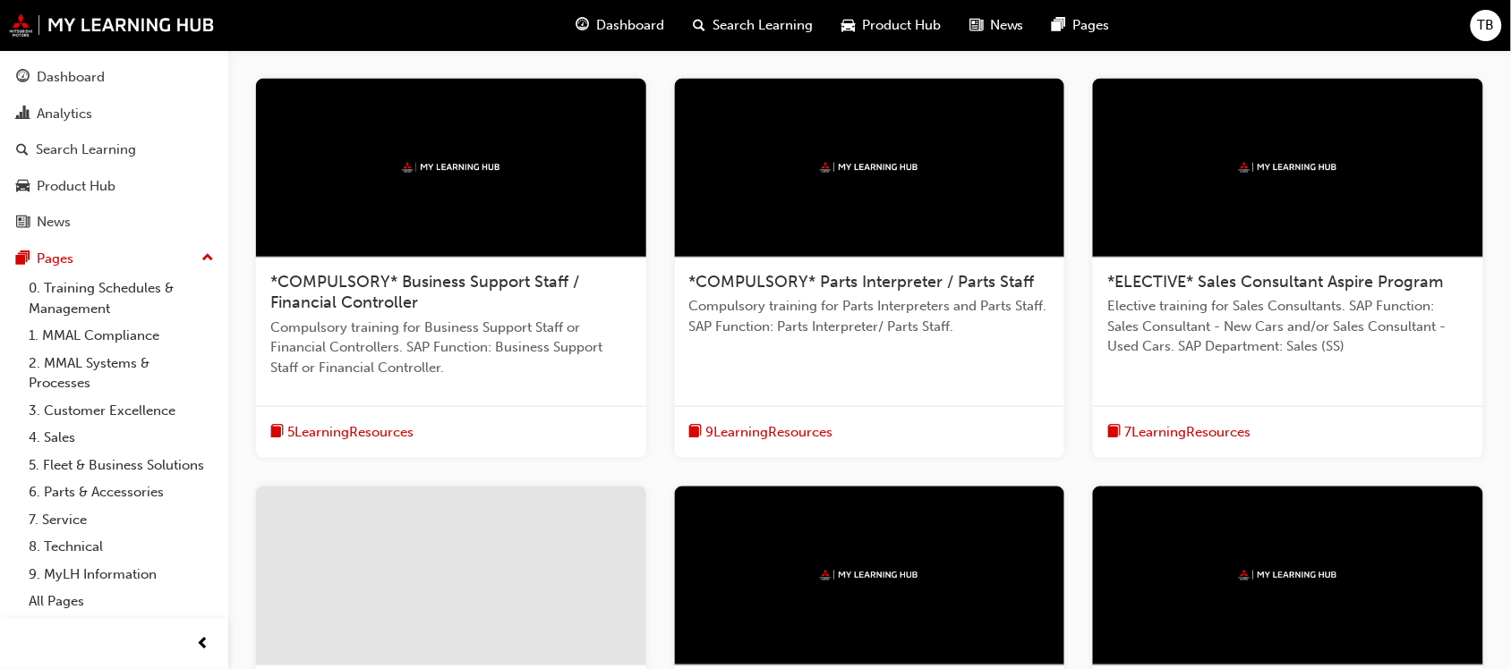
click at [470, 286] on span "*COMPULSORY* Business Support Staff / Financial Controller" at bounding box center [424, 292] width 309 height 41
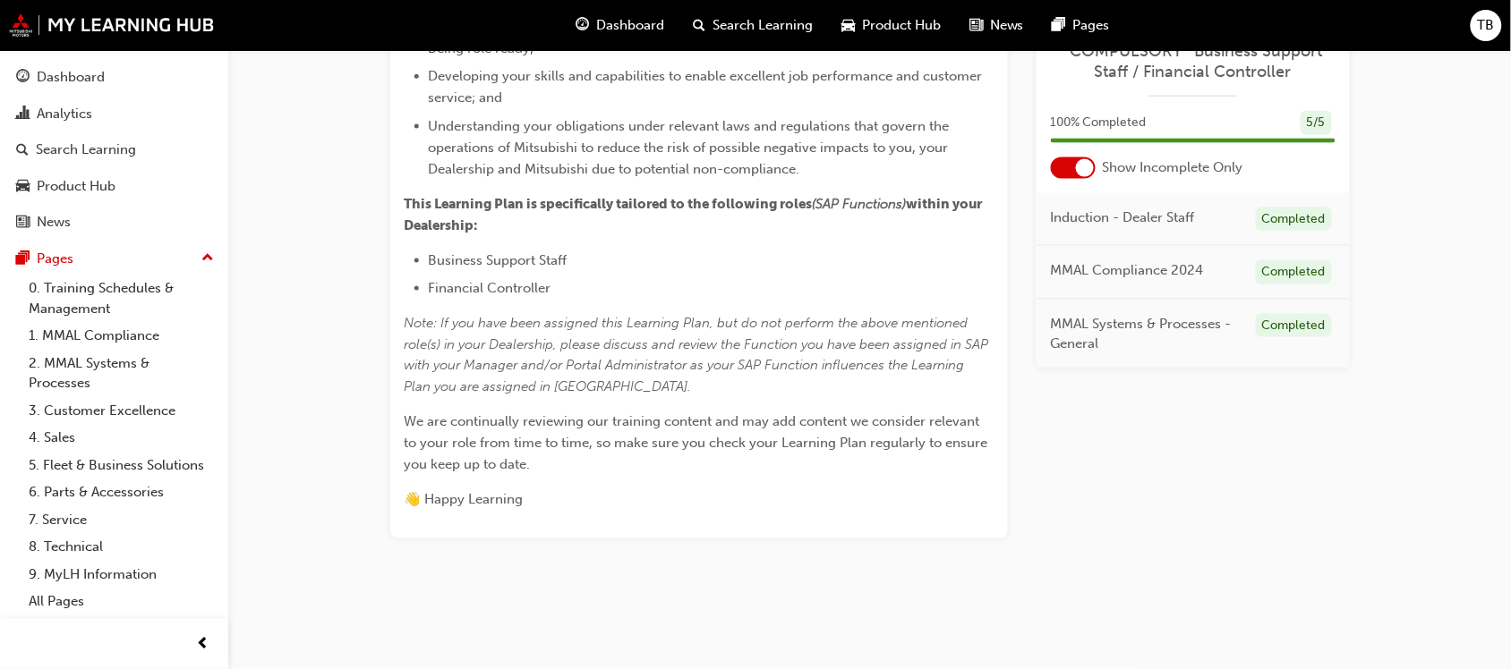
drag, startPoint x: 788, startPoint y: 371, endPoint x: 796, endPoint y: 341, distance: 31.7
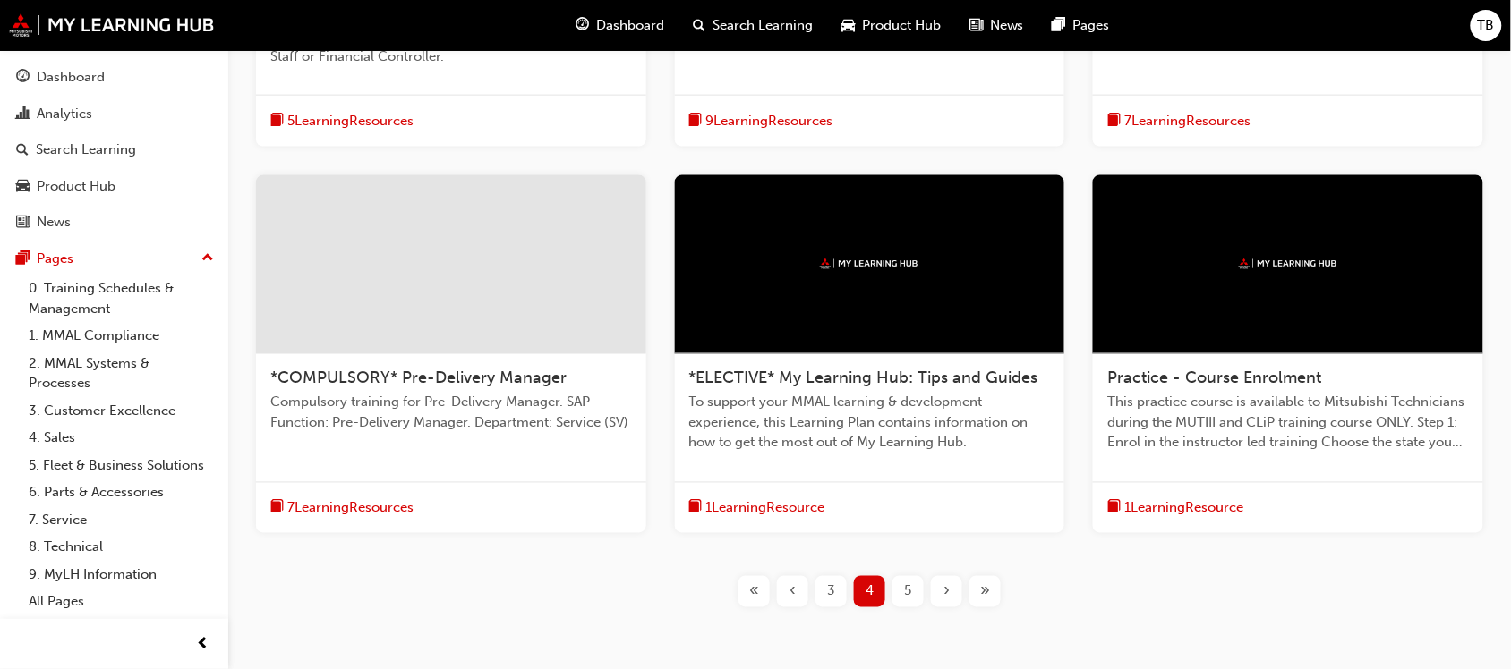
scroll to position [396, 0]
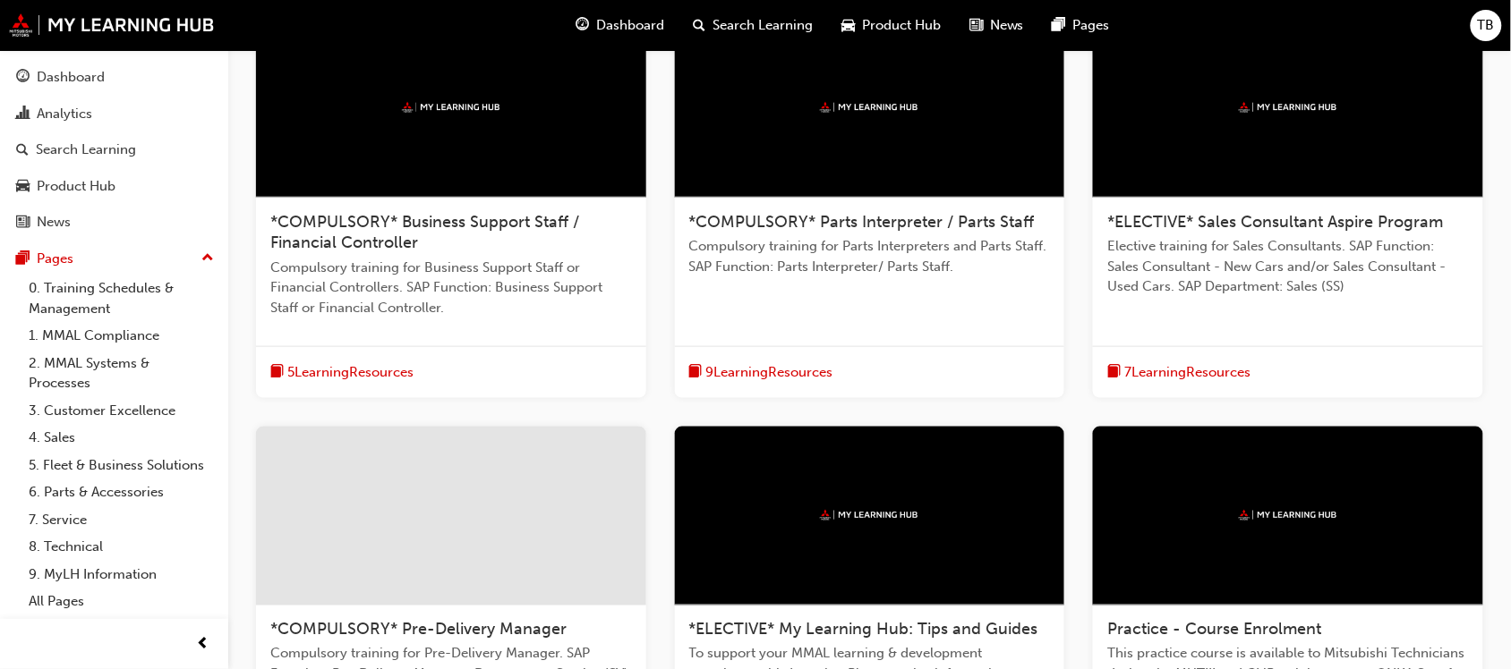
click at [883, 233] on div "*COMPULSORY* Parts Interpreter / Parts Staff Compulsory training for Parts Inte…" at bounding box center [870, 252] width 390 height 108
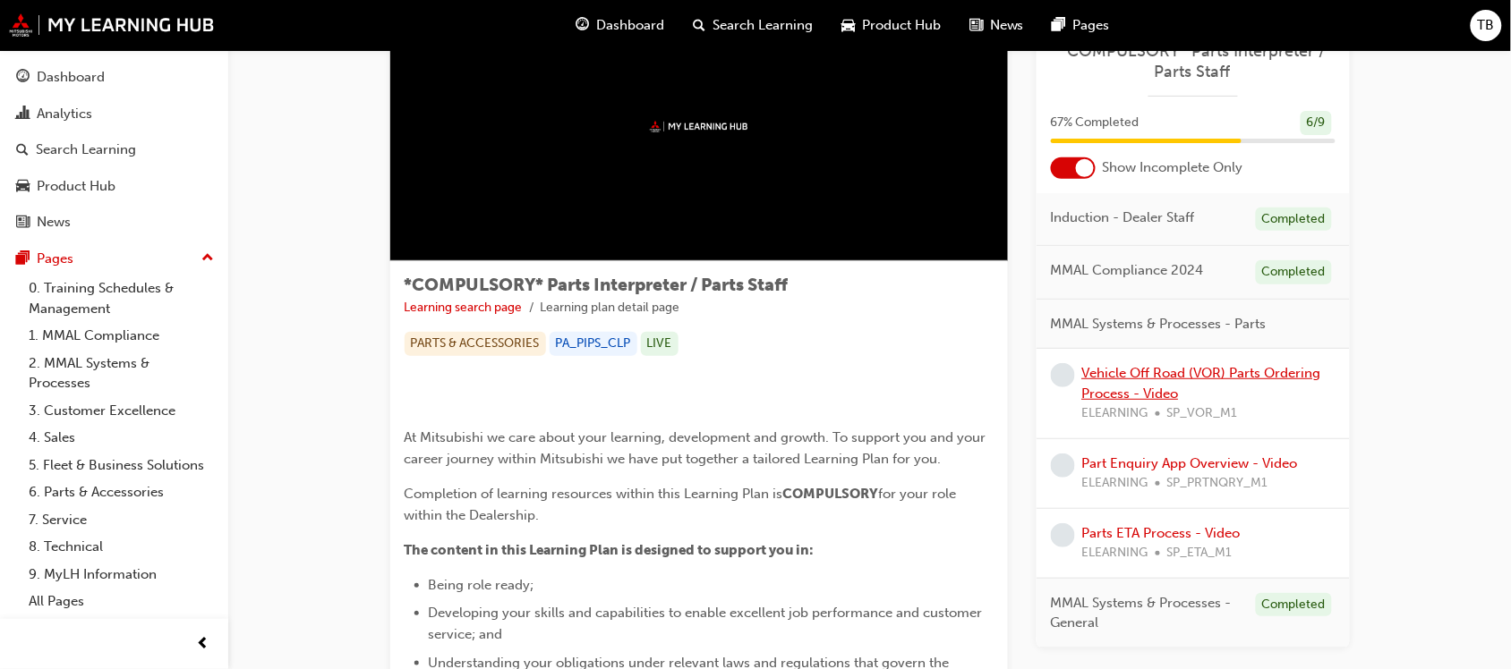
scroll to position [224, 0]
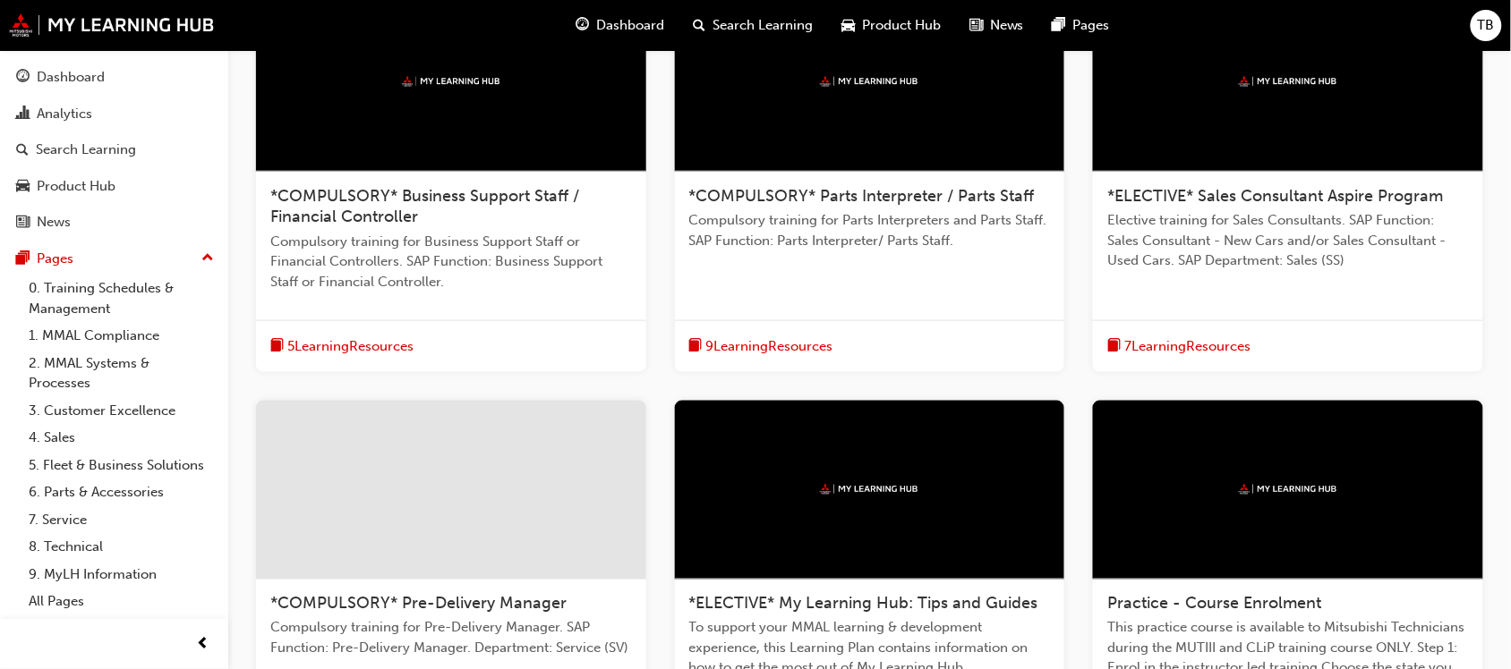
scroll to position [559, 0]
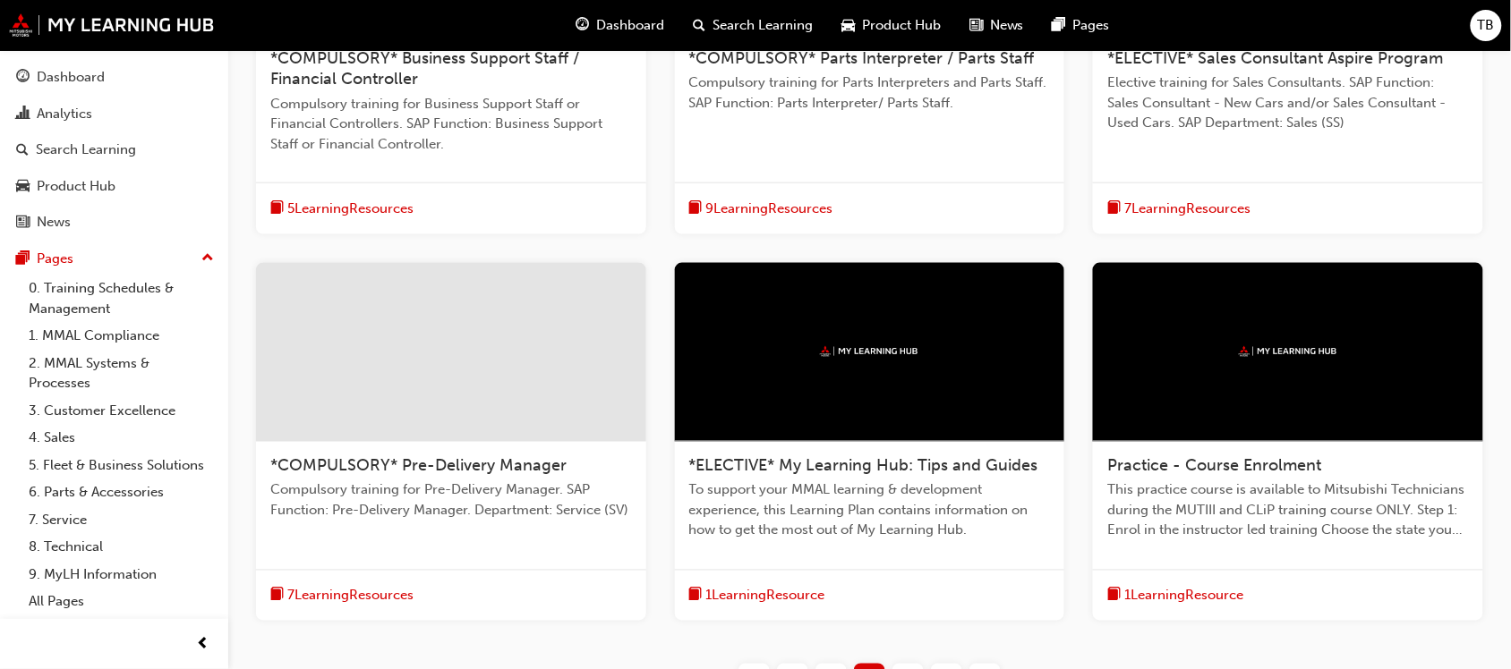
click at [860, 377] on div at bounding box center [870, 352] width 390 height 179
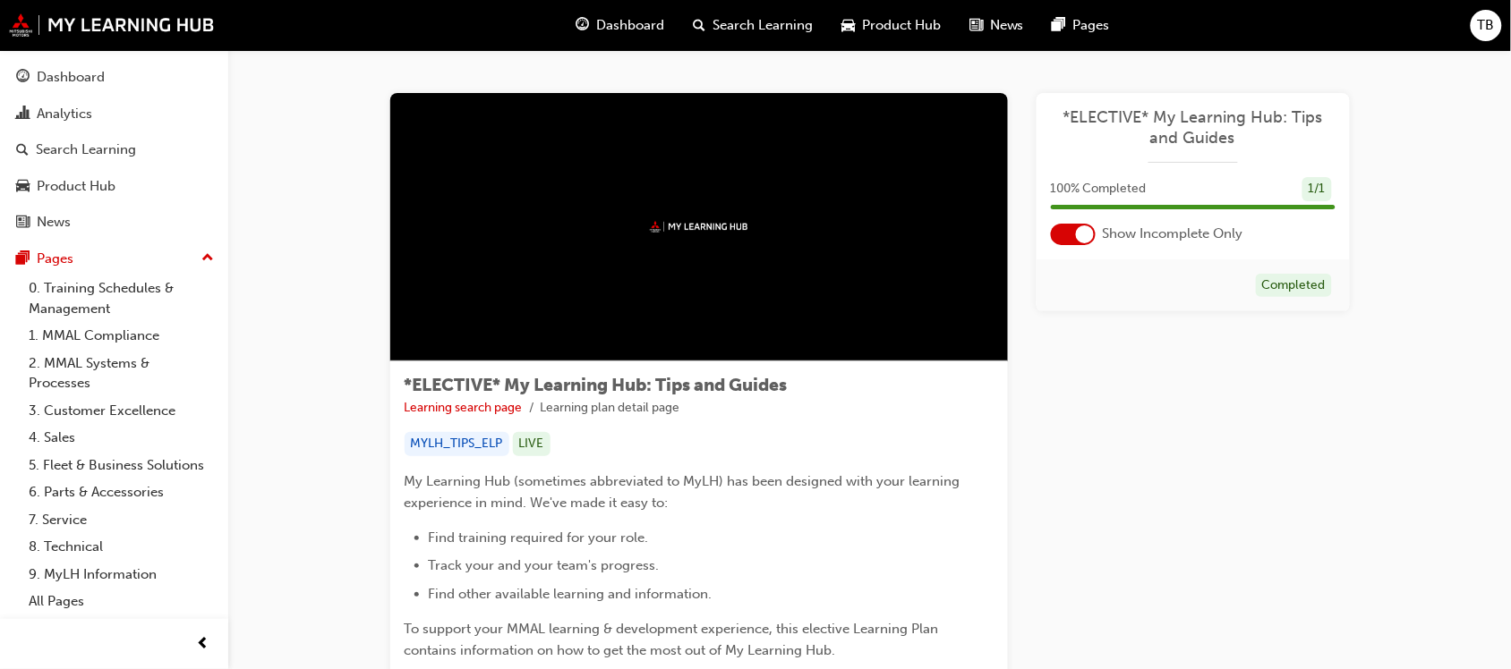
scroll to position [228, 0]
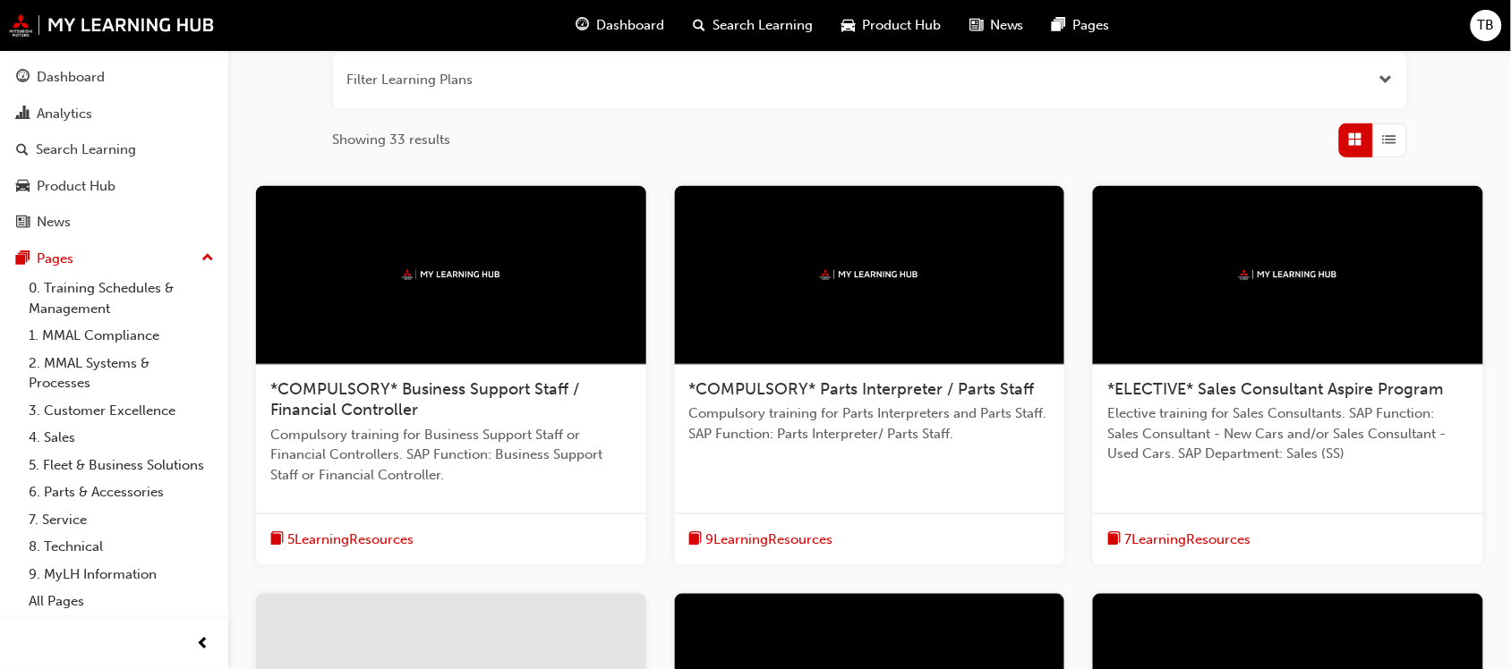
click at [1266, 310] on div at bounding box center [1288, 275] width 390 height 179
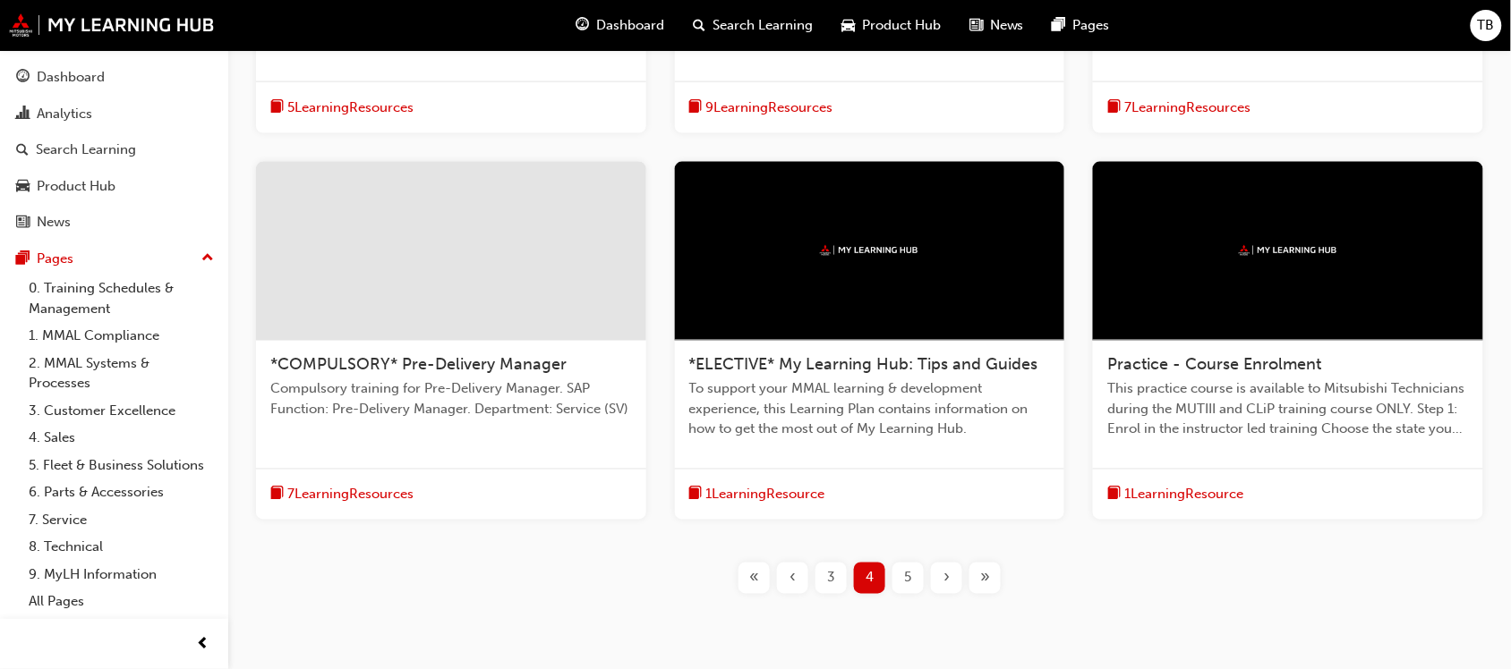
scroll to position [671, 0]
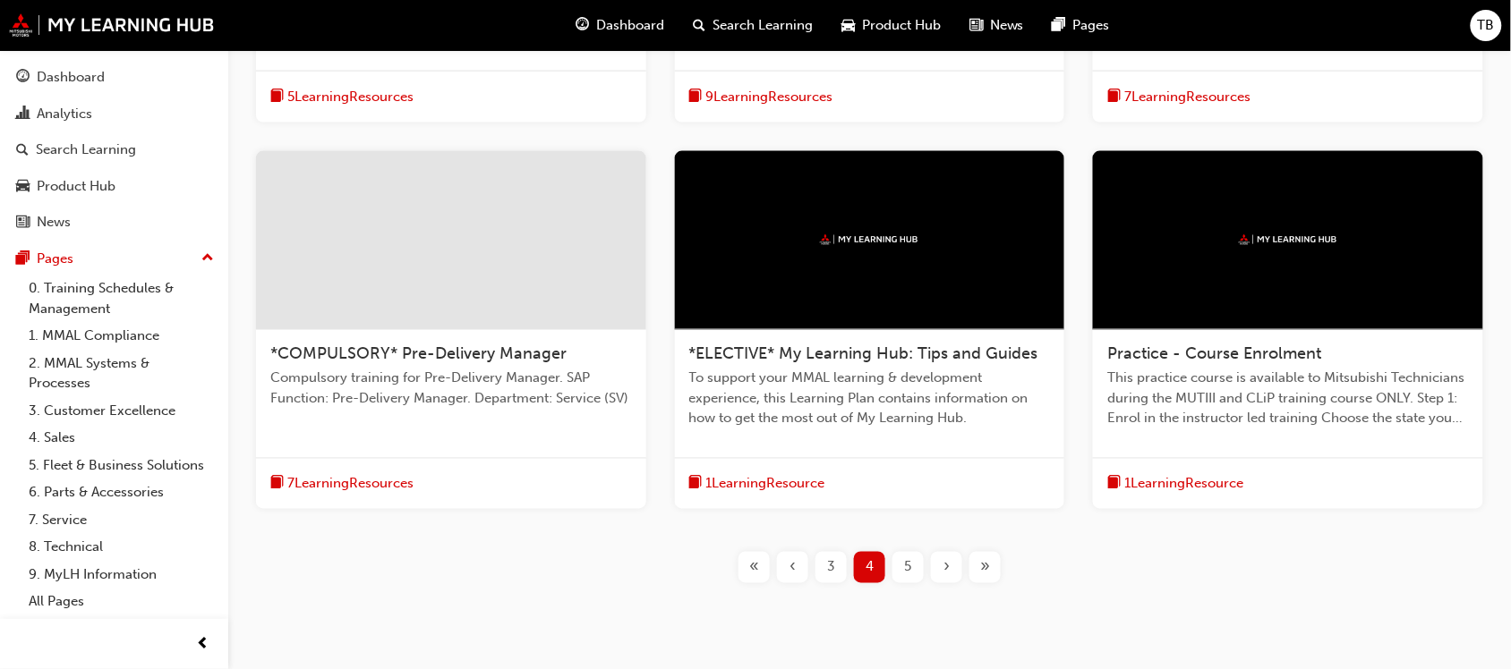
click at [1255, 337] on div "Practice - Course Enrolment This practice course is available to Mitsubishi Tec…" at bounding box center [1288, 394] width 390 height 128
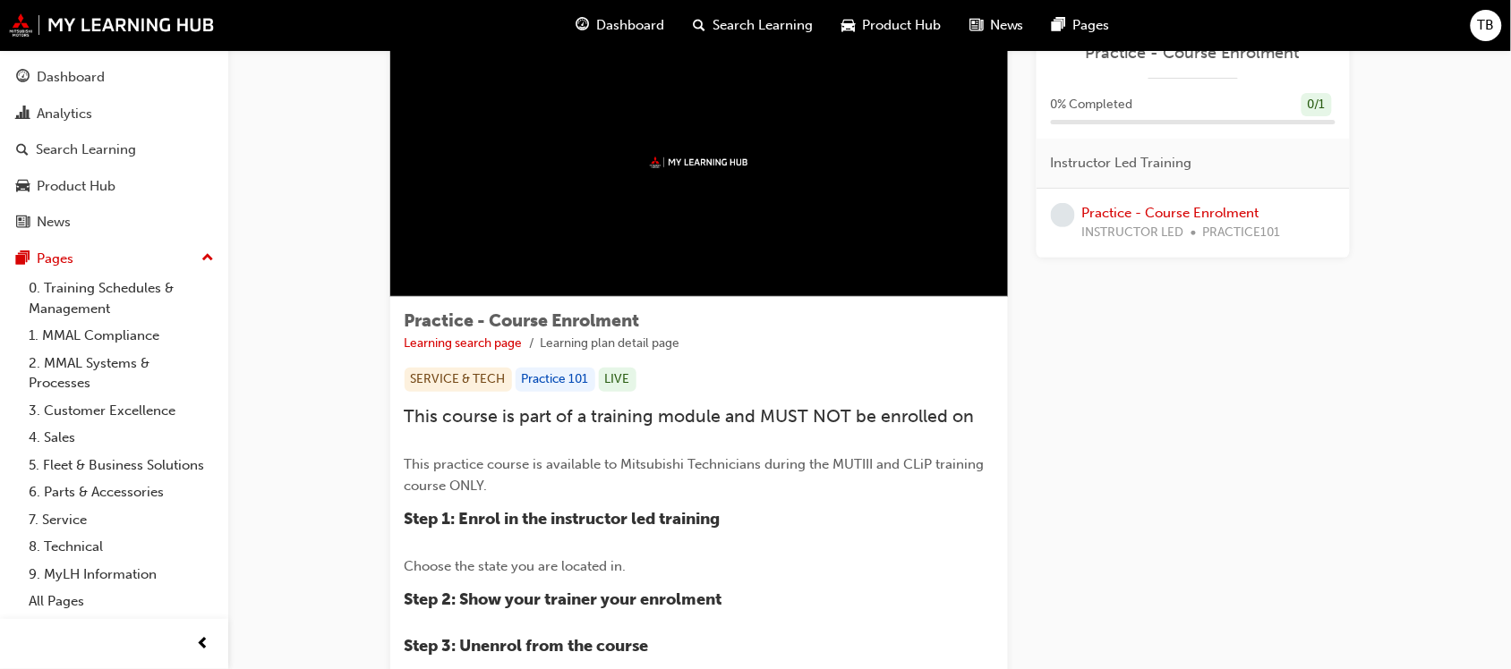
scroll to position [19, 0]
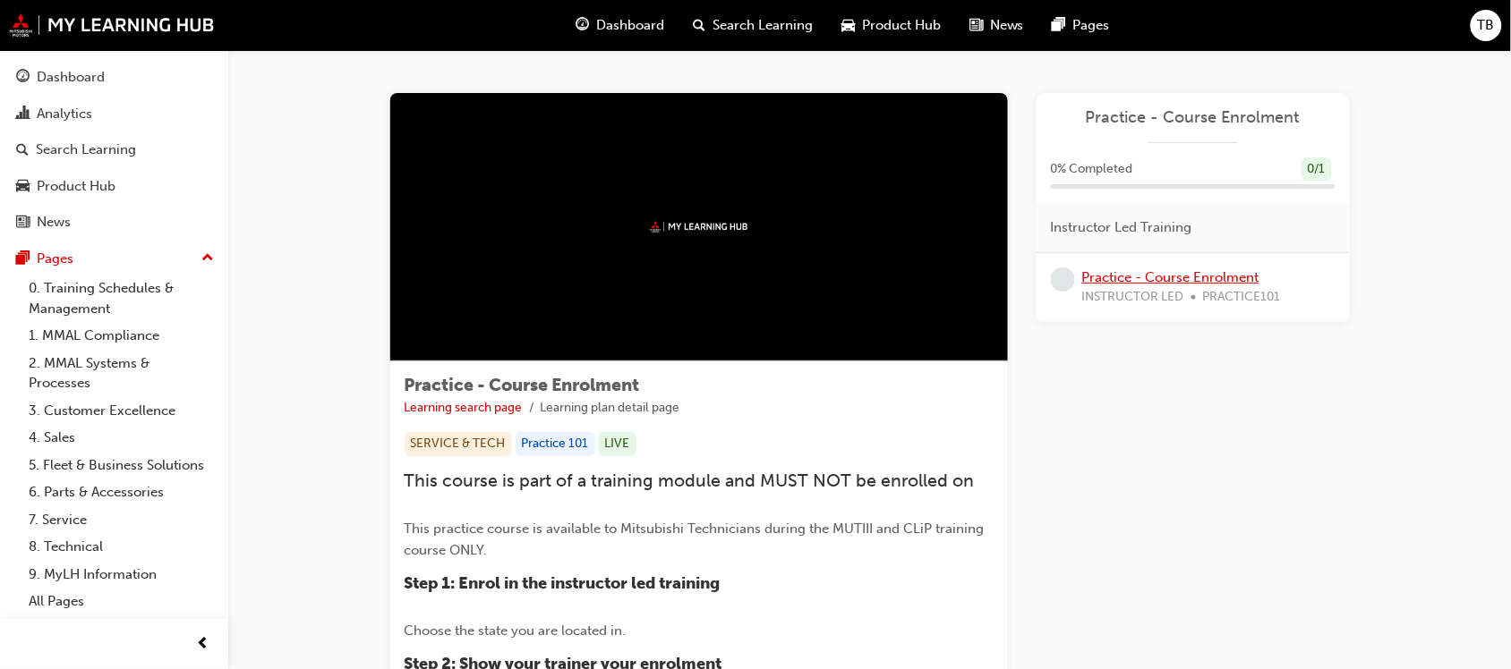
click at [1135, 275] on link "Practice - Course Enrolment" at bounding box center [1170, 277] width 177 height 16
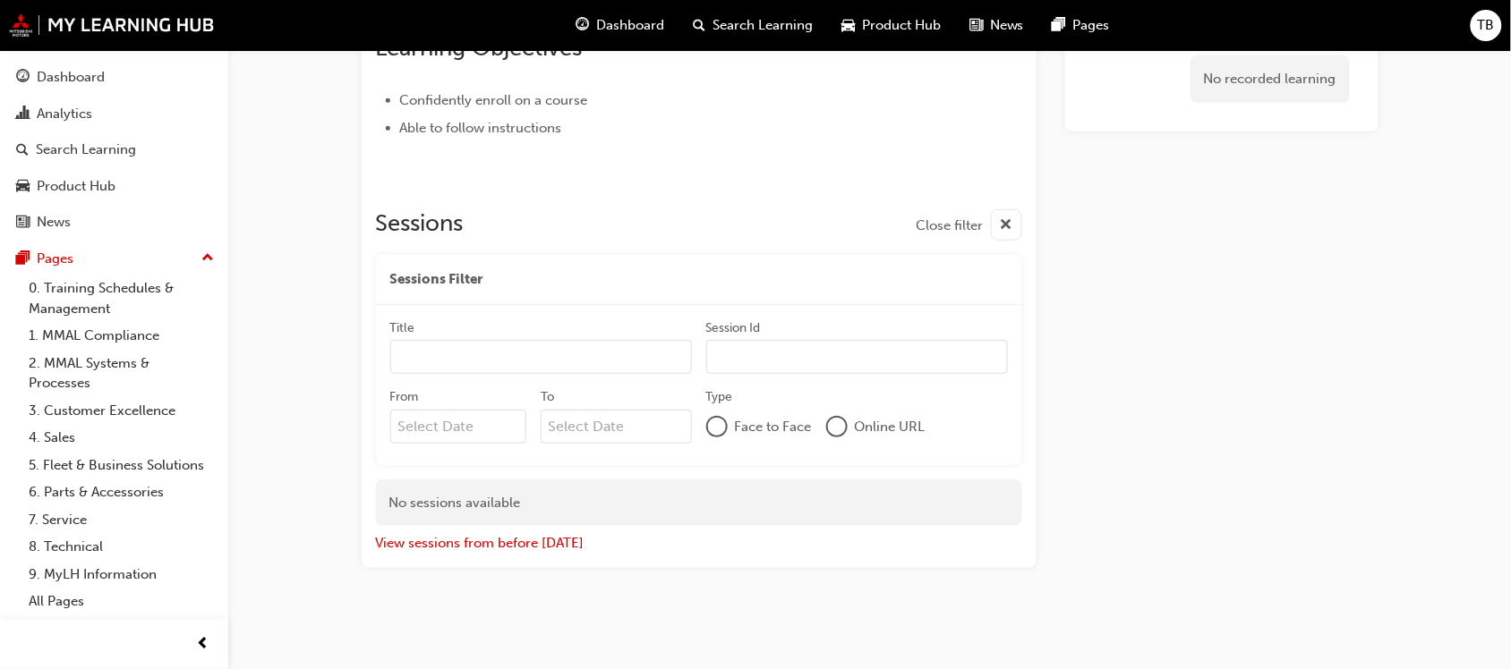
drag, startPoint x: 734, startPoint y: 337, endPoint x: 728, endPoint y: 329, distance: 10.2
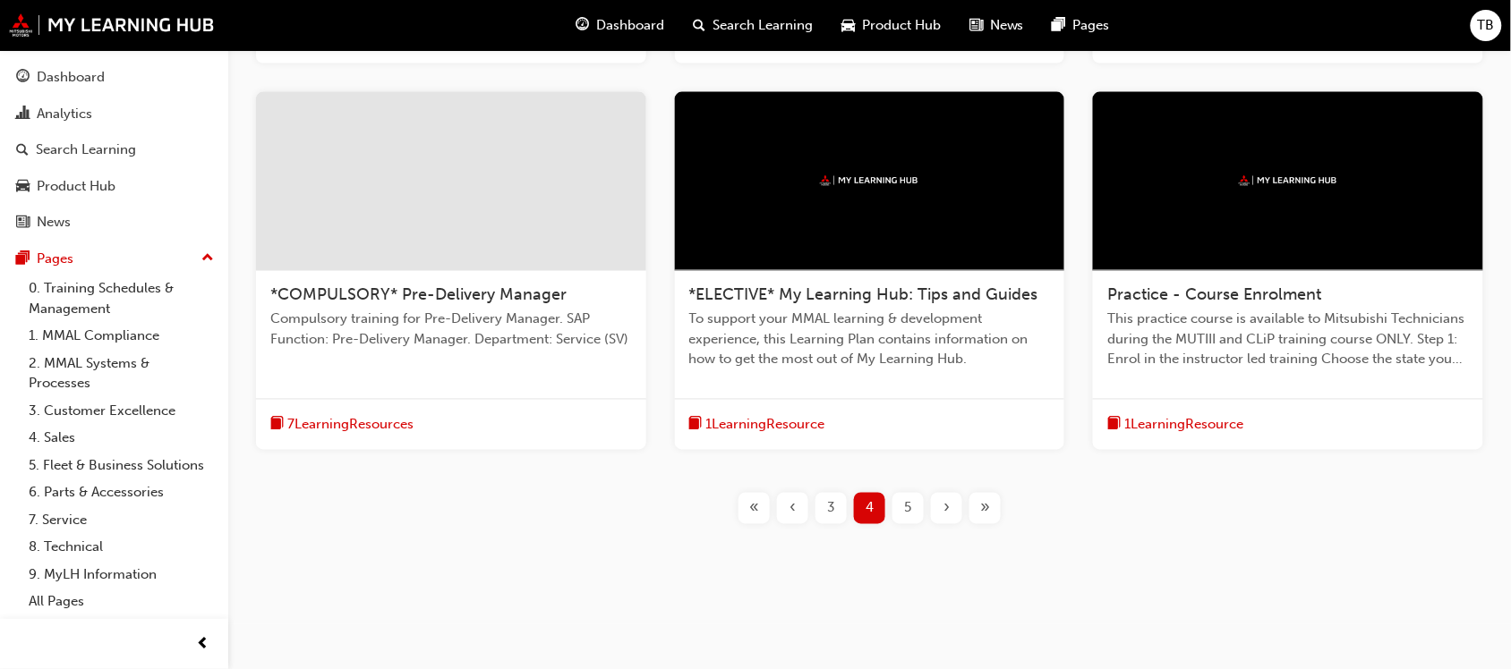
click at [906, 507] on span "5" at bounding box center [908, 508] width 7 height 21
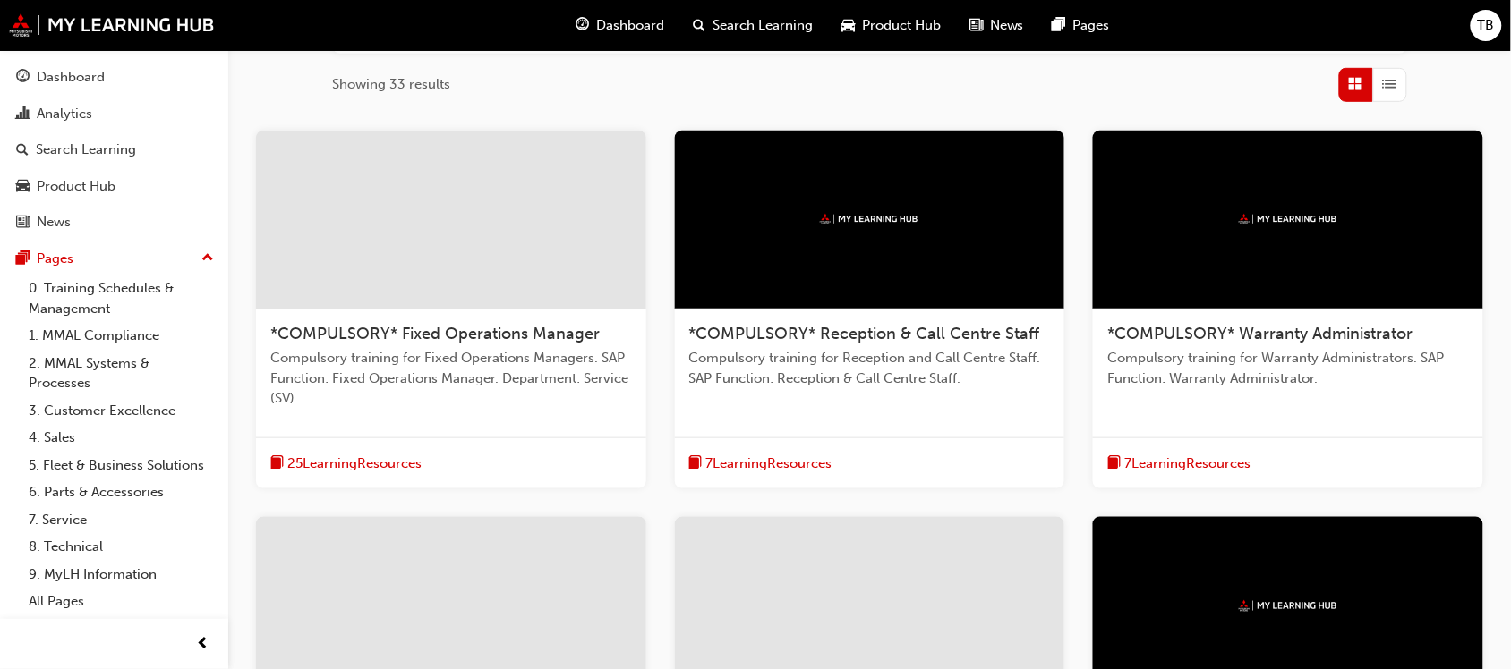
click at [481, 269] on div at bounding box center [451, 220] width 390 height 179
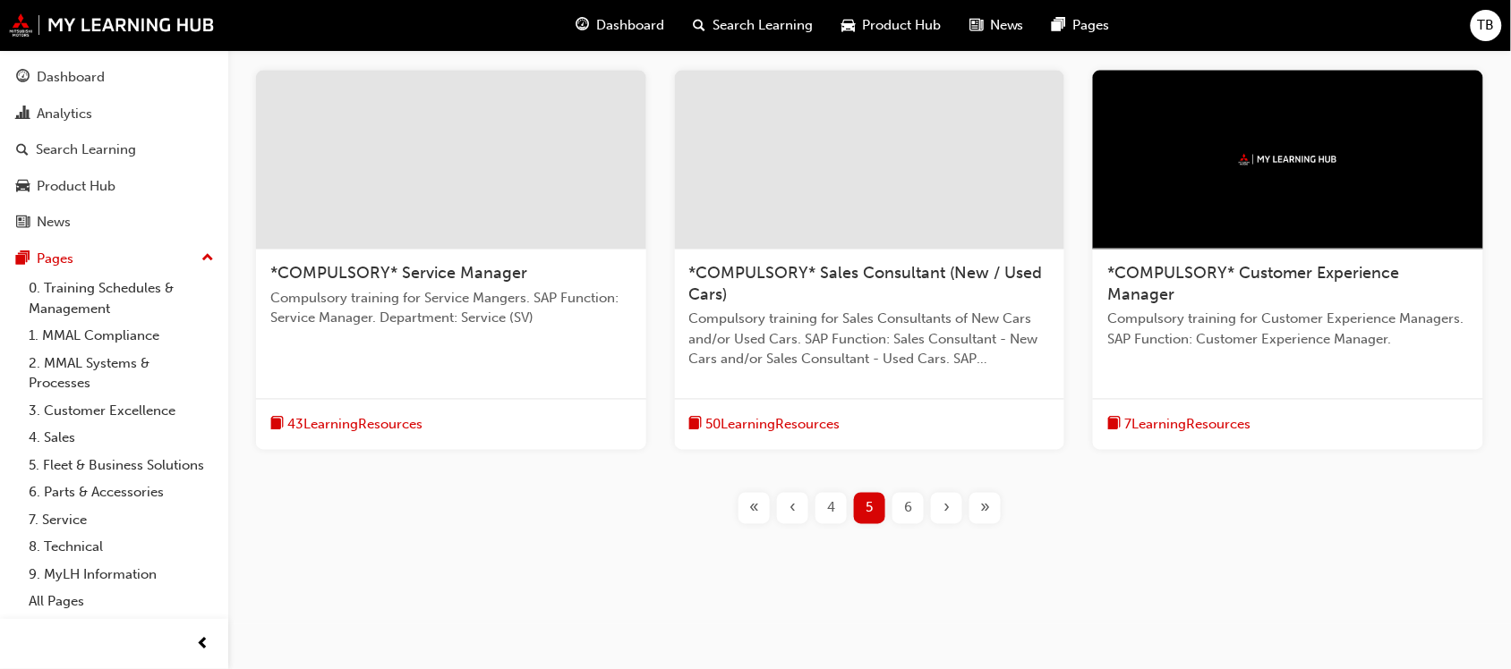
click at [962, 275] on span "*COMPULSORY* Sales Consultant (New / Used Cars)" at bounding box center [865, 284] width 353 height 41
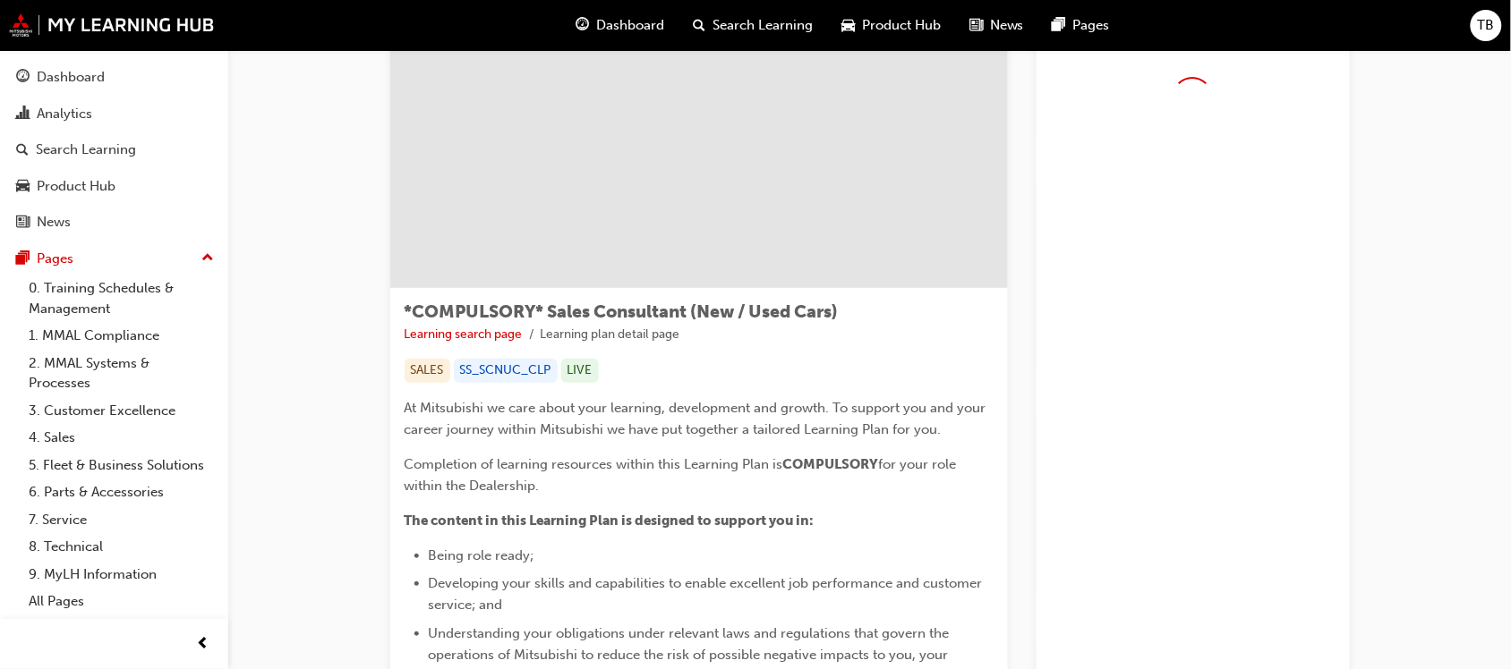
scroll to position [112, 0]
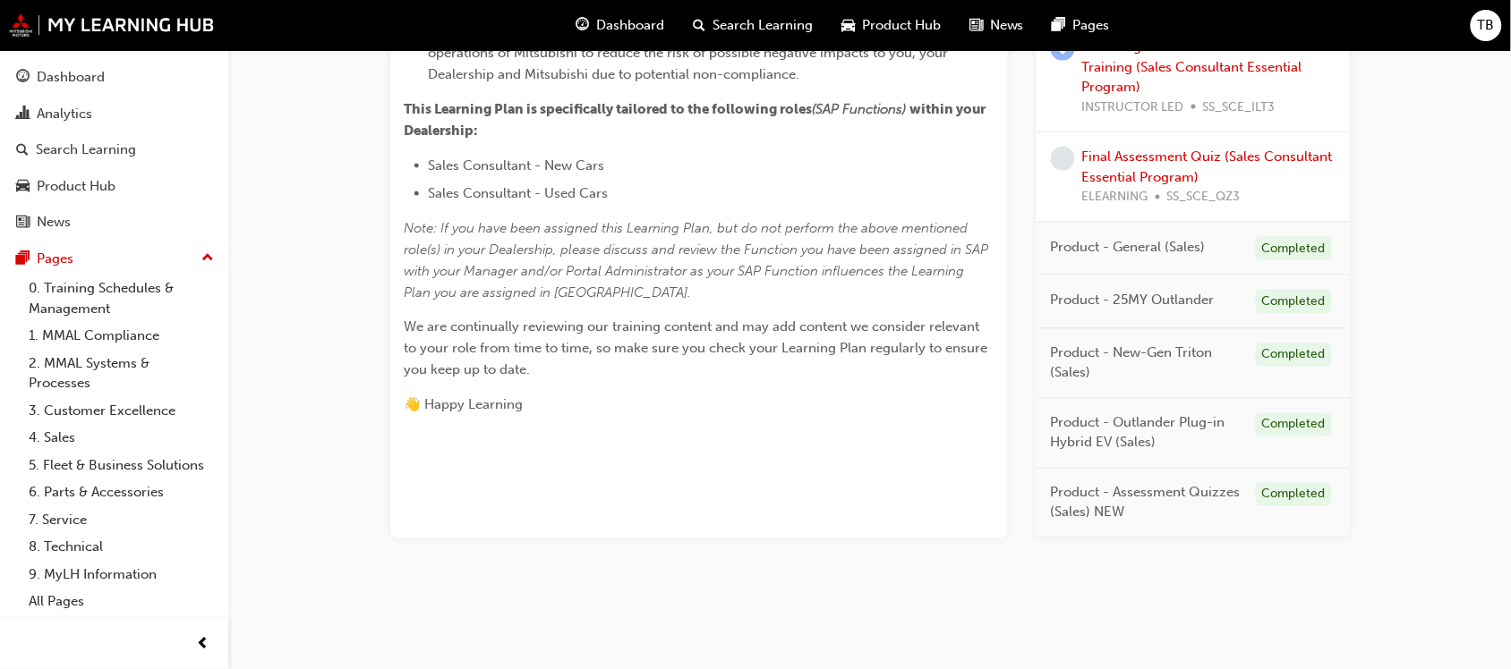
drag, startPoint x: 1094, startPoint y: 345, endPoint x: 1083, endPoint y: 310, distance: 36.8
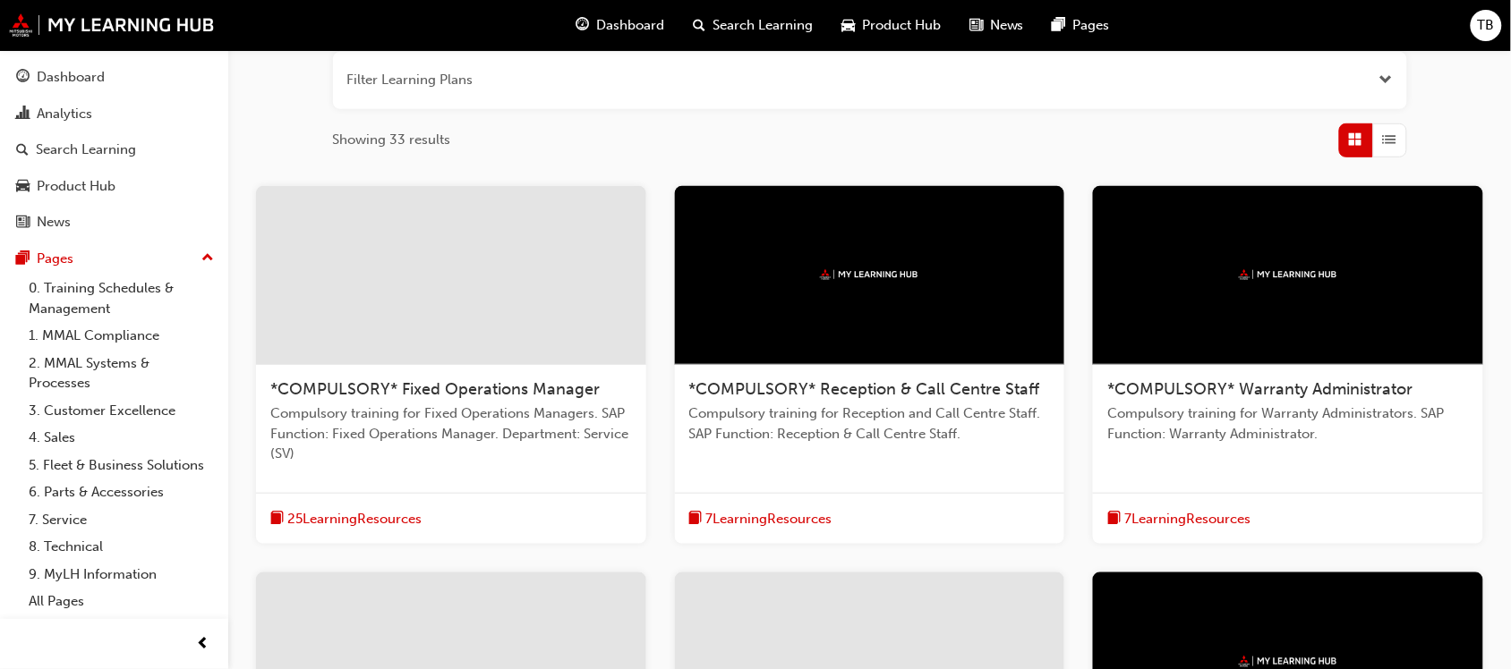
scroll to position [677, 0]
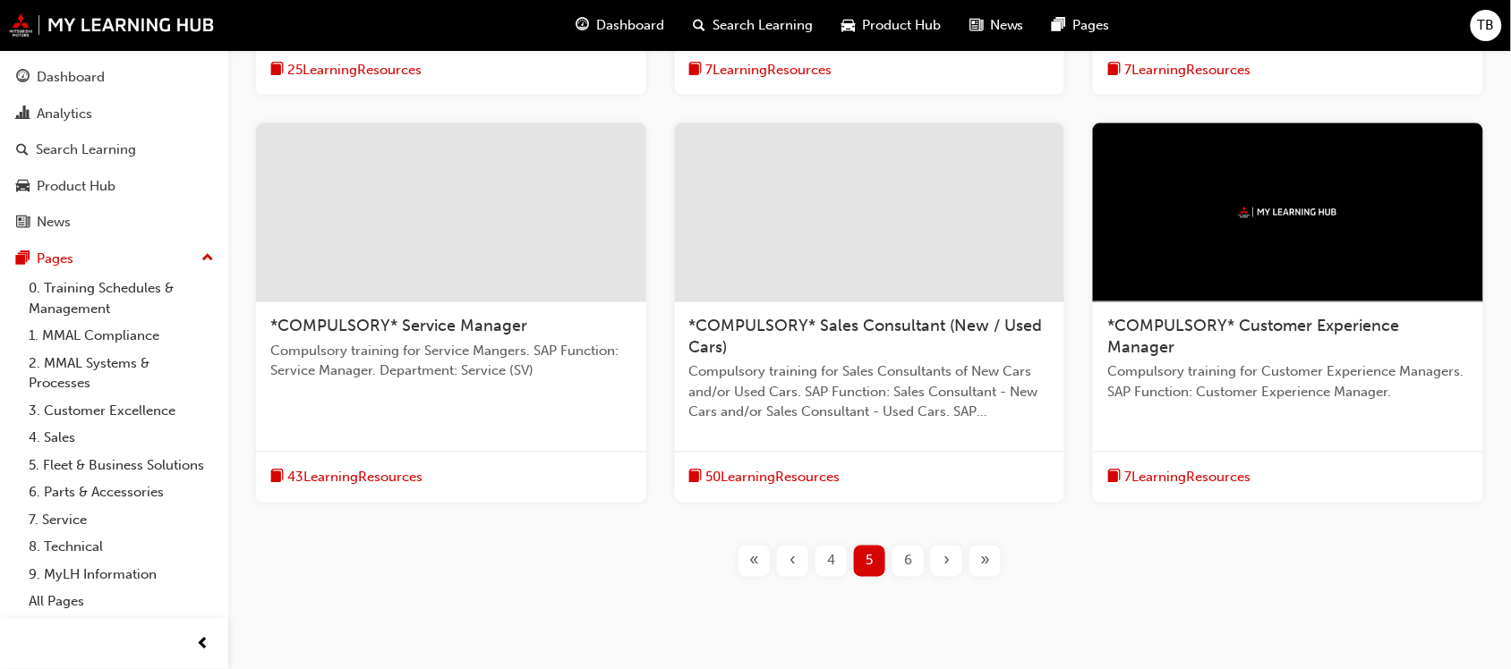
click at [1239, 332] on span "*COMPULSORY* Customer Experience Manager" at bounding box center [1253, 337] width 292 height 41
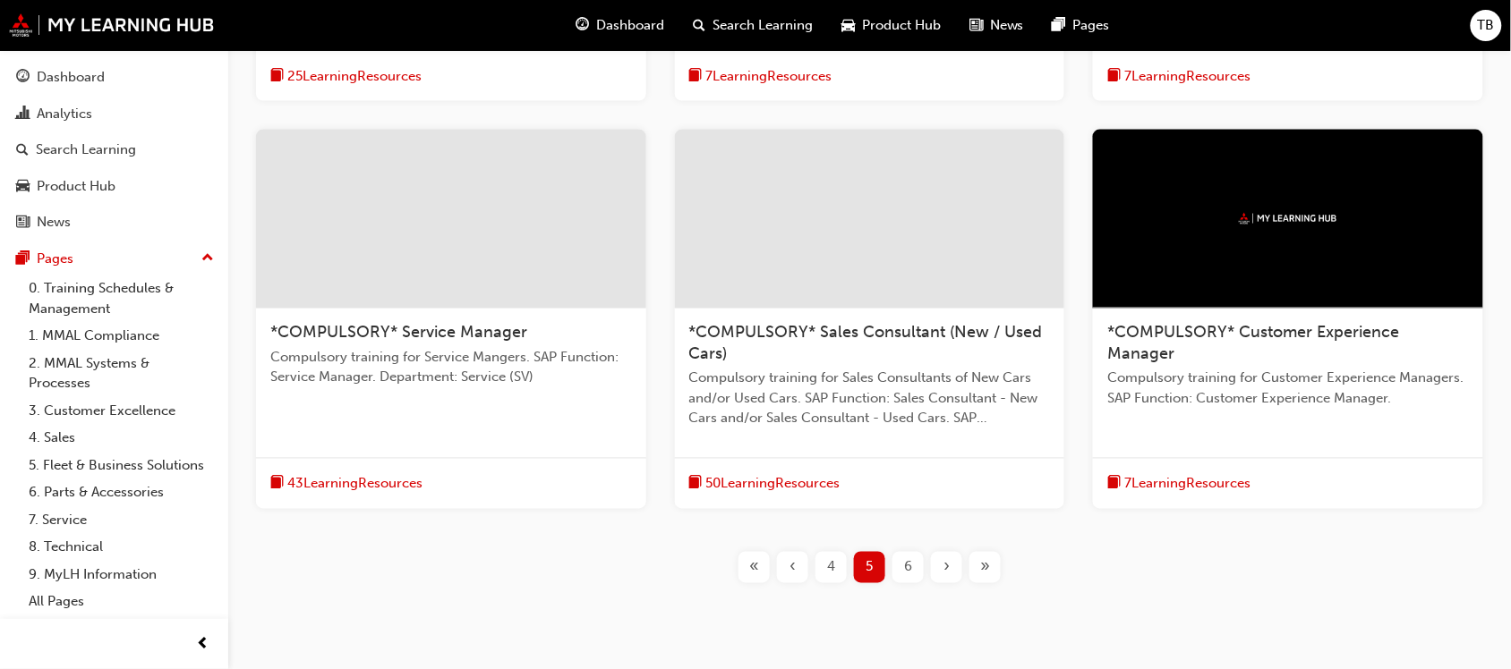
scroll to position [731, 0]
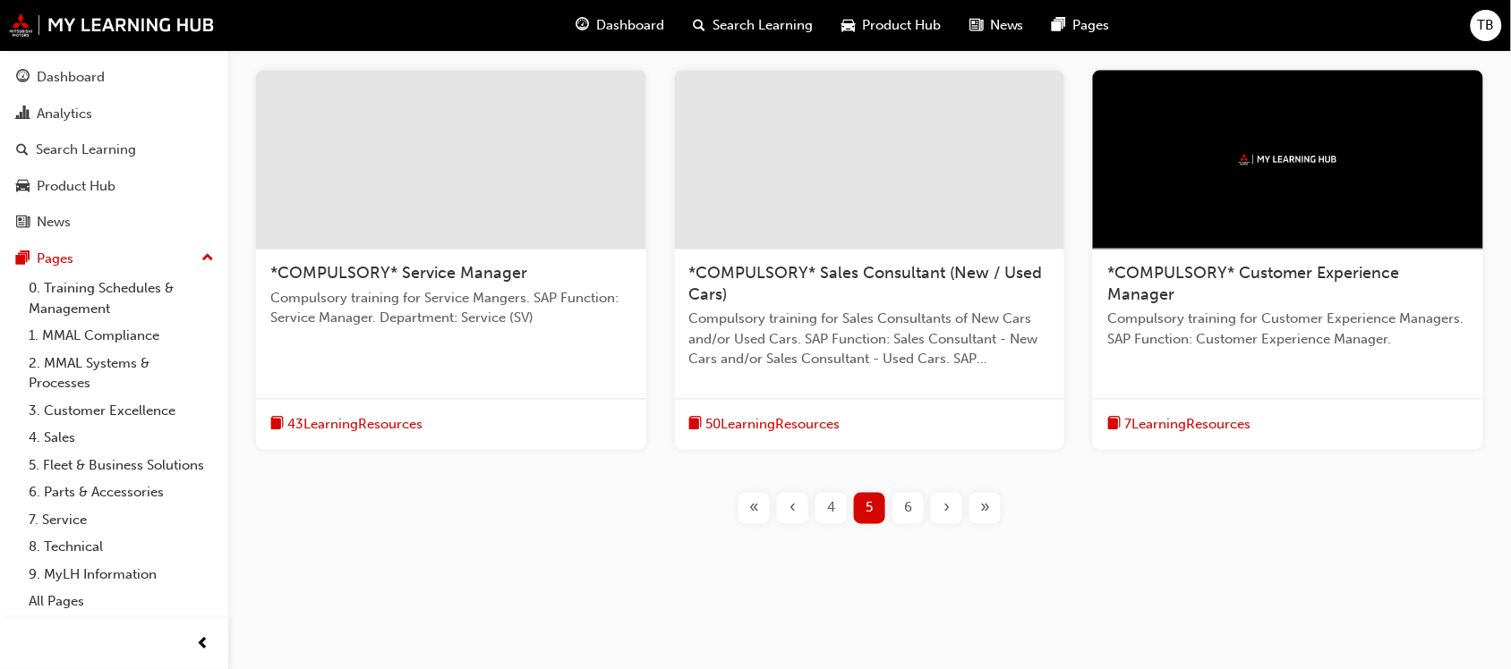
click at [947, 511] on span "›" at bounding box center [946, 508] width 6 height 21
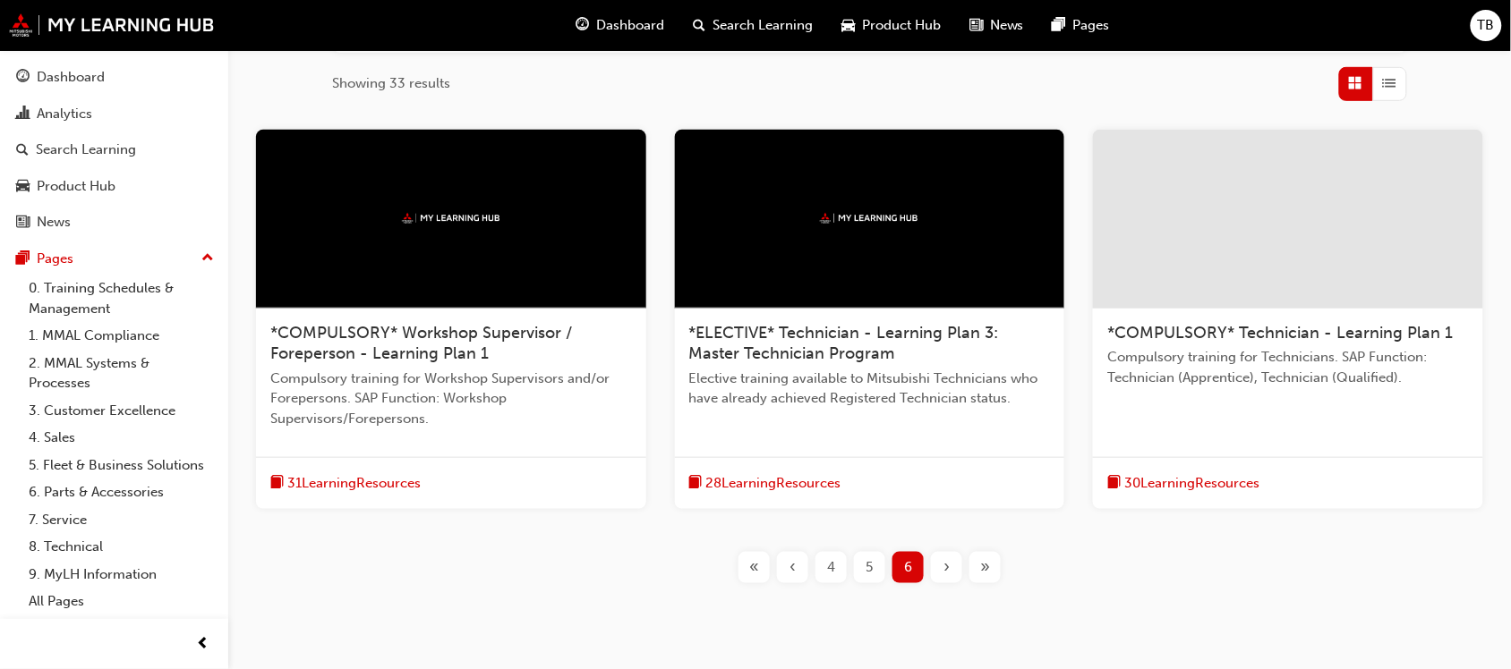
scroll to position [231, 0]
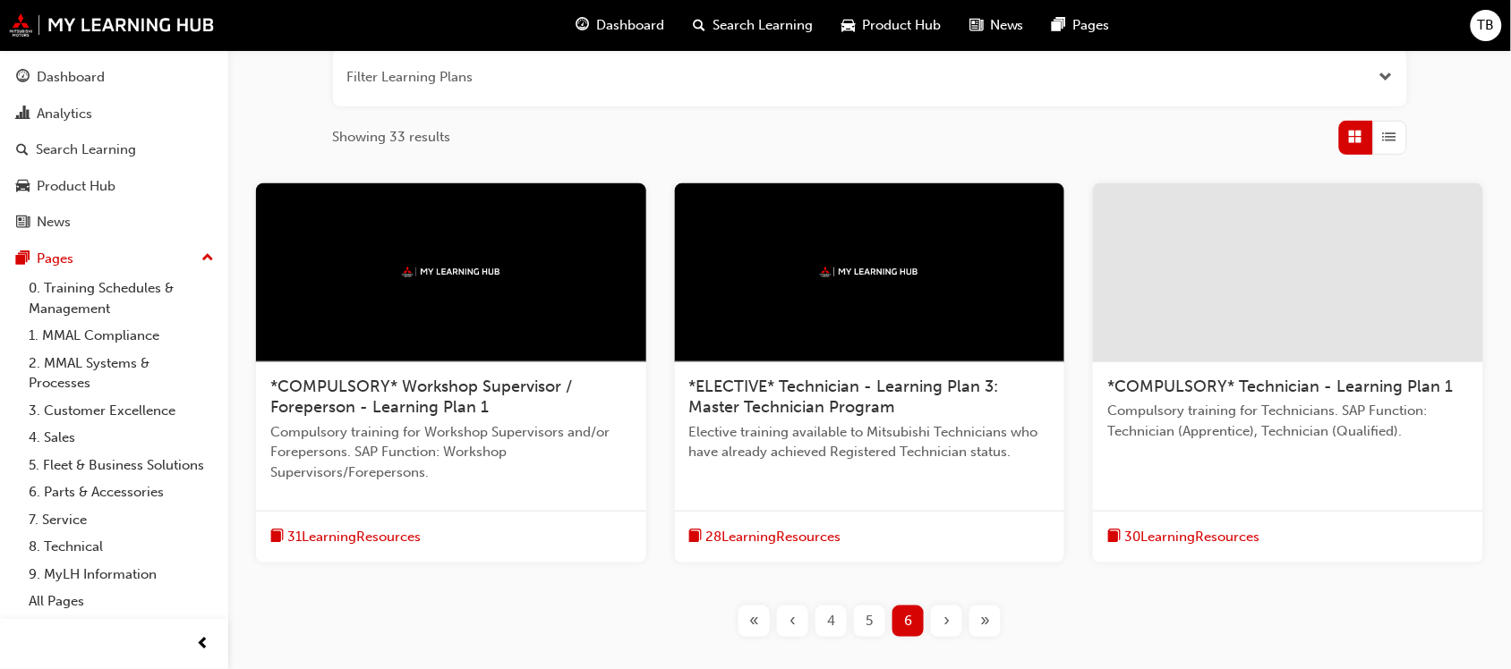
click at [479, 328] on div at bounding box center [451, 272] width 390 height 179
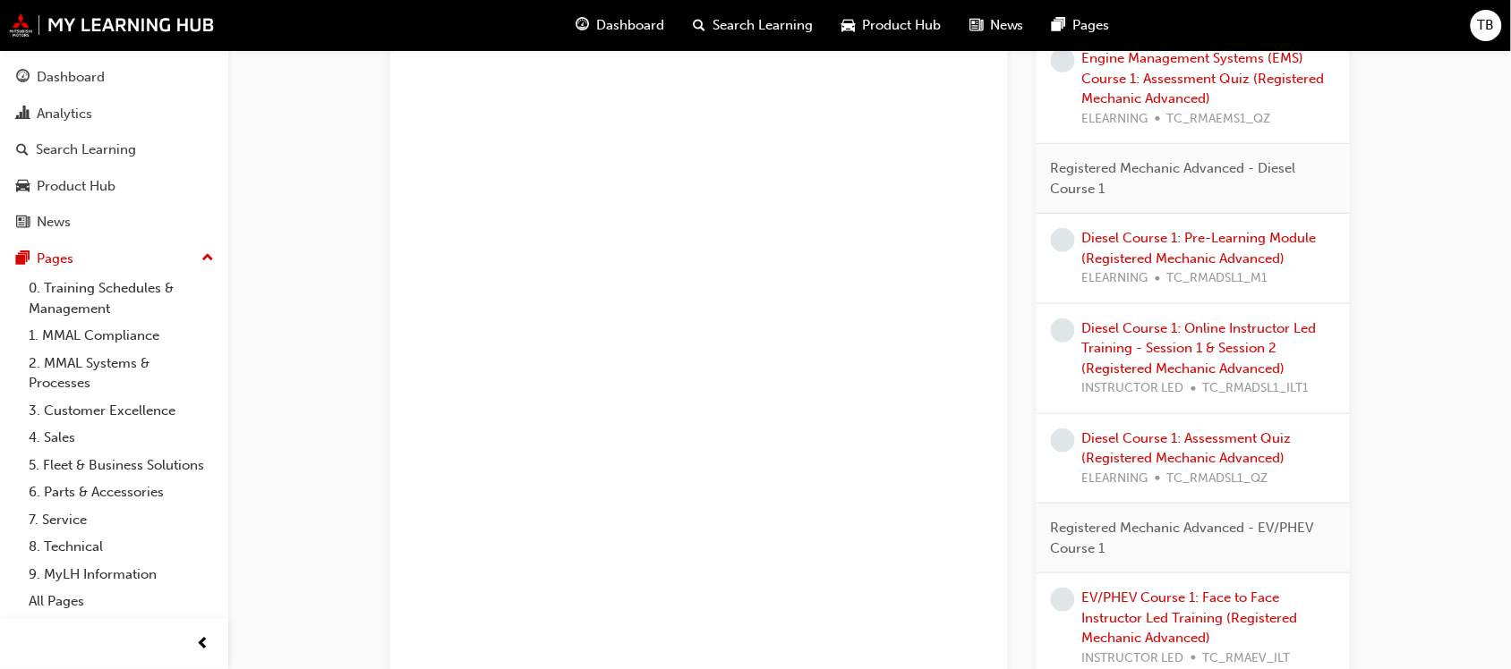
scroll to position [2440, 0]
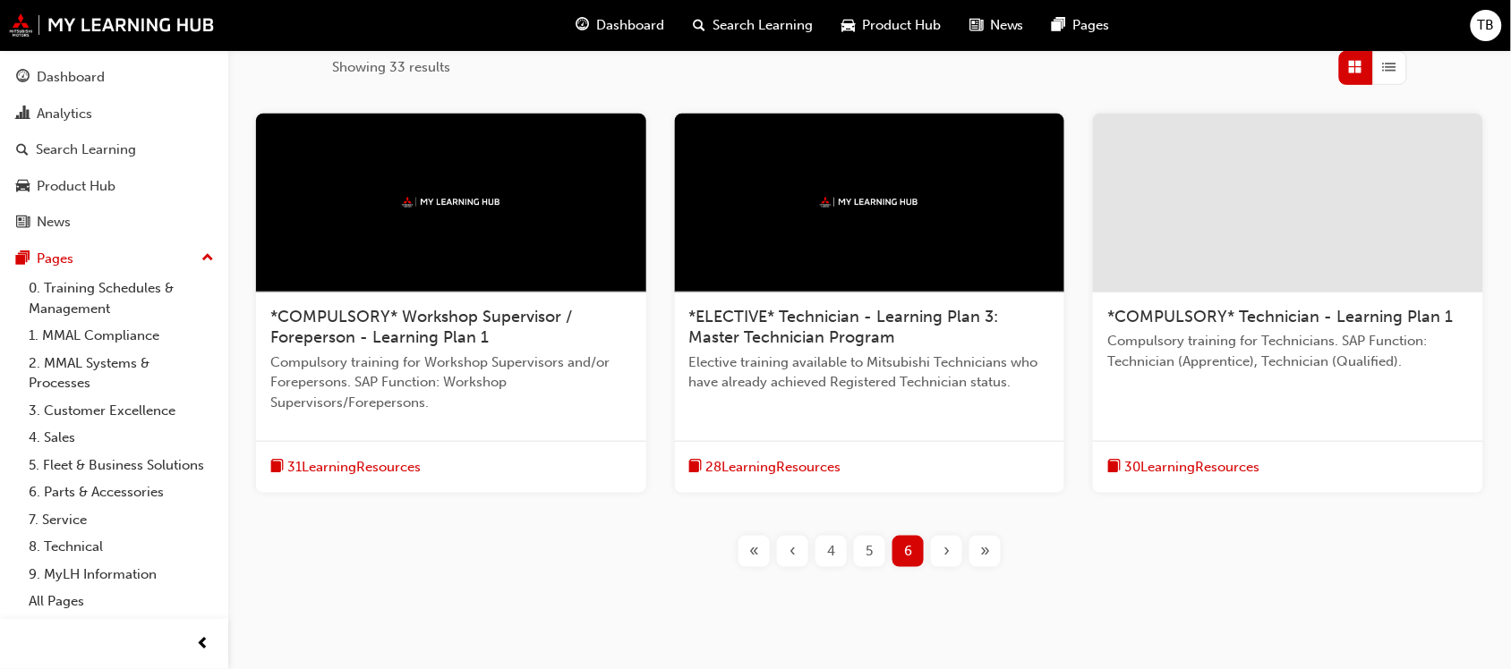
scroll to position [343, 0]
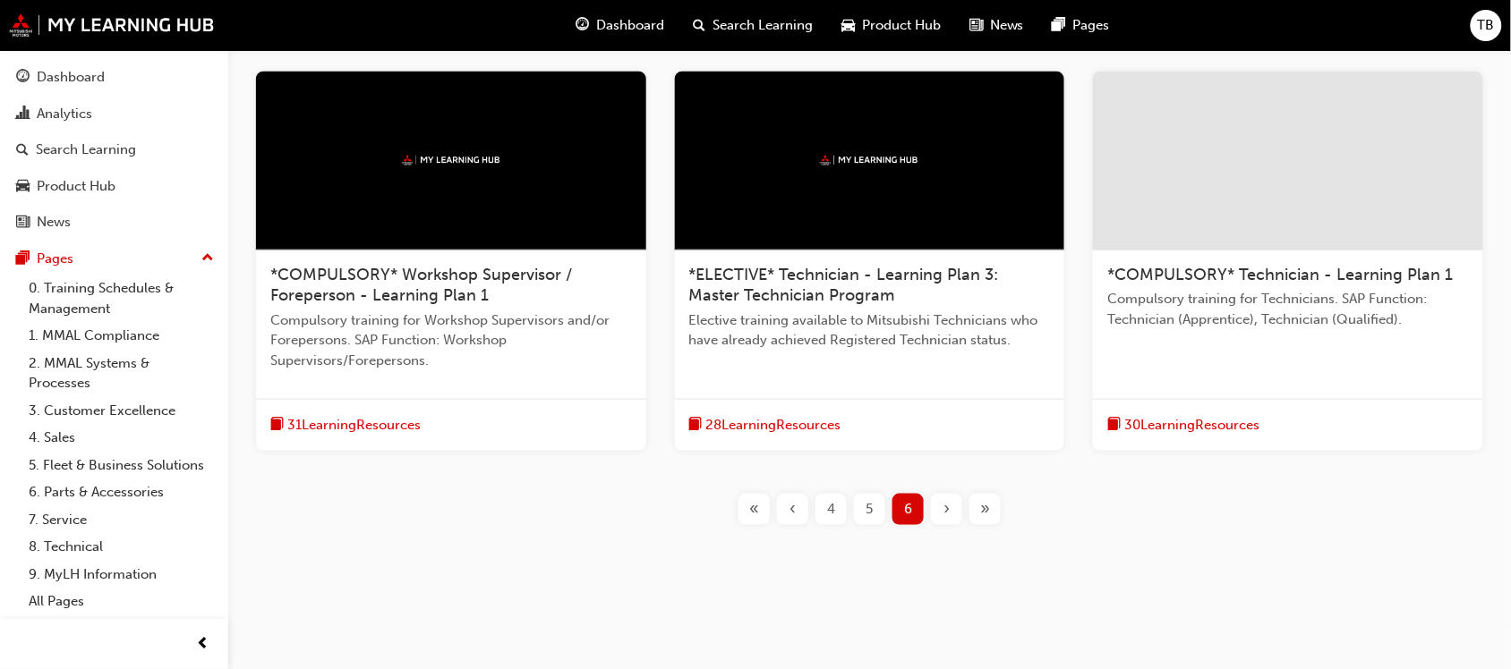
click at [1286, 209] on div at bounding box center [1288, 161] width 390 height 179
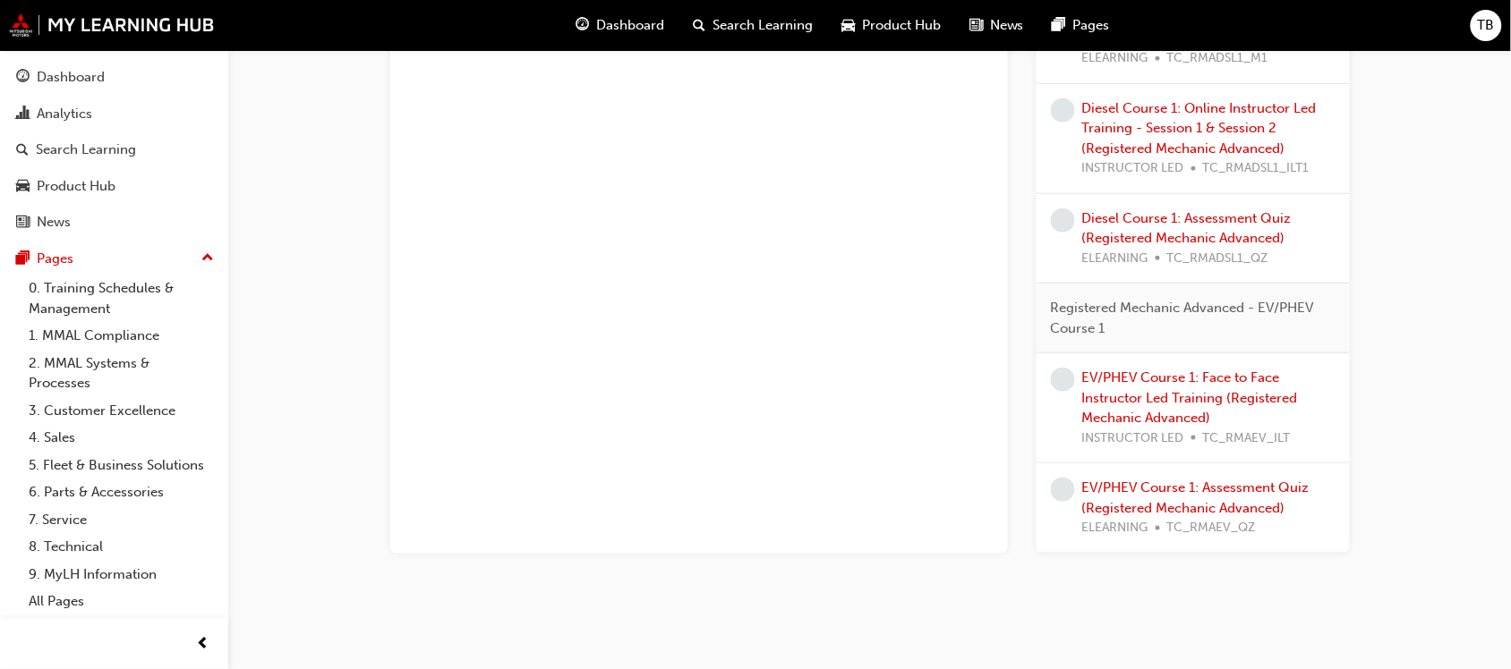
scroll to position [2370, 0]
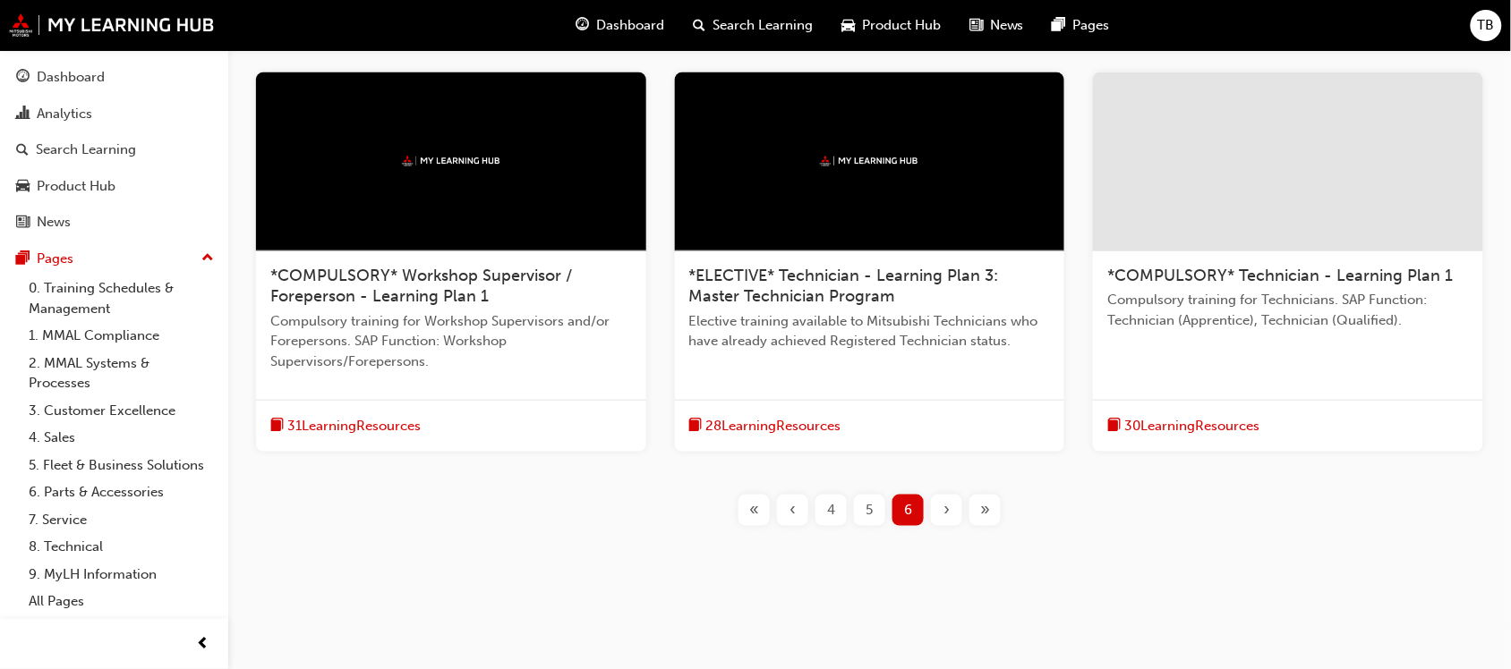
scroll to position [343, 0]
